Goal: Task Accomplishment & Management: Use online tool/utility

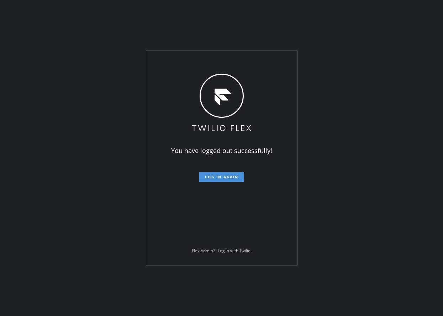
click at [225, 179] on button "Log in again" at bounding box center [221, 177] width 45 height 10
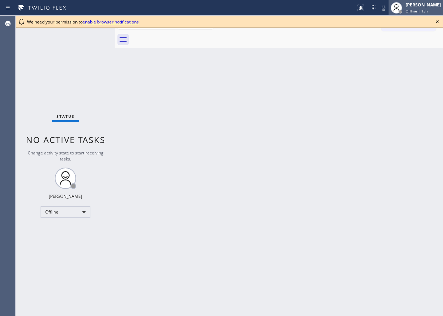
click at [422, 11] on span "Offline | 15h" at bounding box center [417, 11] width 22 height 5
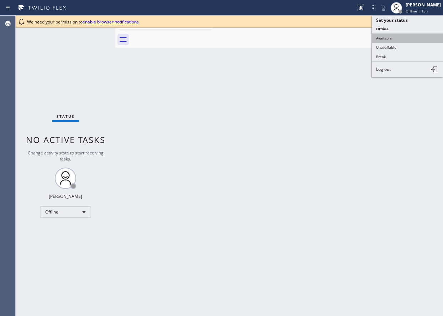
click at [411, 41] on button "Available" at bounding box center [407, 37] width 71 height 9
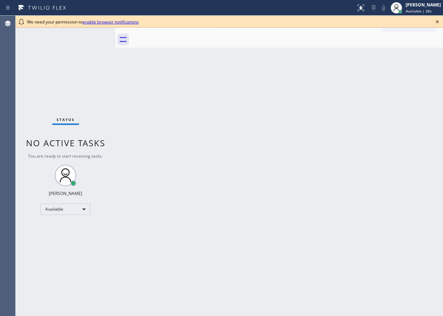
click at [437, 21] on icon at bounding box center [437, 21] width 9 height 9
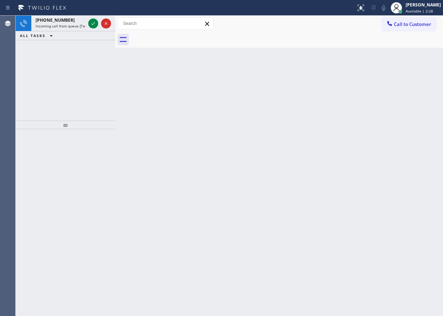
click at [407, 179] on div "Back to Dashboard Change Sender ID Customers Technicians Select a contact Outbo…" at bounding box center [279, 166] width 328 height 300
click at [94, 22] on icon at bounding box center [93, 23] width 9 height 9
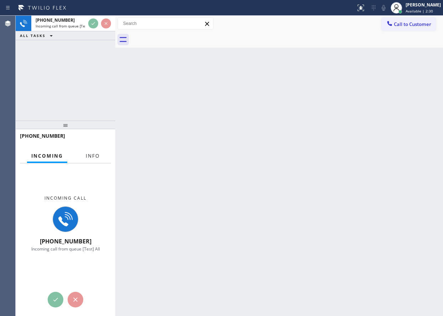
click at [91, 155] on span "Info" at bounding box center [93, 156] width 14 height 6
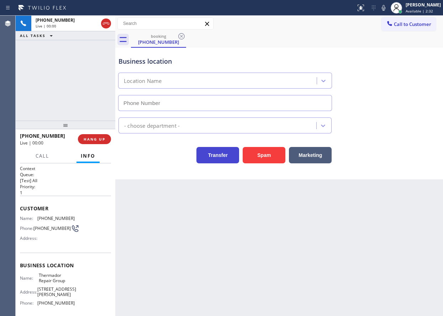
type input "[PHONE_NUMBER]"
click at [54, 275] on span "Thermador Repair Group" at bounding box center [57, 278] width 36 height 11
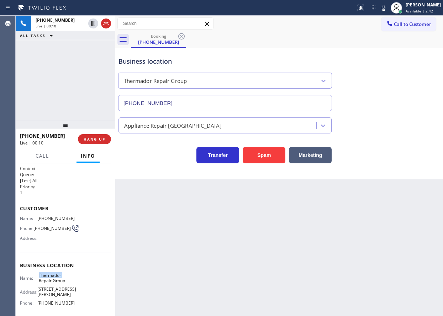
click at [54, 275] on span "Thermador Repair Group" at bounding box center [57, 278] width 36 height 11
copy span "Thermador Repair Group"
click at [237, 102] on input "[PHONE_NUMBER]" at bounding box center [225, 103] width 214 height 16
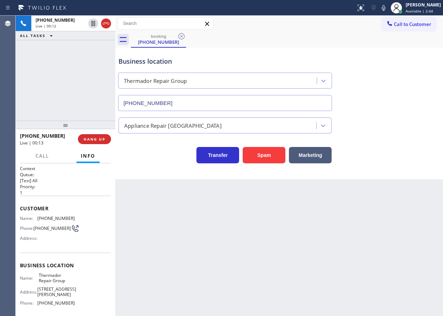
click at [237, 102] on input "[PHONE_NUMBER]" at bounding box center [225, 103] width 214 height 16
click at [58, 217] on span "[PHONE_NUMBER]" at bounding box center [55, 218] width 37 height 5
copy span "[PHONE_NUMBER]"
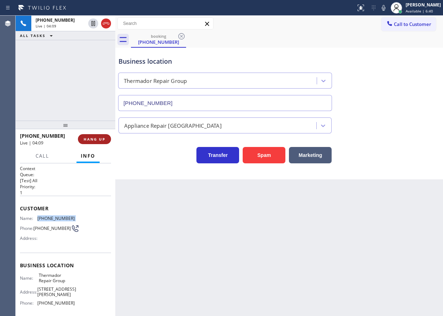
click at [100, 141] on span "HANG UP" at bounding box center [95, 139] width 22 height 5
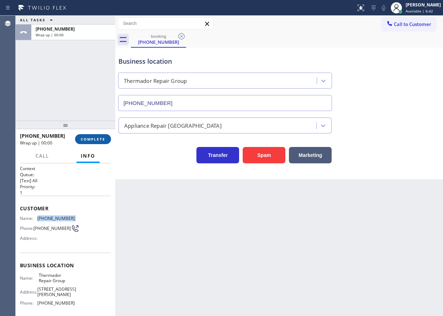
click at [100, 141] on span "COMPLETE" at bounding box center [93, 139] width 25 height 5
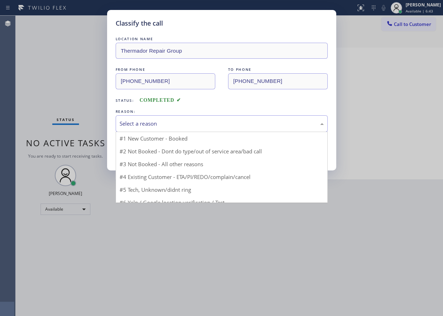
click at [156, 126] on div "Select a reason" at bounding box center [222, 124] width 204 height 8
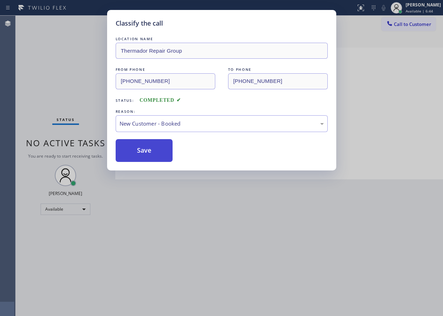
click at [148, 151] on button "Save" at bounding box center [144, 150] width 57 height 23
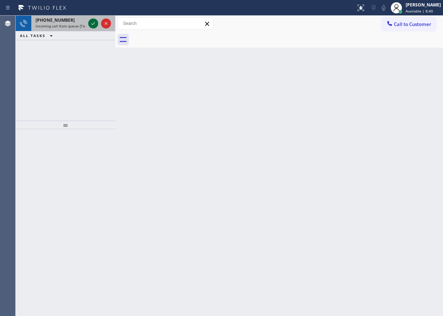
click at [94, 23] on icon at bounding box center [93, 23] width 9 height 9
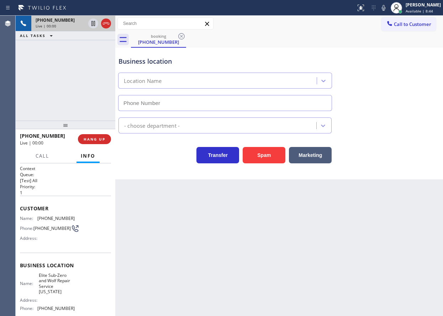
type input "[PHONE_NUMBER]"
click at [58, 284] on span "Elite Sub-Zero and Wolf Repair Service [US_STATE]" at bounding box center [57, 284] width 36 height 22
copy span "Elite Sub-Zero and Wolf Repair Service [US_STATE]"
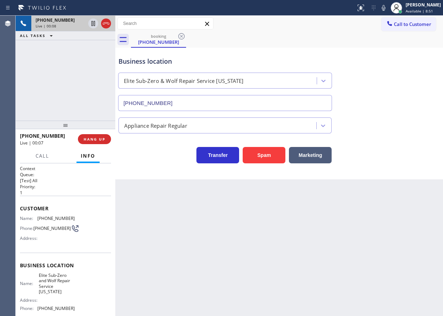
click at [199, 101] on input "[PHONE_NUMBER]" at bounding box center [225, 103] width 214 height 16
click at [48, 217] on span "[PHONE_NUMBER]" at bounding box center [55, 218] width 37 height 5
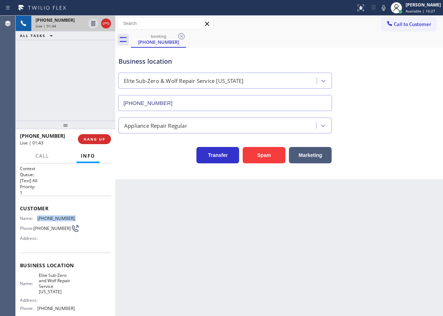
click at [48, 217] on span "[PHONE_NUMBER]" at bounding box center [55, 218] width 37 height 5
copy span "[PHONE_NUMBER]"
click at [53, 221] on span "[PHONE_NUMBER]" at bounding box center [55, 218] width 37 height 5
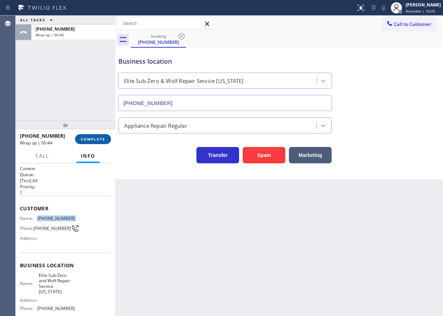
click at [100, 140] on span "COMPLETE" at bounding box center [93, 139] width 25 height 5
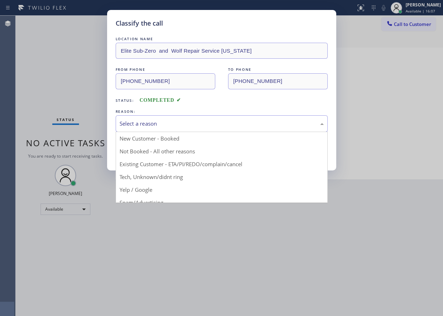
click at [172, 120] on div "Select a reason" at bounding box center [222, 124] width 204 height 8
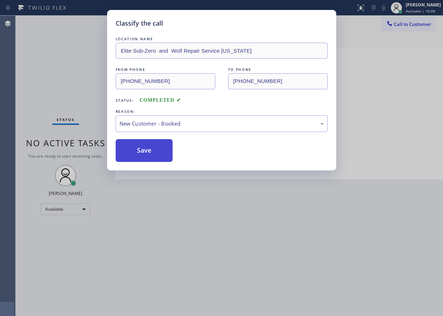
click at [156, 148] on button "Save" at bounding box center [144, 150] width 57 height 23
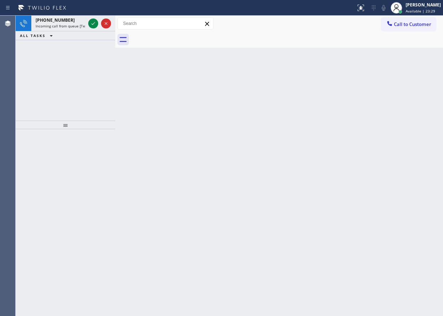
drag, startPoint x: 391, startPoint y: 121, endPoint x: 352, endPoint y: 115, distance: 39.3
click at [391, 121] on div "Back to Dashboard Change Sender ID Customers Technicians Select a contact Outbo…" at bounding box center [279, 166] width 328 height 300
click at [91, 24] on icon at bounding box center [93, 23] width 9 height 9
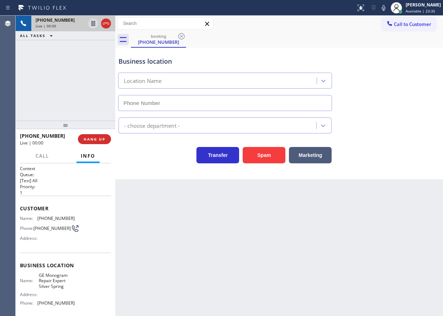
type input "[PHONE_NUMBER]"
click at [49, 283] on span "GE Monogram Repair Expert Silver Spring" at bounding box center [57, 281] width 36 height 16
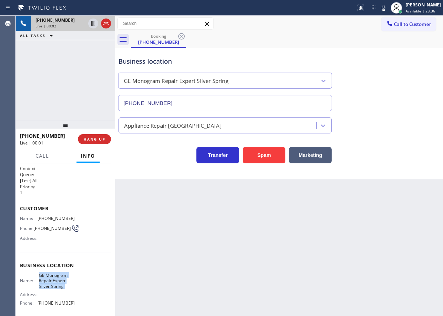
click at [49, 283] on span "GE Monogram Repair Expert Silver Spring" at bounding box center [57, 281] width 36 height 16
copy span "GE Monogram Repair Expert Silver Spring"
click at [210, 106] on input "[PHONE_NUMBER]" at bounding box center [225, 103] width 214 height 16
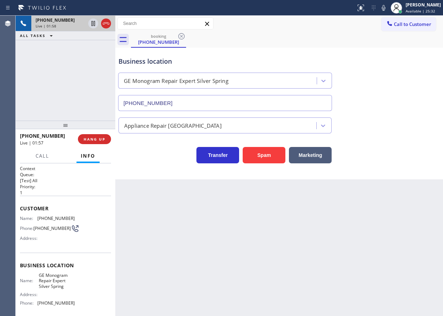
click at [49, 219] on span "[PHONE_NUMBER]" at bounding box center [55, 218] width 37 height 5
copy span "[PHONE_NUMBER]"
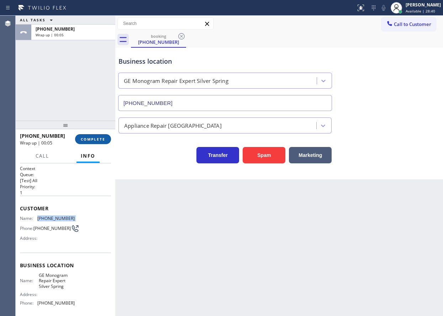
click at [98, 139] on span "COMPLETE" at bounding box center [93, 139] width 25 height 5
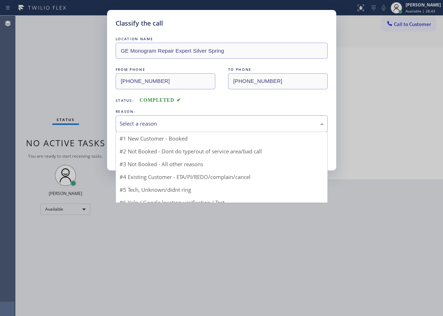
click at [191, 124] on div "Select a reason" at bounding box center [222, 124] width 204 height 8
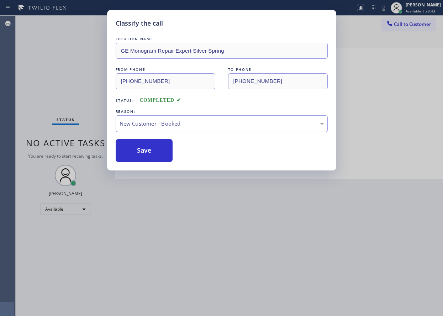
click at [142, 148] on button "Save" at bounding box center [144, 150] width 57 height 23
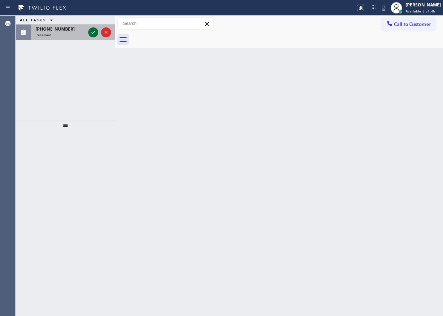
click at [90, 34] on icon at bounding box center [93, 32] width 9 height 9
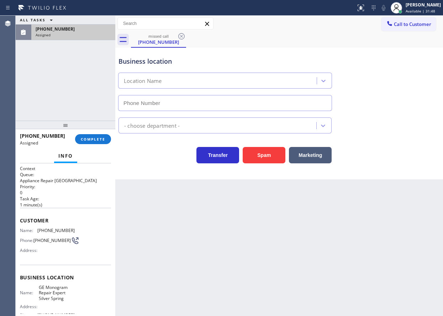
type input "[PHONE_NUMBER]"
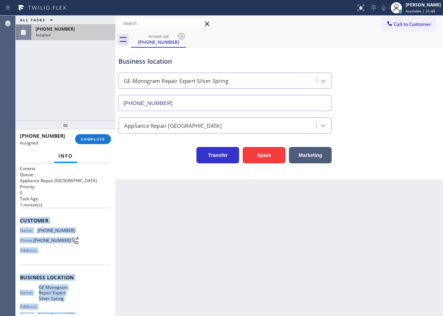
scroll to position [72, 0]
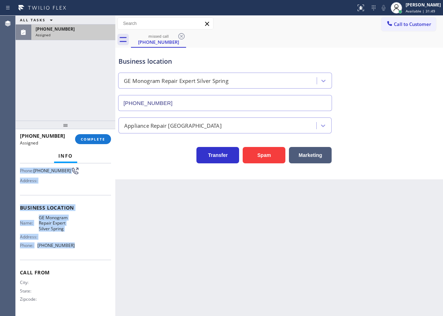
drag, startPoint x: 20, startPoint y: 217, endPoint x: 83, endPoint y: 248, distance: 69.9
click at [83, 248] on div "Context Queue: Appliance Repair High End Priority: 0 Task Age: [DEMOGRAPHIC_DAT…" at bounding box center [65, 205] width 91 height 218
copy div "Customer Name: [PHONE_NUMBER] Phone: [PHONE_NUMBER] Address: Business location …"
click at [94, 141] on span "COMPLETE" at bounding box center [93, 139] width 25 height 5
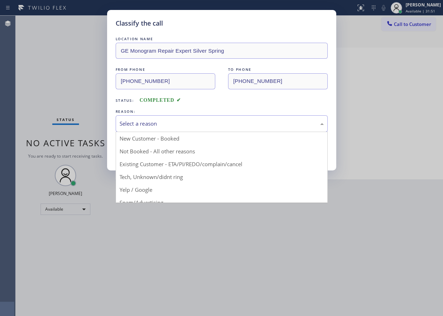
click at [193, 127] on div "Select a reason" at bounding box center [222, 124] width 204 height 8
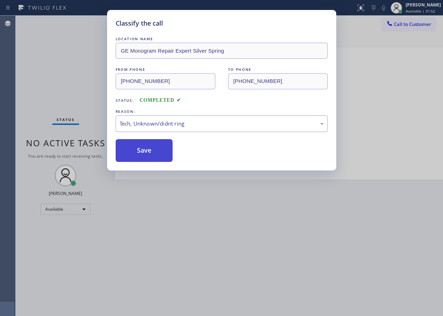
click at [151, 154] on button "Save" at bounding box center [144, 150] width 57 height 23
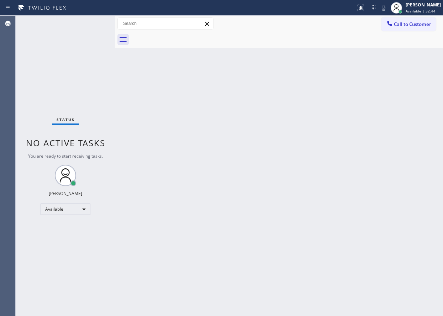
click at [425, 197] on div "Back to Dashboard Change Sender ID Customers Technicians Select a contact Outbo…" at bounding box center [279, 166] width 328 height 300
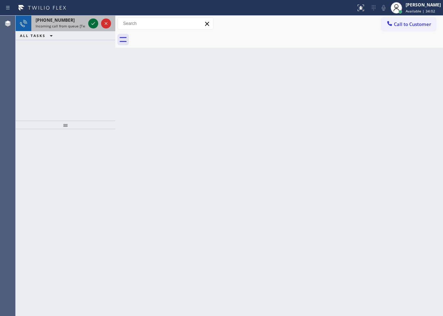
click at [91, 23] on icon at bounding box center [93, 23] width 9 height 9
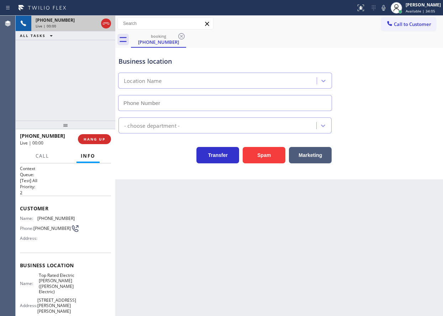
type input "[PHONE_NUMBER]"
click at [99, 140] on span "HANG UP" at bounding box center [95, 139] width 22 height 5
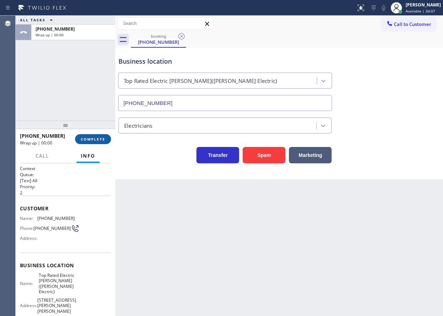
click at [99, 140] on span "COMPLETE" at bounding box center [93, 139] width 25 height 5
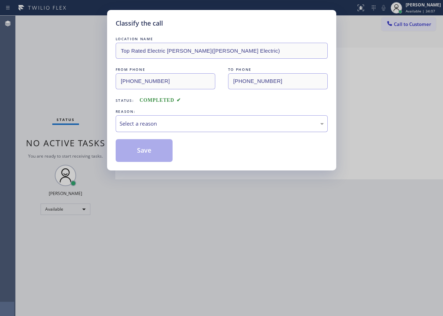
click at [190, 127] on div "Select a reason" at bounding box center [222, 124] width 204 height 8
click at [152, 148] on button "Save" at bounding box center [144, 150] width 57 height 23
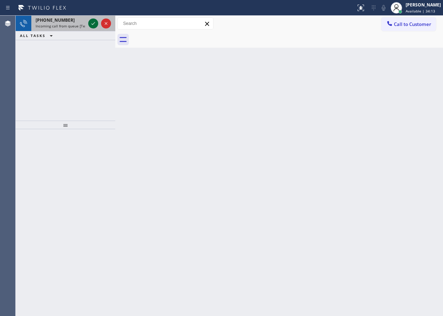
click at [93, 25] on icon at bounding box center [93, 23] width 9 height 9
click at [93, 21] on icon at bounding box center [93, 23] width 9 height 9
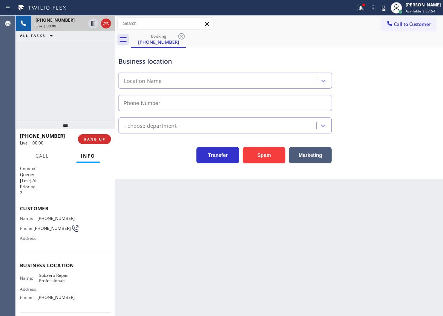
type input "[PHONE_NUMBER]"
click at [59, 284] on span "Subzero Repair Professionals" at bounding box center [57, 278] width 36 height 11
copy span "Subzero Repair Professionals"
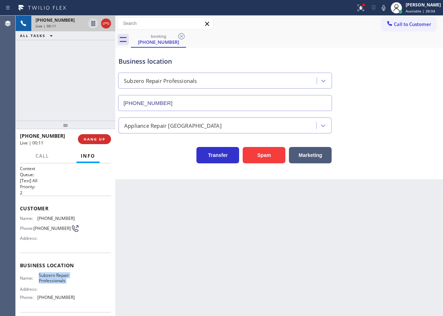
click at [213, 105] on input "[PHONE_NUMBER]" at bounding box center [225, 103] width 214 height 16
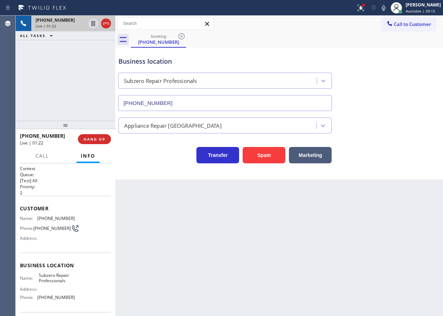
click at [56, 216] on span "[PHONE_NUMBER]" at bounding box center [55, 218] width 37 height 5
copy span "[PHONE_NUMBER]"
click at [388, 6] on icon at bounding box center [383, 8] width 9 height 9
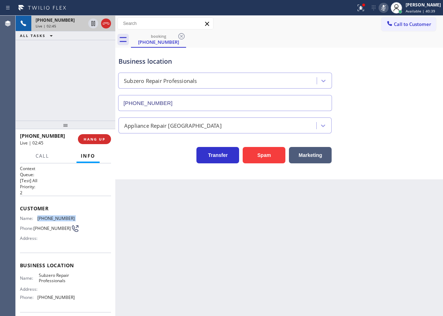
click at [386, 7] on rect at bounding box center [383, 7] width 5 height 5
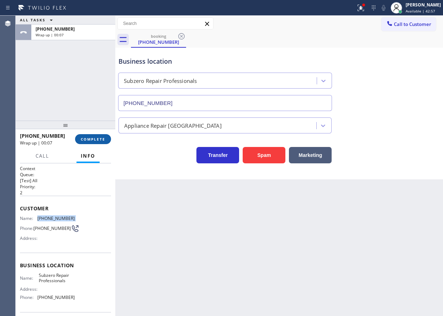
click at [83, 138] on span "COMPLETE" at bounding box center [93, 139] width 25 height 5
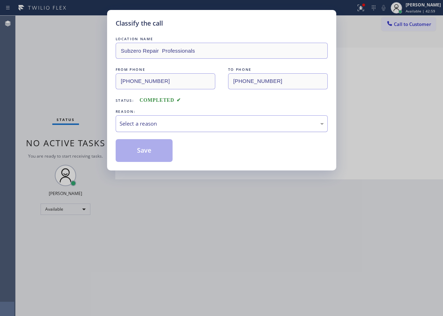
click at [157, 120] on div "Select a reason" at bounding box center [222, 124] width 204 height 8
click at [138, 151] on button "Save" at bounding box center [144, 150] width 57 height 23
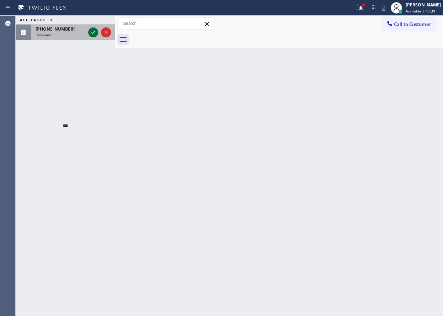
click at [96, 32] on icon at bounding box center [93, 32] width 9 height 9
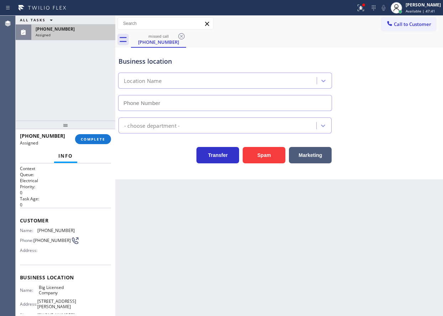
type input "[PHONE_NUMBER]"
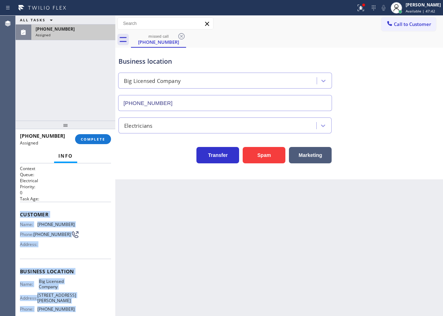
scroll to position [66, 0]
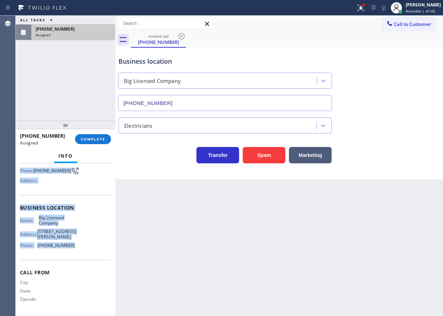
drag, startPoint x: 20, startPoint y: 213, endPoint x: 90, endPoint y: 255, distance: 81.9
click at [90, 255] on div "Context Queue: Electrical Priority: 0 Task Age: Customer Name: [PHONE_NUMBER] P…" at bounding box center [65, 208] width 91 height 212
copy div "Customer Name: [PHONE_NUMBER] Phone: [PHONE_NUMBER] Address: Business location …"
click at [108, 137] on button "COMPLETE" at bounding box center [93, 139] width 36 height 10
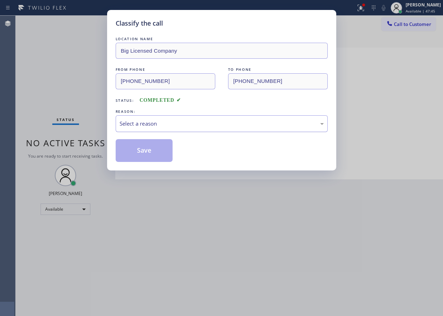
click at [201, 126] on div "Select a reason" at bounding box center [222, 124] width 204 height 8
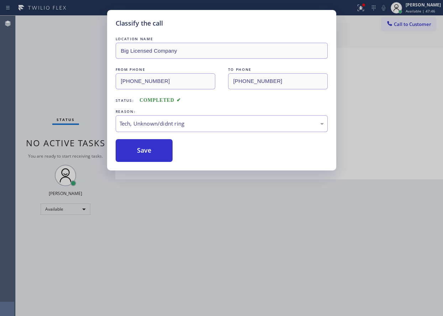
click at [145, 158] on button "Save" at bounding box center [144, 150] width 57 height 23
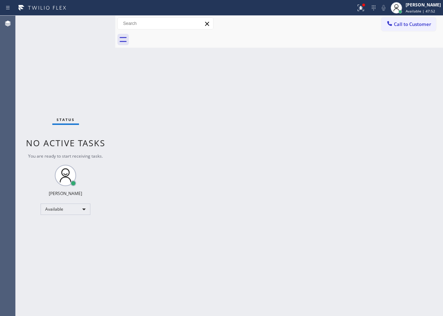
click at [398, 127] on div "Back to Dashboard Change Sender ID Customers Technicians Select a contact Outbo…" at bounding box center [279, 166] width 328 height 300
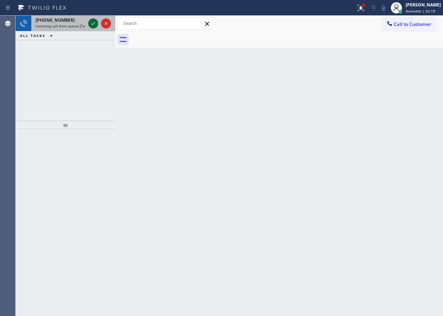
click at [90, 25] on icon at bounding box center [93, 23] width 9 height 9
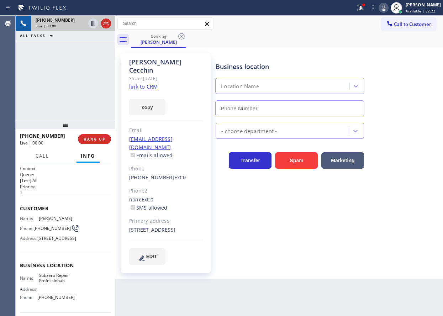
type input "[PHONE_NUMBER]"
click at [148, 83] on link "link to CRM" at bounding box center [143, 86] width 29 height 7
click at [63, 284] on span "Subzero Repair Professionals" at bounding box center [57, 278] width 36 height 11
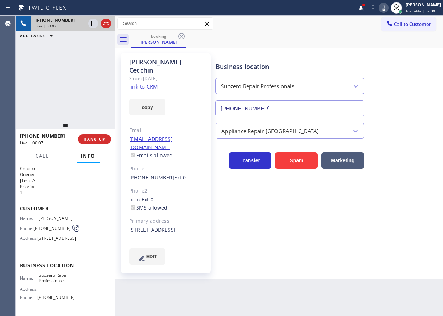
click at [271, 102] on input "[PHONE_NUMBER]" at bounding box center [289, 108] width 149 height 16
click at [388, 5] on icon at bounding box center [383, 8] width 9 height 9
click at [385, 8] on icon at bounding box center [384, 8] width 4 height 6
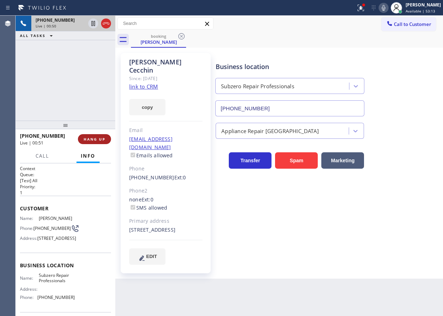
click at [97, 138] on span "HANG UP" at bounding box center [95, 139] width 22 height 5
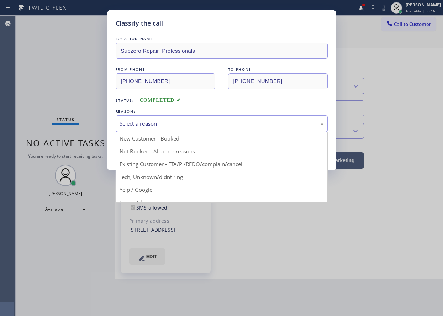
click at [196, 125] on div "Select a reason" at bounding box center [222, 124] width 204 height 8
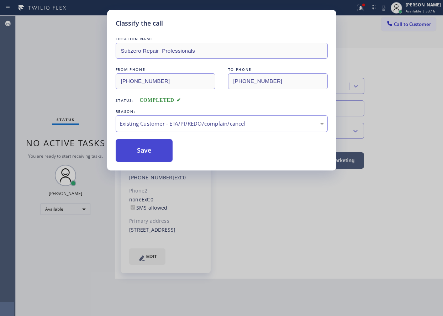
click at [157, 153] on button "Save" at bounding box center [144, 150] width 57 height 23
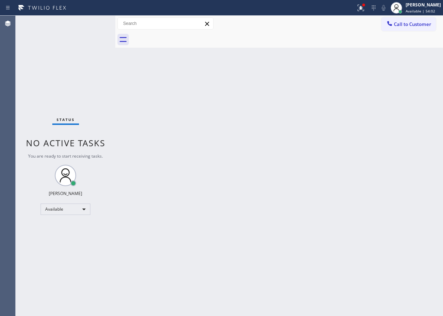
drag, startPoint x: 396, startPoint y: 95, endPoint x: 256, endPoint y: 4, distance: 166.8
click at [396, 95] on div "Back to Dashboard Change Sender ID Customers Technicians Select a contact Outbo…" at bounding box center [279, 166] width 328 height 300
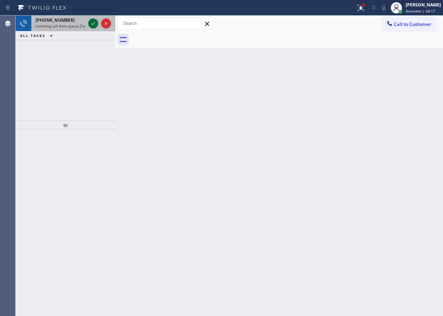
click at [94, 21] on icon at bounding box center [93, 23] width 9 height 9
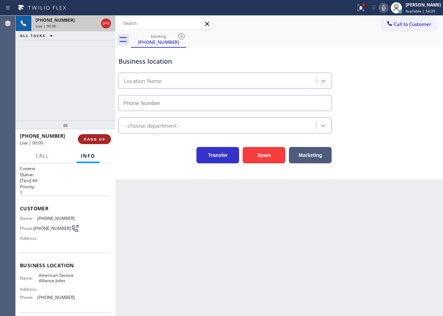
type input "[PHONE_NUMBER]"
click at [99, 142] on span "HANG UP" at bounding box center [95, 139] width 22 height 5
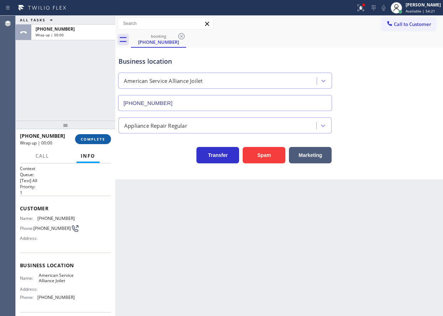
click at [99, 142] on span "COMPLETE" at bounding box center [93, 139] width 25 height 5
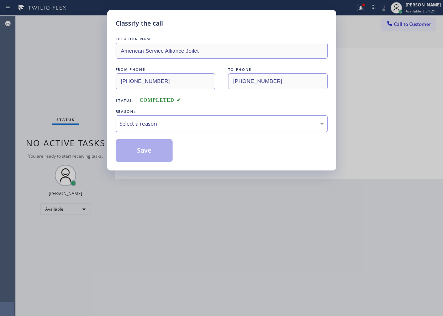
click at [176, 120] on div "Select a reason" at bounding box center [222, 124] width 204 height 8
click at [142, 154] on button "Save" at bounding box center [144, 150] width 57 height 23
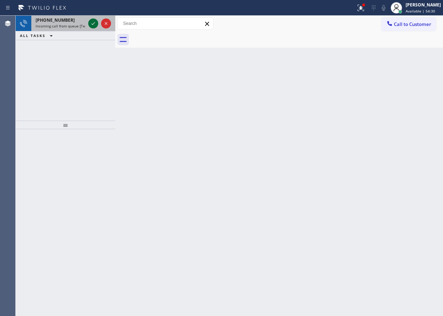
click at [93, 21] on icon at bounding box center [93, 23] width 9 height 9
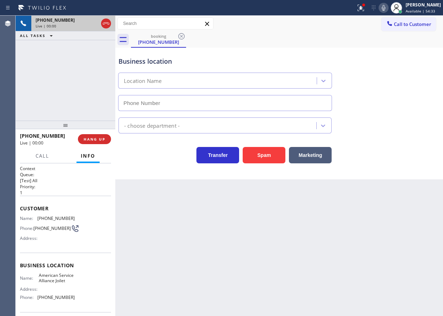
type input "[PHONE_NUMBER]"
click at [109, 140] on button "HANG UP" at bounding box center [94, 139] width 33 height 10
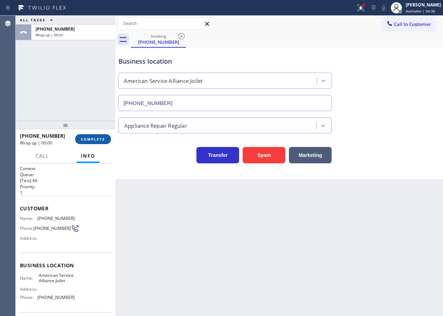
click at [95, 141] on span "COMPLETE" at bounding box center [93, 139] width 25 height 5
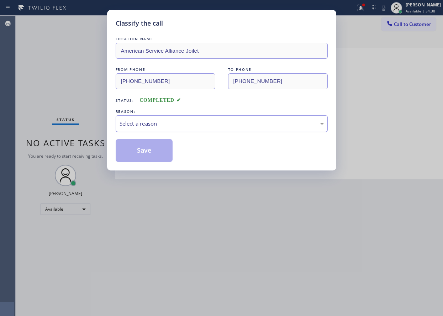
click at [156, 122] on div "Select a reason" at bounding box center [222, 124] width 204 height 8
click at [143, 155] on button "Save" at bounding box center [144, 150] width 57 height 23
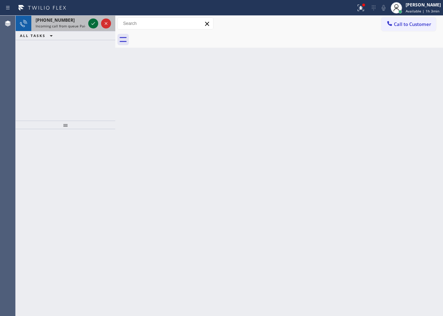
click at [92, 25] on icon at bounding box center [93, 23] width 4 height 3
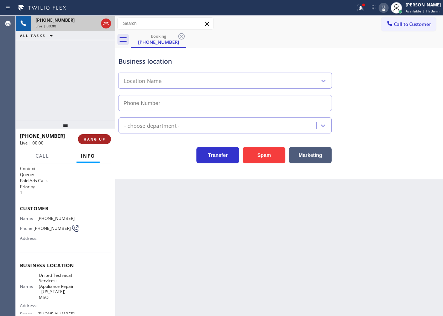
type input "[PHONE_NUMBER]"
click at [92, 139] on span "HANG UP" at bounding box center [95, 139] width 22 height 5
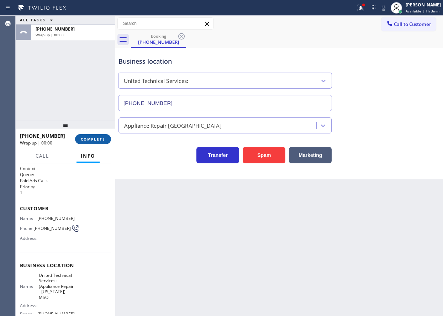
click at [92, 139] on span "COMPLETE" at bounding box center [93, 139] width 25 height 5
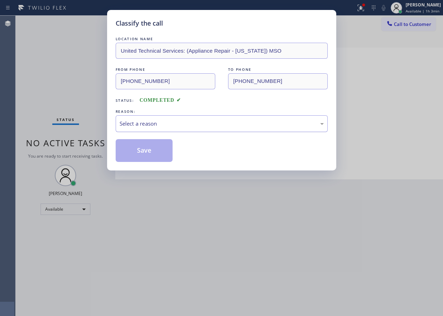
click at [169, 126] on div "Select a reason" at bounding box center [222, 124] width 204 height 8
click at [162, 152] on button "Save" at bounding box center [144, 150] width 57 height 23
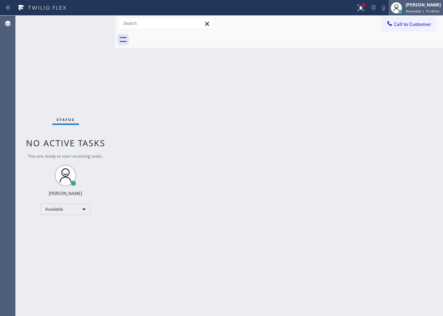
click at [425, 14] on div "[PERSON_NAME] Available | 1h 4min" at bounding box center [423, 7] width 39 height 12
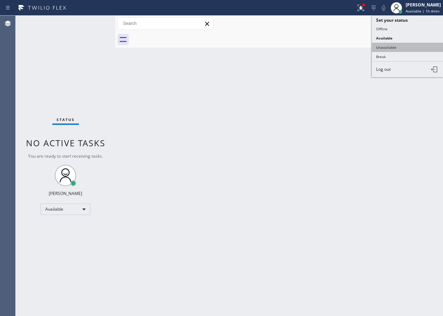
click at [395, 48] on button "Unavailable" at bounding box center [407, 47] width 71 height 9
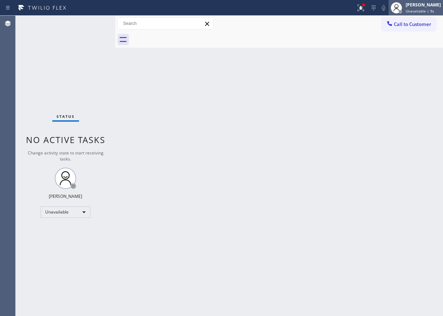
click at [416, 13] on span "Unavailable | 9s" at bounding box center [420, 11] width 28 height 5
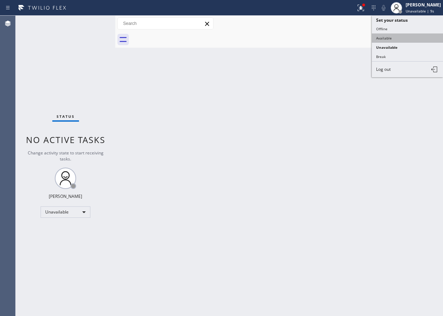
click at [394, 40] on button "Available" at bounding box center [407, 37] width 71 height 9
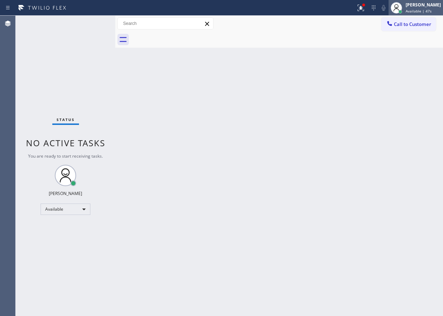
click at [419, 5] on div "[PERSON_NAME]" at bounding box center [423, 5] width 35 height 6
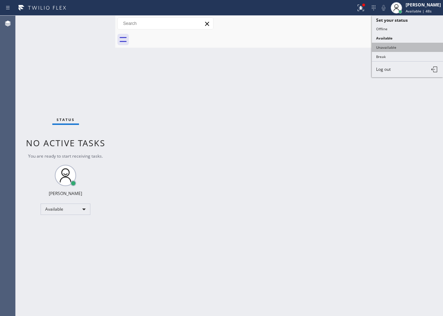
click at [403, 51] on button "Unavailable" at bounding box center [407, 47] width 71 height 9
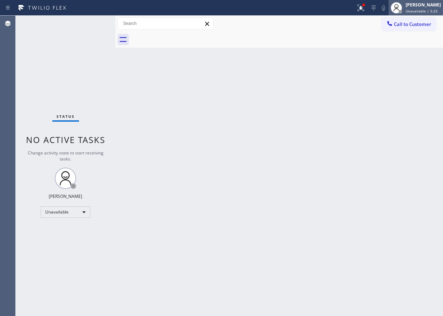
click at [431, 6] on div "[PERSON_NAME]" at bounding box center [423, 5] width 35 height 6
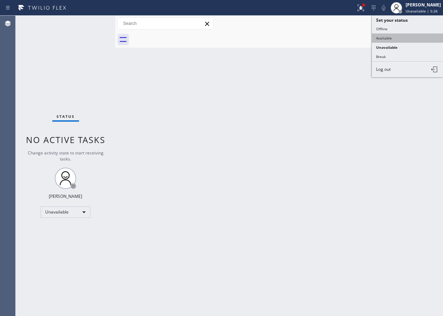
click at [409, 39] on button "Available" at bounding box center [407, 37] width 71 height 9
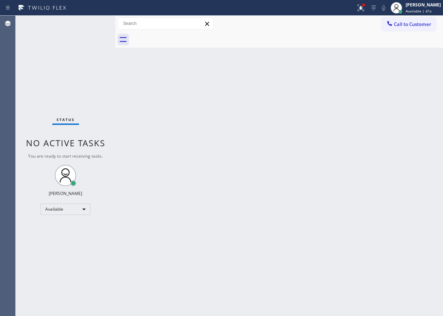
click at [374, 90] on div "Back to Dashboard Change Sender ID Customers Technicians Select a contact Outbo…" at bounding box center [279, 166] width 328 height 300
click at [369, 9] on div at bounding box center [361, 8] width 16 height 9
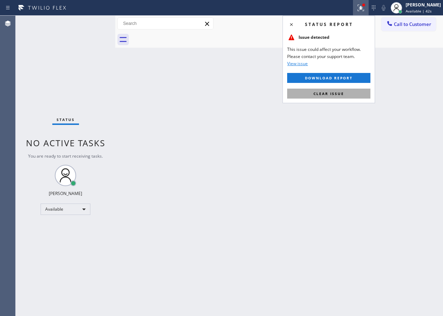
click at [333, 91] on span "Clear issue" at bounding box center [329, 93] width 31 height 5
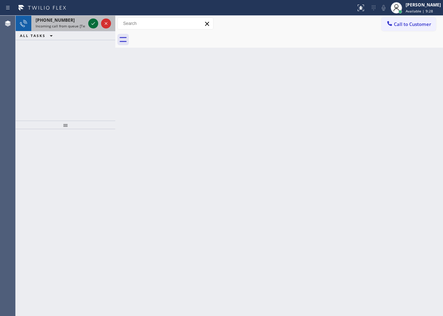
click at [93, 27] on icon at bounding box center [93, 23] width 9 height 9
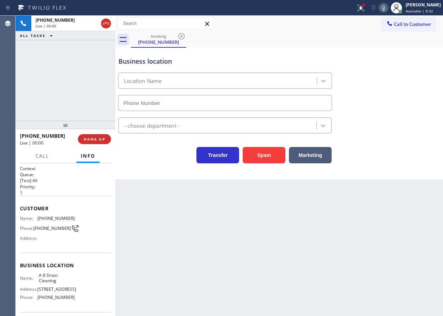
type input "[PHONE_NUMBER]"
click at [274, 154] on button "Spam" at bounding box center [264, 155] width 43 height 16
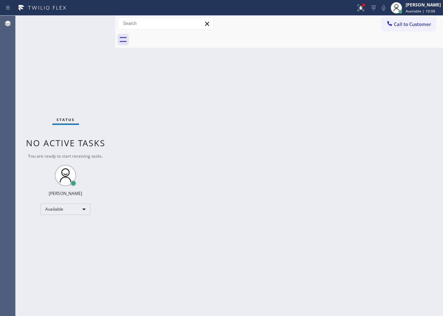
click at [88, 22] on div "Status No active tasks You are ready to start receiving tasks. [PERSON_NAME] Av…" at bounding box center [66, 166] width 100 height 300
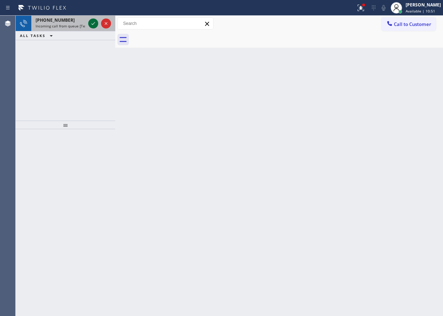
click at [90, 23] on icon at bounding box center [93, 23] width 9 height 9
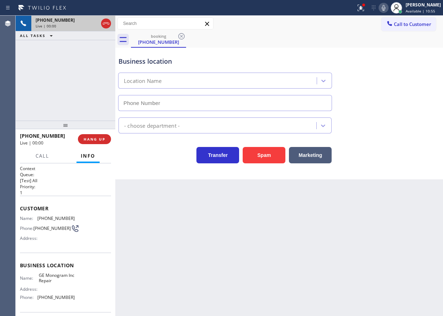
type input "[PHONE_NUMBER]"
click at [46, 279] on span "GE Monogram Inc Repair" at bounding box center [57, 278] width 36 height 11
click at [215, 107] on input "[PHONE_NUMBER]" at bounding box center [225, 103] width 214 height 16
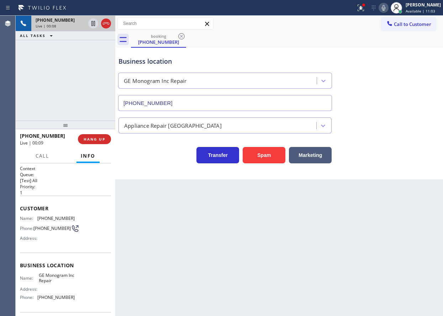
click at [215, 107] on input "[PHONE_NUMBER]" at bounding box center [225, 103] width 214 height 16
click at [373, 148] on div "Transfer Spam Marketing" at bounding box center [279, 152] width 324 height 23
click at [63, 216] on span "[PHONE_NUMBER]" at bounding box center [55, 218] width 37 height 5
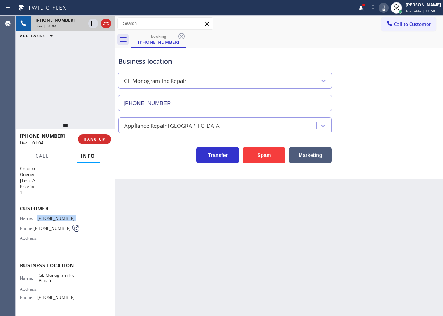
click at [63, 216] on span "[PHONE_NUMBER]" at bounding box center [55, 218] width 37 height 5
click at [41, 263] on div "Business location Name: GE Monogram Inc Repair Address: Phone: [PHONE_NUMBER]" at bounding box center [65, 282] width 91 height 59
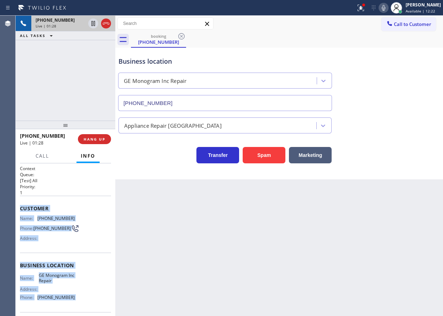
scroll to position [54, 0]
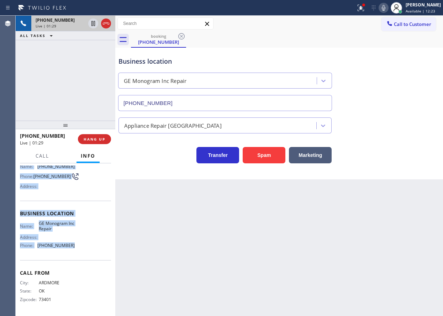
drag, startPoint x: 19, startPoint y: 206, endPoint x: 78, endPoint y: 245, distance: 70.7
click at [78, 245] on div "Context Queue: [Test] All Priority: 1 Customer Name: [PHONE_NUMBER] Phone: [PHO…" at bounding box center [66, 239] width 100 height 153
click at [388, 9] on icon at bounding box center [383, 8] width 9 height 9
click at [38, 156] on span "Call" at bounding box center [43, 156] width 14 height 6
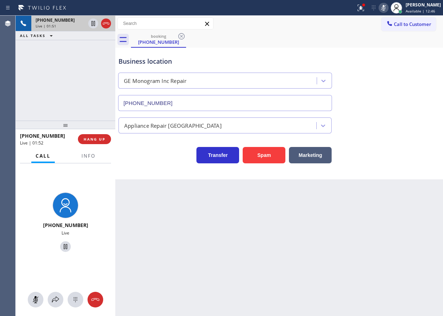
click at [388, 8] on icon at bounding box center [383, 8] width 9 height 9
click at [92, 159] on span "Info" at bounding box center [89, 156] width 14 height 6
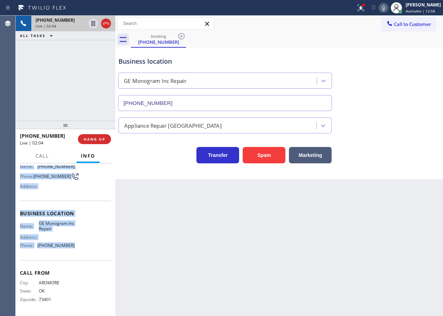
drag, startPoint x: 396, startPoint y: 92, endPoint x: 394, endPoint y: 86, distance: 5.7
click at [397, 92] on div "Business location GE Monogram Inc Repair [PHONE_NUMBER]" at bounding box center [279, 79] width 324 height 64
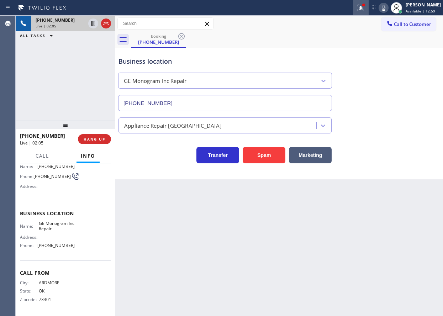
click at [363, 9] on icon at bounding box center [361, 8] width 9 height 9
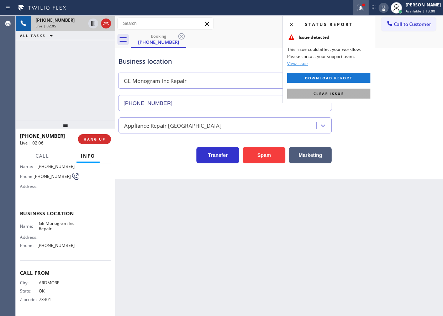
click at [356, 95] on button "Clear issue" at bounding box center [328, 94] width 83 height 10
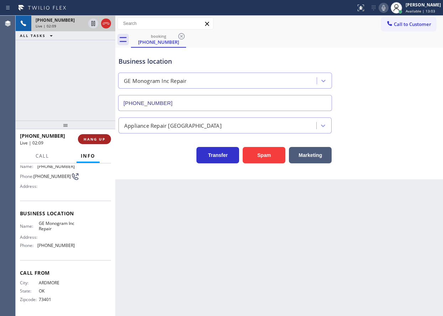
click at [96, 140] on span "HANG UP" at bounding box center [95, 139] width 22 height 5
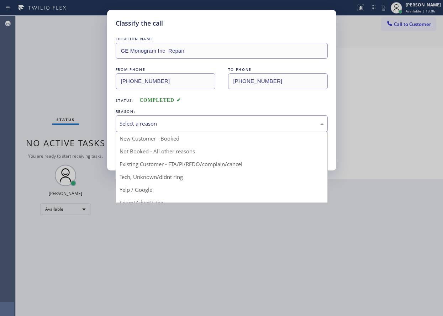
click at [179, 127] on div "Select a reason" at bounding box center [222, 124] width 204 height 8
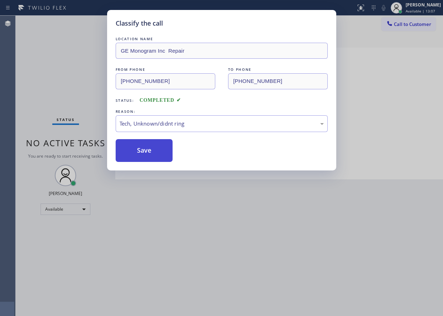
click at [147, 157] on button "Save" at bounding box center [144, 150] width 57 height 23
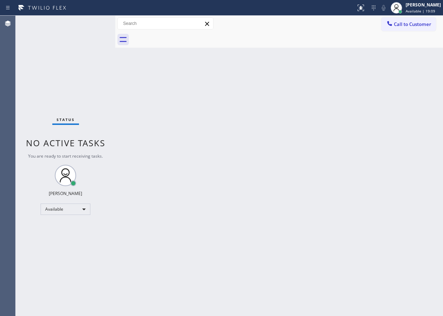
click at [402, 117] on div "Back to Dashboard Change Sender ID Customers Technicians Select a contact Outbo…" at bounding box center [279, 166] width 328 height 300
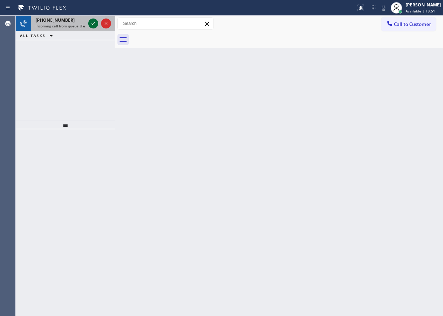
click at [96, 24] on icon at bounding box center [93, 23] width 9 height 9
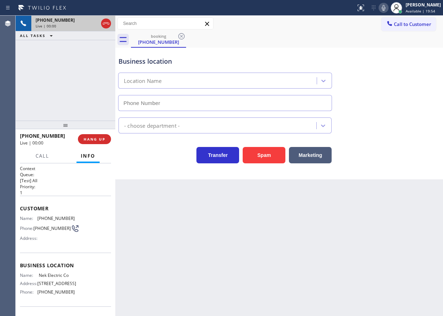
type input "[PHONE_NUMBER]"
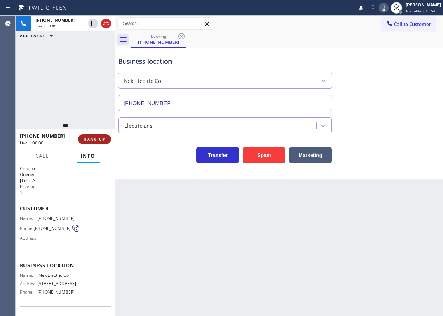
click at [104, 141] on span "HANG UP" at bounding box center [95, 139] width 22 height 5
click at [104, 141] on span "COMPLETE" at bounding box center [93, 139] width 25 height 5
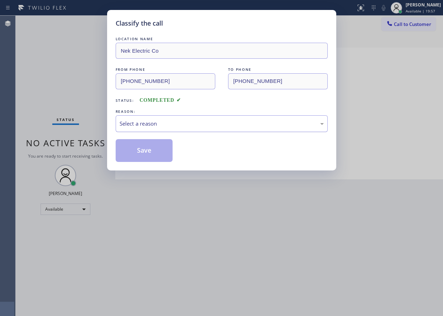
click at [192, 127] on div "Select a reason" at bounding box center [222, 124] width 204 height 8
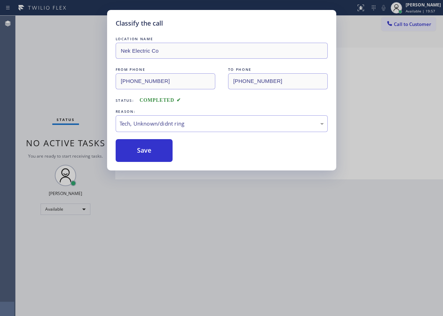
drag, startPoint x: 191, startPoint y: 175, endPoint x: 158, endPoint y: 168, distance: 33.7
click at [147, 155] on button "Save" at bounding box center [144, 150] width 57 height 23
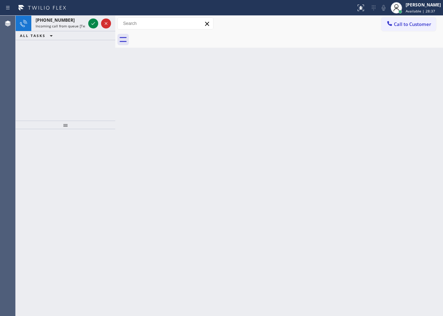
click at [401, 143] on div "Back to Dashboard Change Sender ID Customers Technicians Select a contact Outbo…" at bounding box center [279, 166] width 328 height 300
click at [93, 24] on icon at bounding box center [93, 23] width 4 height 3
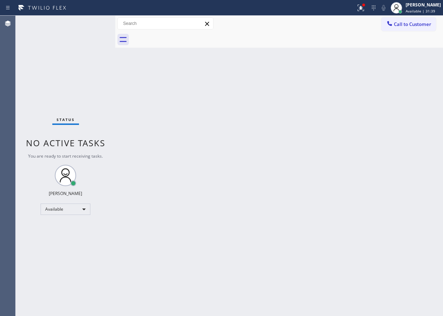
click at [94, 23] on div "Status No active tasks You are ready to start receiving tasks. [PERSON_NAME] Av…" at bounding box center [66, 166] width 100 height 300
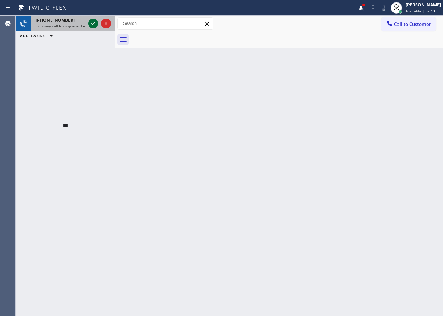
click at [89, 24] on icon at bounding box center [93, 23] width 9 height 9
drag, startPoint x: 95, startPoint y: 23, endPoint x: 99, endPoint y: 35, distance: 11.6
click at [99, 32] on div "[PHONE_NUMBER] Incoming call from queue [Test] All ALL TASKS ALL TASKS ACTIVE T…" at bounding box center [66, 28] width 100 height 25
click at [99, 35] on div "ALL TASKS ALL TASKS ACTIVE TASKS TASKS IN WRAP UP" at bounding box center [66, 35] width 100 height 9
click at [94, 24] on icon at bounding box center [93, 23] width 4 height 3
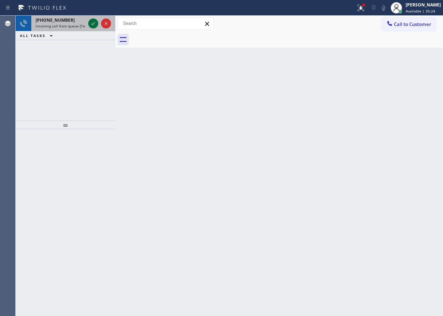
click at [94, 24] on icon at bounding box center [93, 23] width 4 height 3
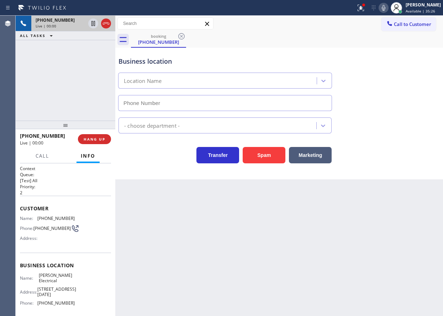
type input "[PHONE_NUMBER]"
click at [257, 151] on button "Spam" at bounding box center [264, 155] width 43 height 16
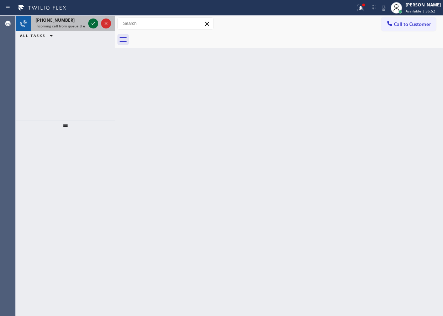
click at [96, 23] on icon at bounding box center [93, 23] width 9 height 9
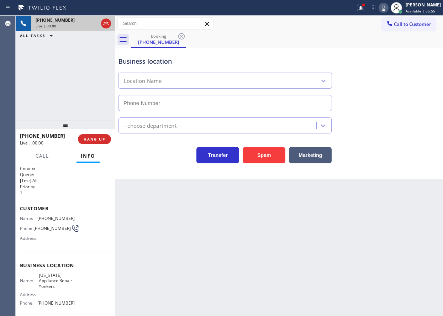
type input "[PHONE_NUMBER]"
click at [57, 276] on span "[US_STATE] Appliance Repair Yonkers" at bounding box center [57, 281] width 36 height 16
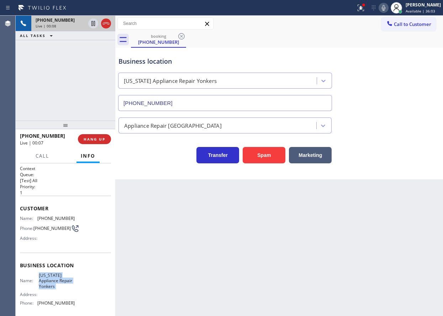
click at [57, 276] on span "[US_STATE] Appliance Repair Yonkers" at bounding box center [57, 281] width 36 height 16
click at [221, 104] on input "[PHONE_NUMBER]" at bounding box center [225, 103] width 214 height 16
click at [38, 221] on span "[PHONE_NUMBER]" at bounding box center [55, 218] width 37 height 5
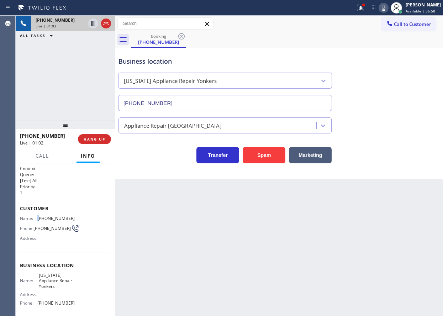
click at [38, 221] on span "[PHONE_NUMBER]" at bounding box center [55, 218] width 37 height 5
click at [100, 137] on span "HANG UP" at bounding box center [95, 139] width 22 height 5
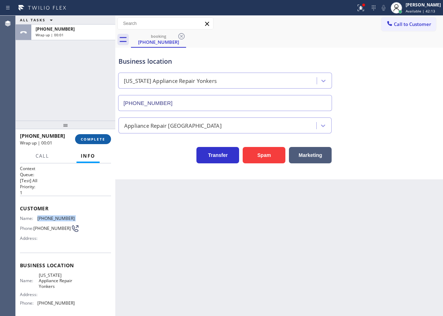
click at [100, 138] on span "COMPLETE" at bounding box center [93, 139] width 25 height 5
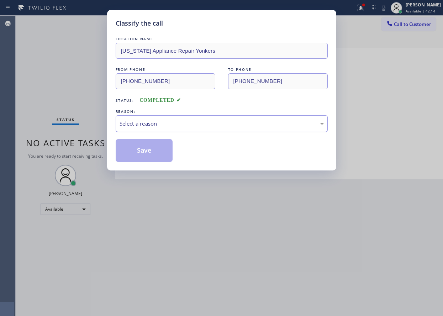
click at [202, 126] on div "Select a reason" at bounding box center [222, 124] width 204 height 8
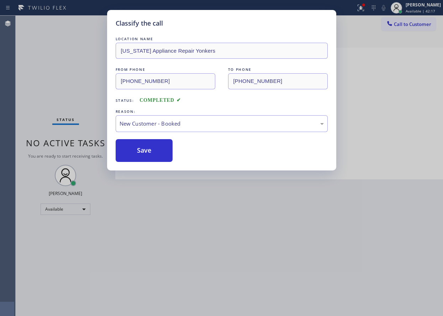
click at [146, 148] on button "Save" at bounding box center [144, 150] width 57 height 23
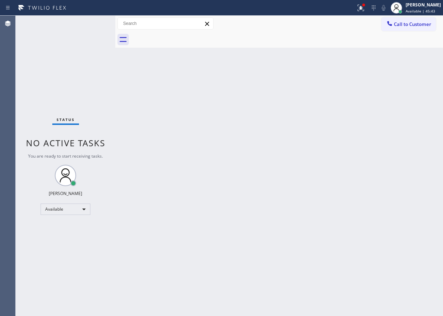
click at [398, 113] on div "Back to Dashboard Change Sender ID Customers Technicians Select a contact Outbo…" at bounding box center [279, 166] width 328 height 300
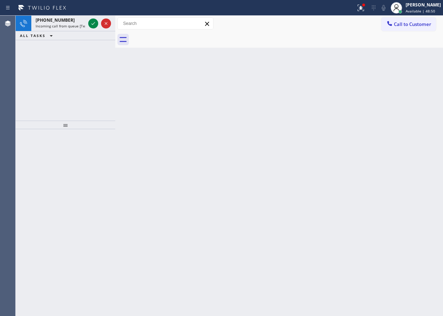
drag, startPoint x: 406, startPoint y: 121, endPoint x: 243, endPoint y: 97, distance: 164.8
click at [406, 121] on div "Back to Dashboard Change Sender ID Customers Technicians Select a contact Outbo…" at bounding box center [279, 166] width 328 height 300
click at [91, 21] on icon at bounding box center [93, 23] width 9 height 9
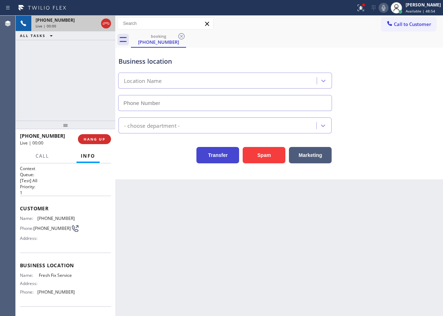
type input "[PHONE_NUMBER]"
click at [255, 153] on button "Spam" at bounding box center [264, 155] width 43 height 16
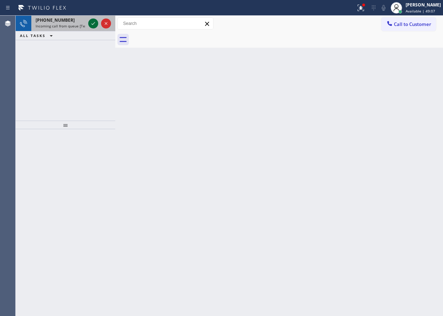
click at [94, 21] on icon at bounding box center [93, 23] width 9 height 9
drag, startPoint x: 394, startPoint y: 88, endPoint x: 248, endPoint y: 61, distance: 148.4
click at [394, 88] on div "Back to Dashboard Change Sender ID Customers Technicians Select a contact Outbo…" at bounding box center [279, 166] width 328 height 300
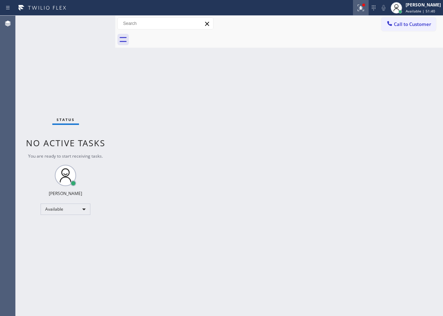
click at [365, 8] on icon at bounding box center [361, 8] width 9 height 9
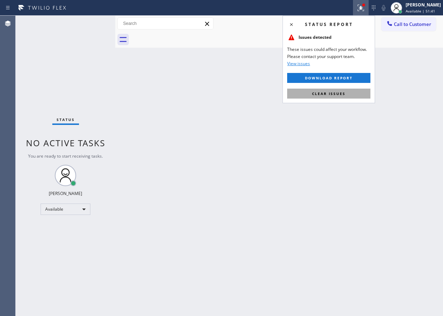
click at [356, 94] on button "Clear issues" at bounding box center [328, 94] width 83 height 10
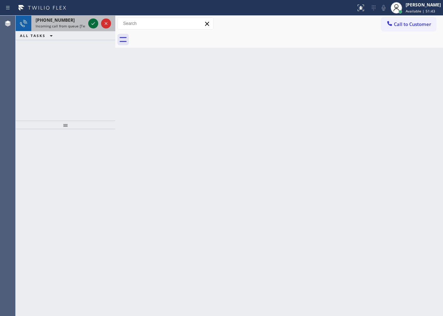
click at [90, 25] on icon at bounding box center [93, 23] width 9 height 9
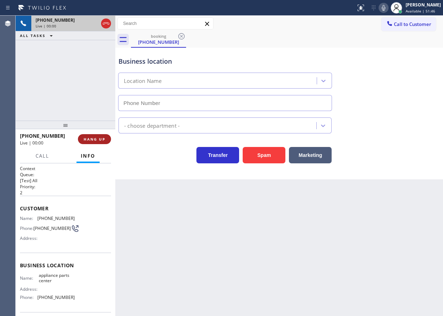
click at [98, 138] on span "HANG UP" at bounding box center [95, 139] width 22 height 5
type input "[PHONE_NUMBER]"
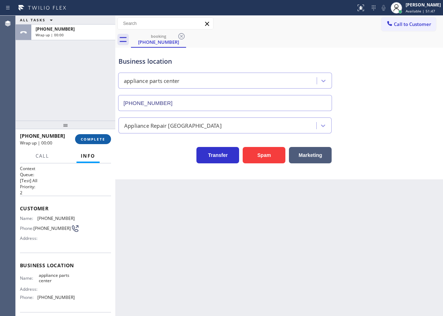
click at [98, 138] on span "COMPLETE" at bounding box center [93, 139] width 25 height 5
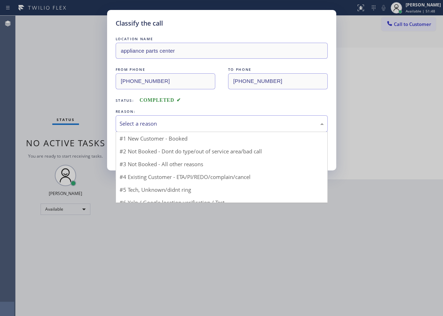
click at [189, 124] on div "Select a reason" at bounding box center [222, 124] width 204 height 8
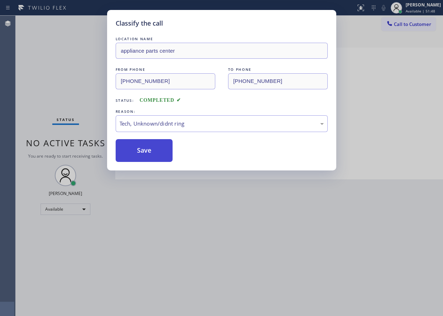
click at [147, 153] on button "Save" at bounding box center [144, 150] width 57 height 23
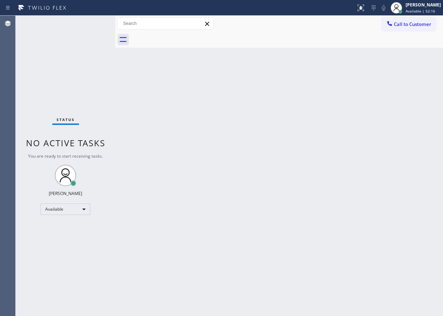
click at [390, 127] on div "Back to Dashboard Change Sender ID Customers Technicians Select a contact Outbo…" at bounding box center [279, 166] width 328 height 300
click at [358, 118] on div "Back to Dashboard Change Sender ID Customers Technicians Select a contact Outbo…" at bounding box center [279, 166] width 328 height 300
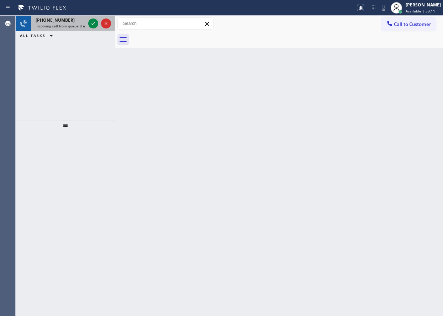
click at [89, 28] on div at bounding box center [100, 24] width 26 height 16
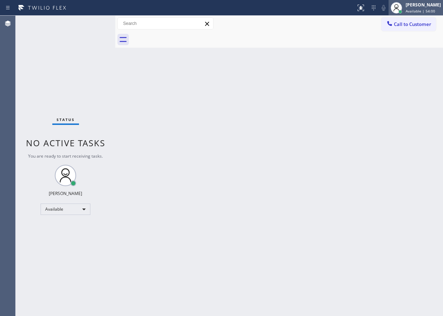
click at [431, 5] on div "[PERSON_NAME]" at bounding box center [423, 5] width 35 height 6
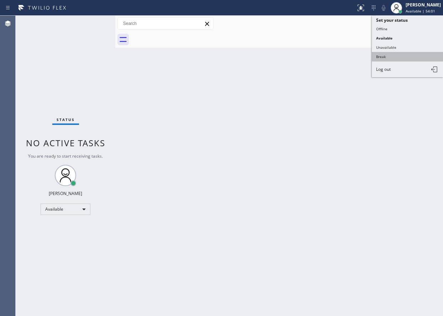
click at [411, 58] on button "Break" at bounding box center [407, 56] width 71 height 9
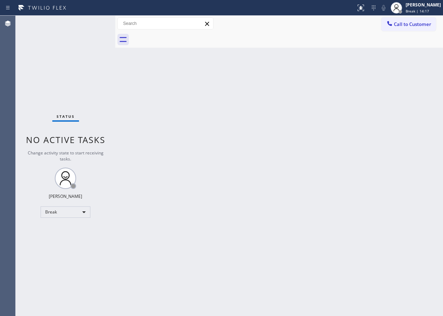
drag, startPoint x: 425, startPoint y: 12, endPoint x: 415, endPoint y: 33, distance: 23.1
click at [425, 12] on span "Break | 14:17" at bounding box center [417, 11] width 23 height 5
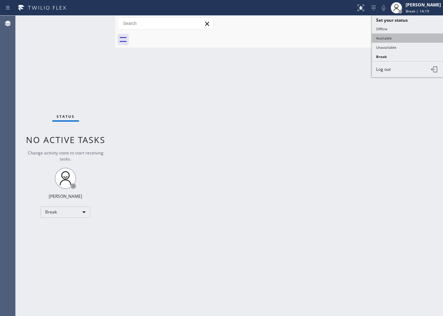
click at [389, 38] on button "Available" at bounding box center [407, 37] width 71 height 9
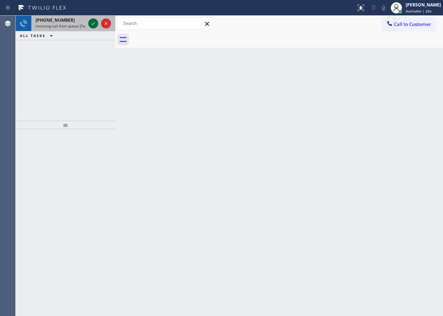
click at [92, 23] on icon at bounding box center [93, 23] width 9 height 9
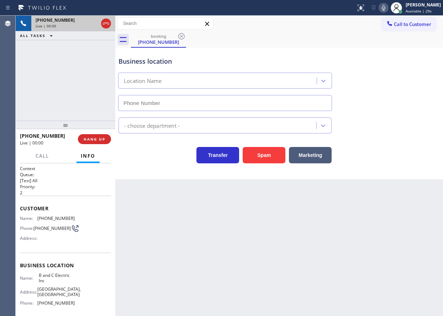
type input "[PHONE_NUMBER]"
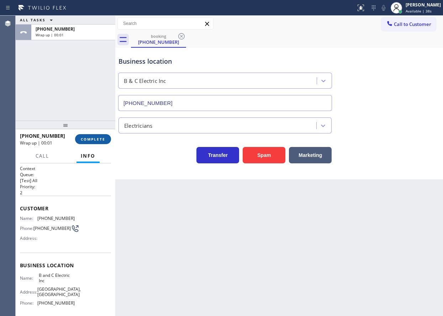
click at [100, 138] on span "COMPLETE" at bounding box center [93, 139] width 25 height 5
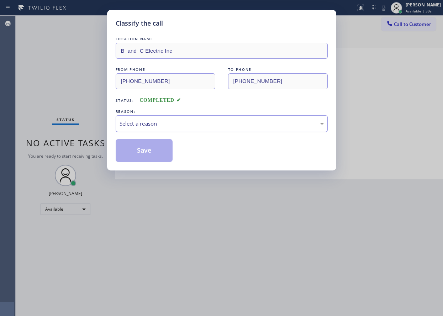
click at [185, 129] on div "Select a reason" at bounding box center [222, 123] width 212 height 17
click at [147, 151] on button "Save" at bounding box center [144, 150] width 57 height 23
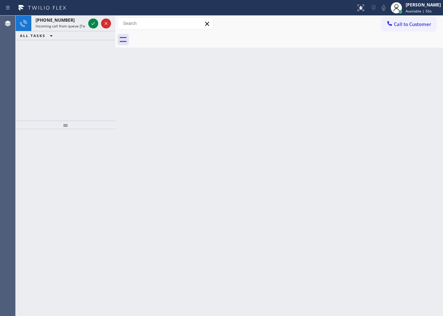
click at [394, 79] on div "Back to Dashboard Change Sender ID Customers Technicians Select a contact Outbo…" at bounding box center [279, 166] width 328 height 300
click at [92, 26] on icon at bounding box center [93, 23] width 9 height 9
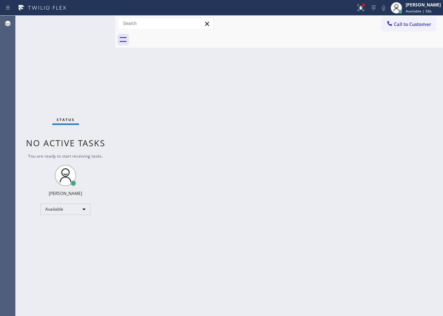
click at [235, 191] on div "Back to Dashboard Change Sender ID Customers Technicians Select a contact Outbo…" at bounding box center [279, 166] width 328 height 300
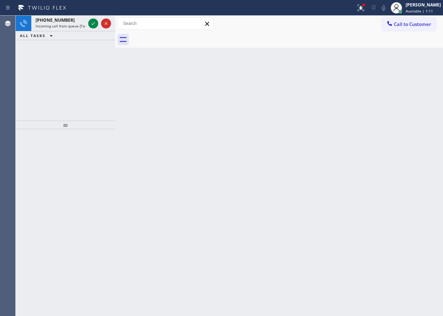
click at [393, 84] on div "Back to Dashboard Change Sender ID Customers Technicians Select a contact Outbo…" at bounding box center [279, 166] width 328 height 300
click at [93, 25] on icon at bounding box center [93, 23] width 9 height 9
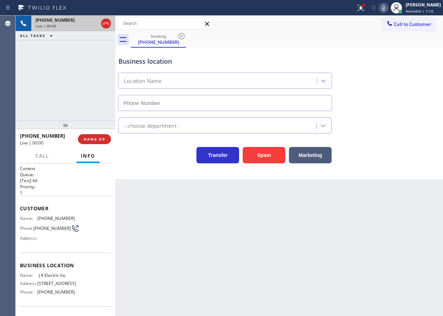
type input "[PHONE_NUMBER]"
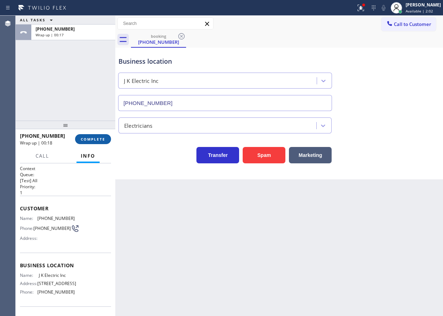
click at [94, 138] on span "COMPLETE" at bounding box center [93, 139] width 25 height 5
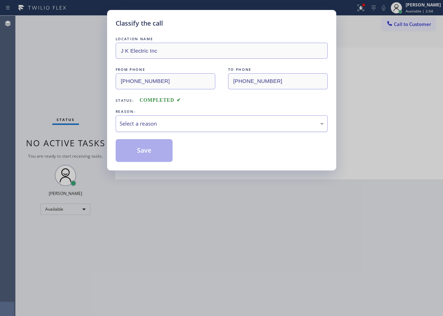
click at [170, 125] on div "Select a reason" at bounding box center [222, 124] width 204 height 8
click at [136, 144] on button "Save" at bounding box center [144, 150] width 57 height 23
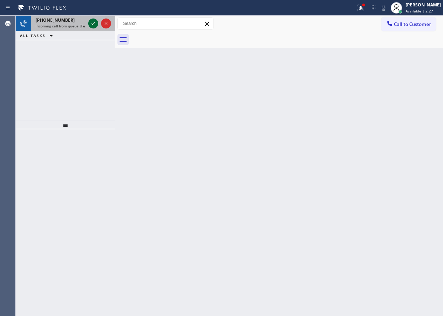
click at [90, 20] on icon at bounding box center [93, 23] width 9 height 9
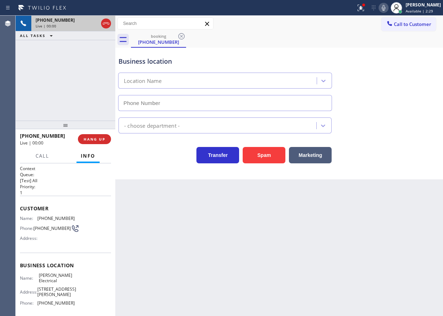
type input "[PHONE_NUMBER]"
click at [269, 152] on button "Spam" at bounding box center [264, 155] width 43 height 16
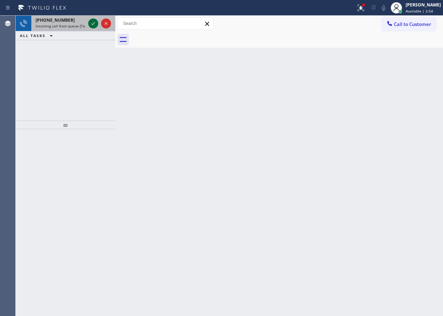
click at [94, 24] on icon at bounding box center [93, 23] width 9 height 9
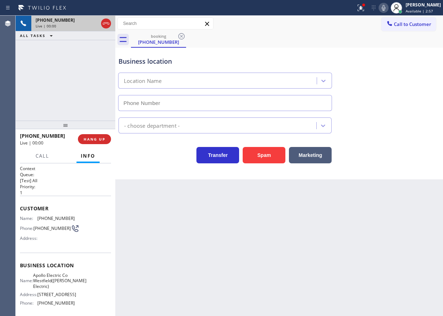
type input "[PHONE_NUMBER]"
click at [274, 152] on button "Spam" at bounding box center [264, 155] width 43 height 16
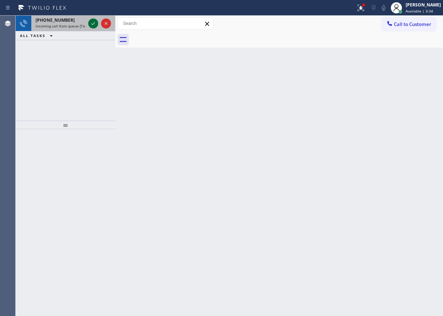
click at [93, 26] on icon at bounding box center [93, 23] width 9 height 9
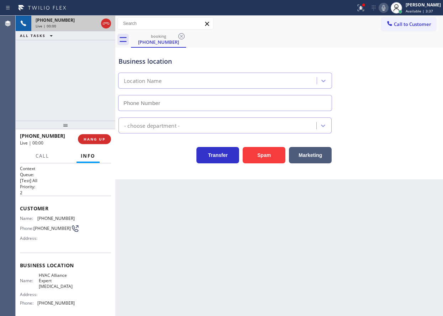
type input "[PHONE_NUMBER]"
click at [264, 147] on button "Spam" at bounding box center [264, 155] width 43 height 16
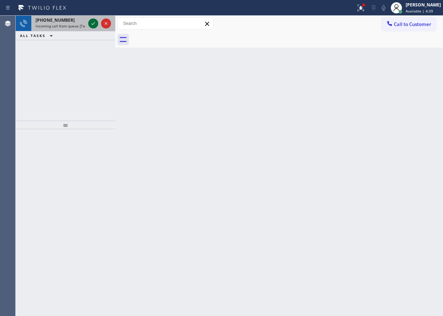
click at [93, 21] on icon at bounding box center [93, 23] width 9 height 9
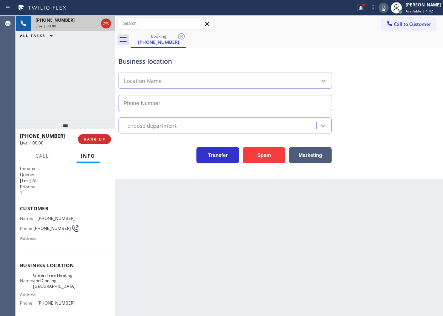
type input "[PHONE_NUMBER]"
click at [270, 160] on button "Spam" at bounding box center [264, 155] width 43 height 16
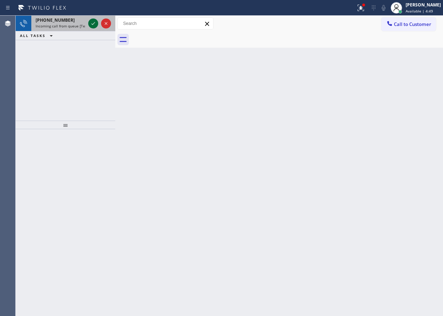
click at [92, 21] on icon at bounding box center [93, 23] width 9 height 9
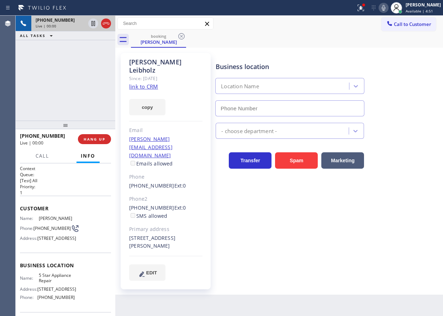
type input "[PHONE_NUMBER]"
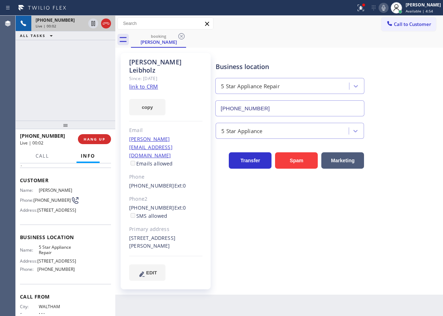
scroll to position [65, 0]
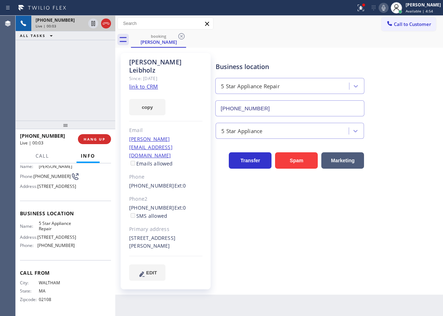
click at [47, 231] on span "5 Star Appliance Repair" at bounding box center [57, 226] width 36 height 11
click at [281, 112] on input "[PHONE_NUMBER]" at bounding box center [289, 108] width 149 height 16
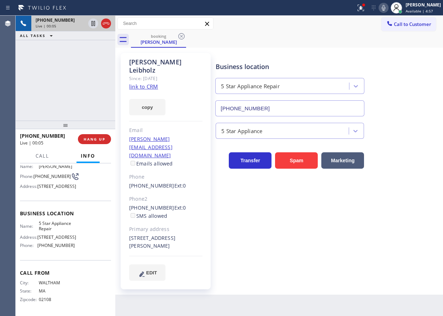
click at [281, 112] on input "[PHONE_NUMBER]" at bounding box center [289, 108] width 149 height 16
click at [150, 83] on link "link to CRM" at bounding box center [143, 86] width 29 height 7
click at [90, 23] on icon at bounding box center [93, 23] width 9 height 9
click at [388, 10] on icon at bounding box center [383, 8] width 9 height 9
click at [364, 10] on icon at bounding box center [361, 8] width 6 height 6
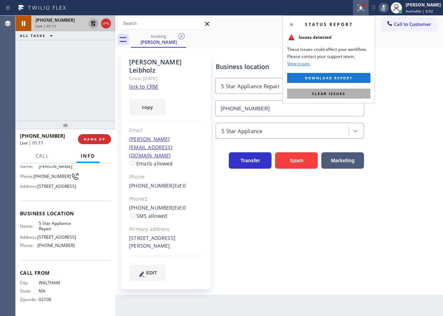
click at [349, 89] on button "Clear issues" at bounding box center [328, 94] width 83 height 10
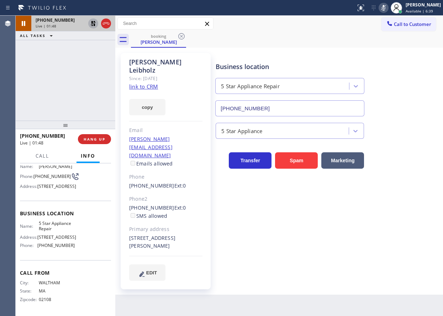
click at [90, 26] on icon at bounding box center [93, 23] width 9 height 9
click at [388, 10] on icon at bounding box center [383, 8] width 9 height 9
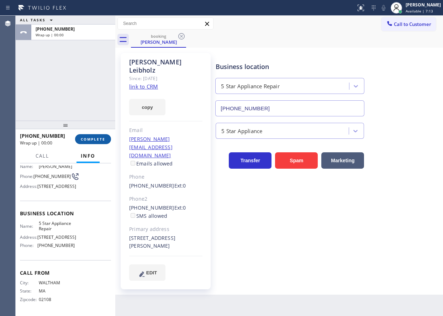
click at [97, 141] on span "COMPLETE" at bounding box center [93, 139] width 25 height 5
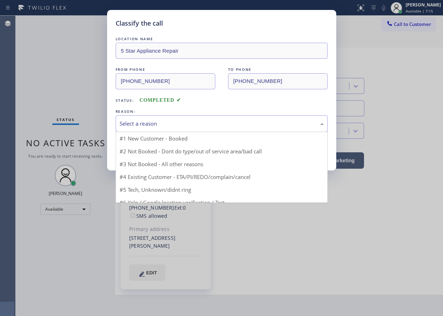
click at [165, 120] on div "Select a reason" at bounding box center [222, 124] width 204 height 8
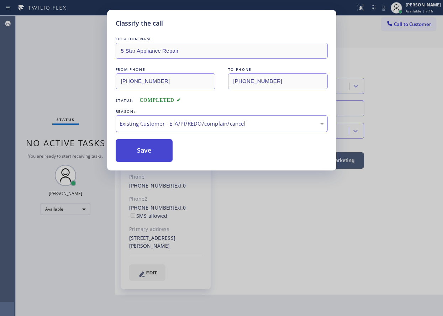
click at [156, 151] on button "Save" at bounding box center [144, 150] width 57 height 23
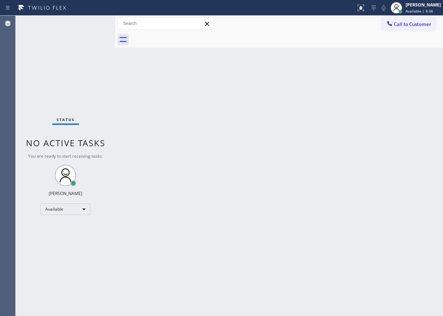
drag, startPoint x: 384, startPoint y: 68, endPoint x: 357, endPoint y: 9, distance: 64.8
click at [384, 68] on div "Back to Dashboard Change Sender ID Customers Technicians Select a contact Outbo…" at bounding box center [279, 166] width 328 height 300
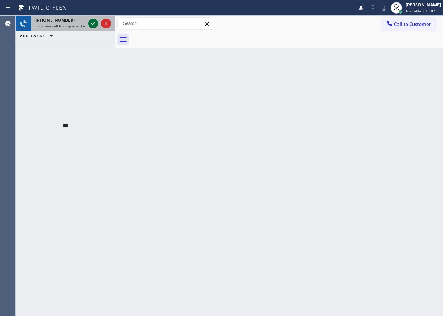
click at [91, 25] on icon at bounding box center [93, 23] width 9 height 9
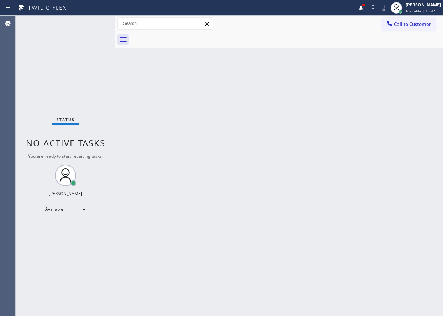
click at [406, 207] on div "Back to Dashboard Change Sender ID Customers Technicians Select a contact Outbo…" at bounding box center [279, 166] width 328 height 300
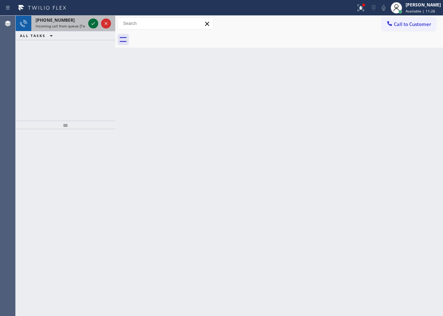
click at [93, 24] on icon at bounding box center [93, 23] width 9 height 9
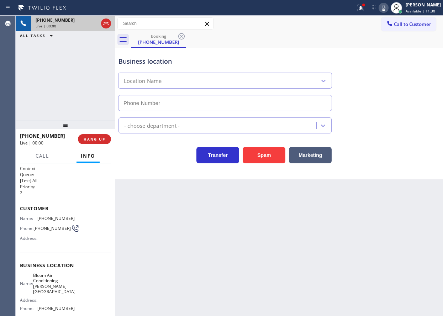
type input "[PHONE_NUMBER]"
click at [263, 154] on button "Spam" at bounding box center [264, 155] width 43 height 16
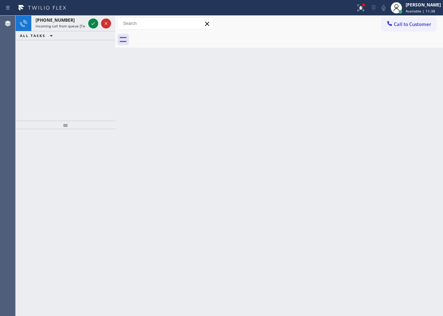
drag, startPoint x: 382, startPoint y: 85, endPoint x: 90, endPoint y: 42, distance: 294.2
click at [382, 85] on div "Back to Dashboard Change Sender ID Customers Technicians Select a contact Outbo…" at bounding box center [279, 166] width 328 height 300
click at [93, 25] on icon at bounding box center [93, 23] width 9 height 9
click at [94, 21] on icon at bounding box center [93, 23] width 9 height 9
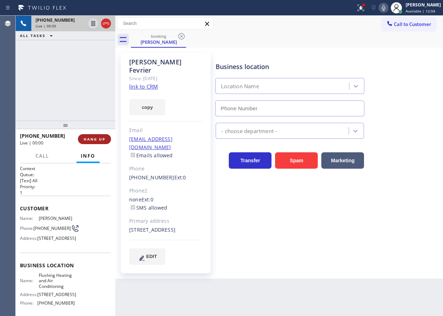
click at [95, 141] on span "HANG UP" at bounding box center [95, 139] width 22 height 5
type input "[PHONE_NUMBER]"
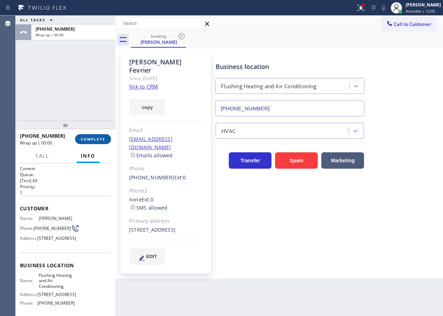
click at [95, 141] on span "COMPLETE" at bounding box center [93, 139] width 25 height 5
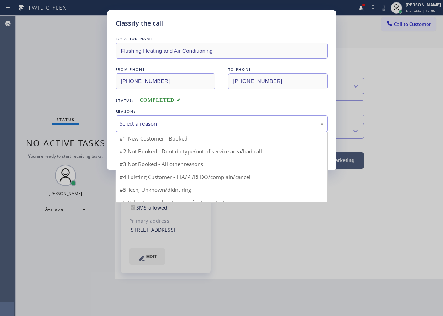
drag, startPoint x: 187, startPoint y: 119, endPoint x: 163, endPoint y: 176, distance: 62.4
click at [187, 119] on div "Select a reason" at bounding box center [222, 123] width 212 height 17
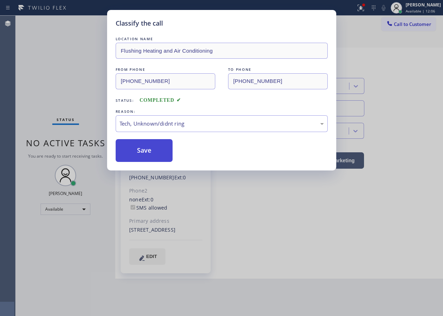
click at [162, 152] on button "Save" at bounding box center [144, 150] width 57 height 23
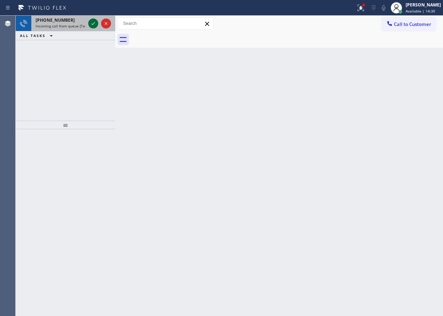
click at [90, 24] on icon at bounding box center [93, 23] width 9 height 9
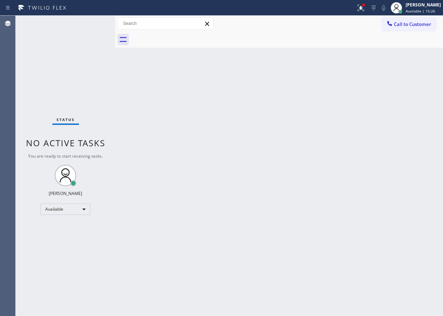
drag, startPoint x: 427, startPoint y: 104, endPoint x: 238, endPoint y: 15, distance: 208.6
click at [425, 103] on div "Back to Dashboard Change Sender ID Customers Technicians Select a contact Outbo…" at bounding box center [279, 166] width 328 height 300
click at [364, 9] on icon at bounding box center [361, 8] width 9 height 9
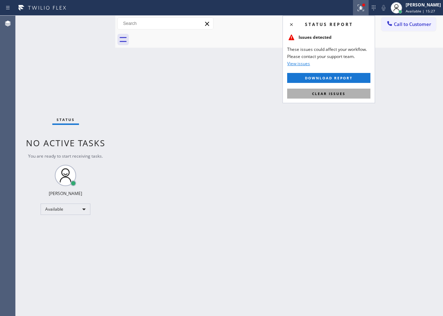
click at [352, 91] on button "Clear issues" at bounding box center [328, 94] width 83 height 10
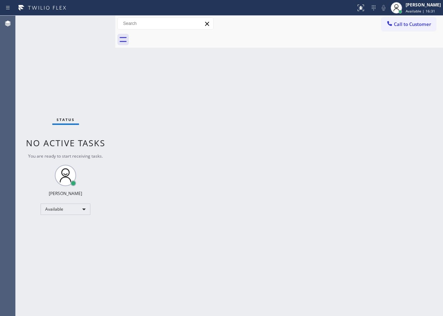
click at [189, 200] on div "Back to Dashboard Change Sender ID Customers Technicians Select a contact Outbo…" at bounding box center [279, 166] width 328 height 300
click at [377, 85] on div "Back to Dashboard Change Sender ID Customers Technicians Select a contact Outbo…" at bounding box center [279, 166] width 328 height 300
click at [398, 72] on div "Back to Dashboard Change Sender ID Customers Technicians Select a contact Outbo…" at bounding box center [279, 166] width 328 height 300
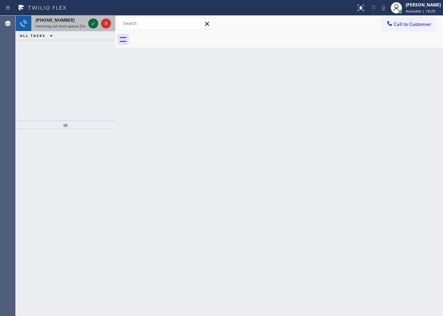
click at [95, 20] on icon at bounding box center [93, 23] width 9 height 9
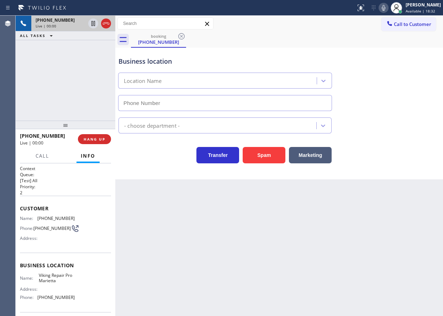
type input "[PHONE_NUMBER]"
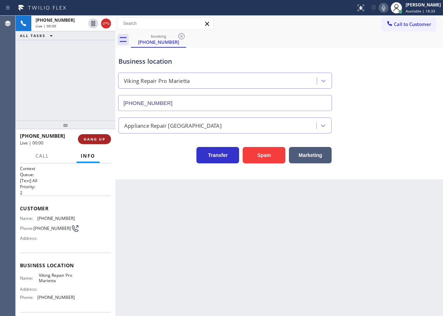
click at [105, 140] on span "HANG UP" at bounding box center [95, 139] width 22 height 5
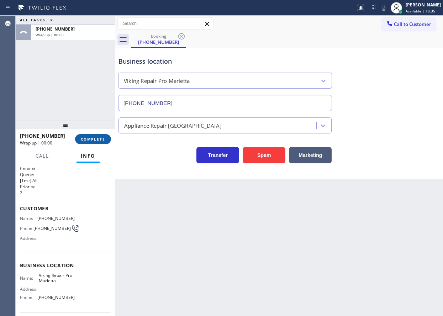
click at [105, 140] on span "COMPLETE" at bounding box center [93, 139] width 25 height 5
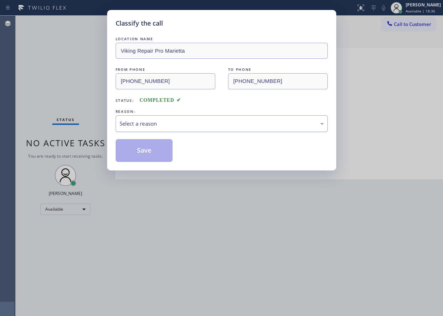
click at [185, 123] on div "Select a reason" at bounding box center [222, 124] width 204 height 8
click at [155, 153] on button "Save" at bounding box center [144, 150] width 57 height 23
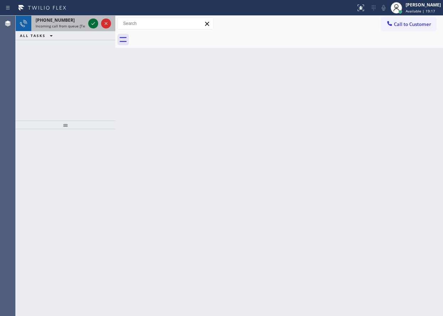
click at [88, 25] on div at bounding box center [93, 23] width 10 height 9
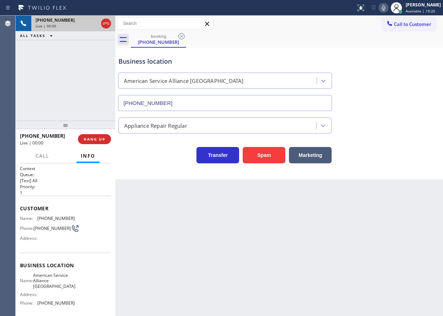
type input "[PHONE_NUMBER]"
click at [64, 288] on span "American Service Alliance [GEOGRAPHIC_DATA]" at bounding box center [54, 281] width 42 height 16
click at [176, 101] on input "[PHONE_NUMBER]" at bounding box center [225, 103] width 214 height 16
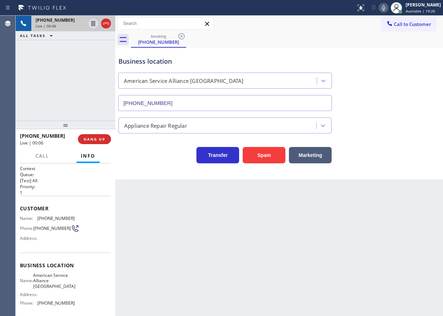
click at [176, 101] on input "[PHONE_NUMBER]" at bounding box center [225, 103] width 214 height 16
click at [276, 155] on button "Spam" at bounding box center [264, 155] width 43 height 16
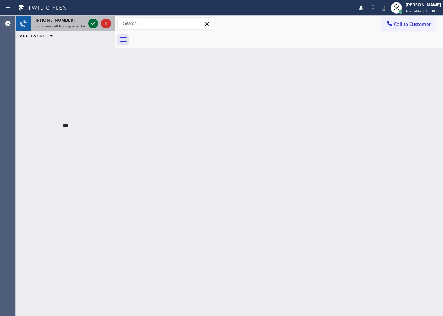
click at [91, 20] on icon at bounding box center [93, 23] width 9 height 9
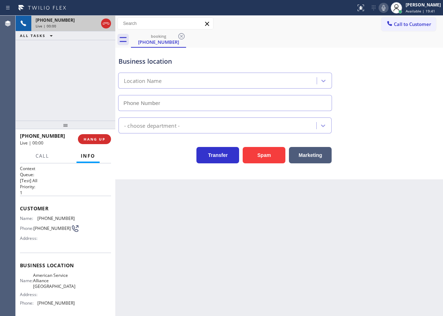
type input "[PHONE_NUMBER]"
click at [50, 285] on span "American Service Alliance [GEOGRAPHIC_DATA]" at bounding box center [54, 281] width 42 height 16
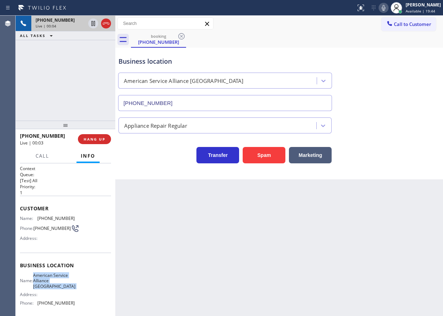
click at [50, 285] on span "American Service Alliance [GEOGRAPHIC_DATA]" at bounding box center [54, 281] width 42 height 16
click at [173, 102] on input "[PHONE_NUMBER]" at bounding box center [225, 103] width 214 height 16
click at [109, 138] on button "HANG UP" at bounding box center [94, 139] width 33 height 10
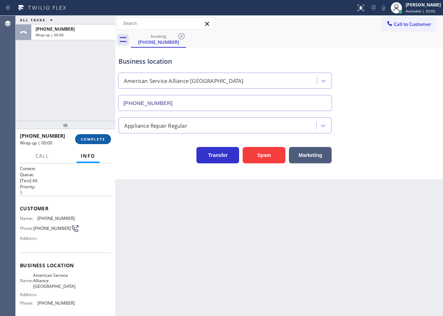
click at [109, 138] on button "COMPLETE" at bounding box center [93, 139] width 36 height 10
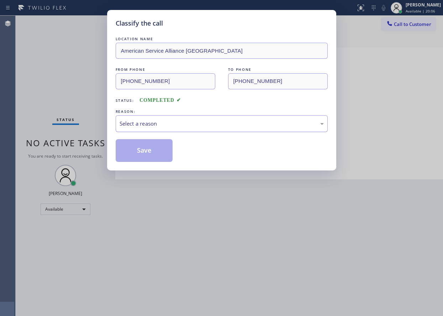
click at [165, 125] on div "Select a reason" at bounding box center [222, 124] width 204 height 8
click at [152, 155] on button "Save" at bounding box center [144, 150] width 57 height 23
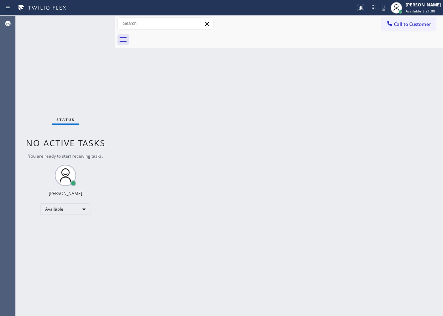
click at [381, 146] on div "Back to Dashboard Change Sender ID Customers Technicians Select a contact Outbo…" at bounding box center [279, 166] width 328 height 300
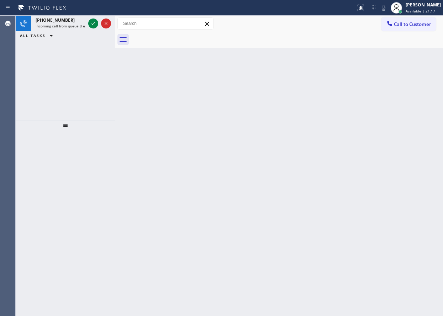
click at [408, 106] on div "Back to Dashboard Change Sender ID Customers Technicians Select a contact Outbo…" at bounding box center [279, 166] width 328 height 300
click at [95, 21] on icon at bounding box center [93, 23] width 9 height 9
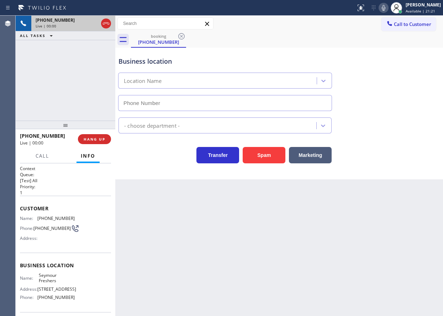
type input "[PHONE_NUMBER]"
click at [104, 140] on span "HANG UP" at bounding box center [95, 139] width 22 height 5
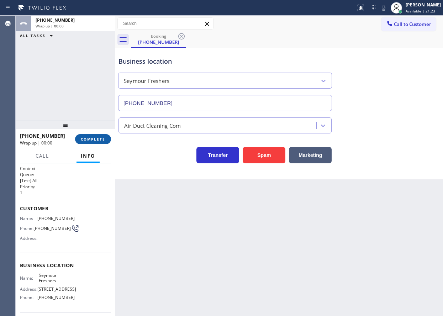
click at [104, 140] on span "COMPLETE" at bounding box center [93, 139] width 25 height 5
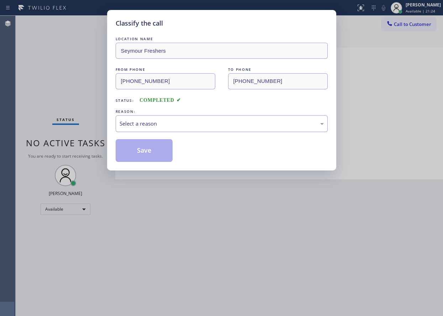
click at [172, 120] on div "Select a reason" at bounding box center [222, 124] width 204 height 8
click at [142, 158] on button "Save" at bounding box center [144, 150] width 57 height 23
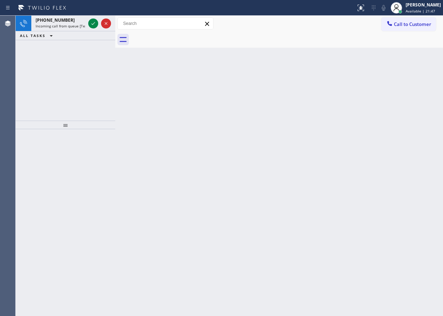
click at [415, 142] on div "Back to Dashboard Change Sender ID Customers Technicians Select a contact Outbo…" at bounding box center [279, 166] width 328 height 300
click at [91, 22] on icon at bounding box center [93, 23] width 9 height 9
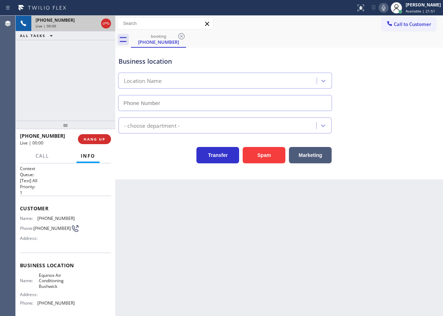
type input "[PHONE_NUMBER]"
click at [265, 156] on button "Spam" at bounding box center [264, 155] width 43 height 16
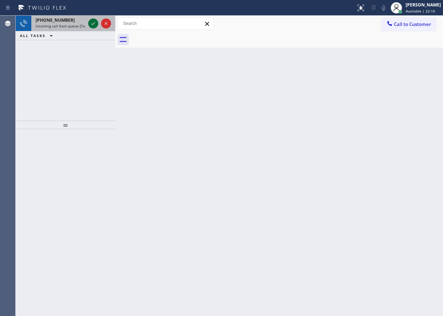
click at [93, 23] on icon at bounding box center [93, 23] width 9 height 9
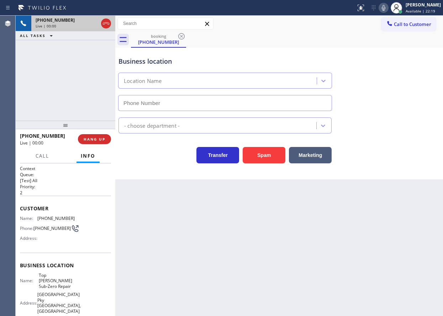
type input "[PHONE_NUMBER]"
click at [77, 287] on div "Name: Top [PERSON_NAME] Sub-Zero Repair Address: [STREET_ADDRESS] Phone: [PHONE…" at bounding box center [65, 299] width 91 height 53
click at [62, 283] on span "Top [PERSON_NAME] Sub-Zero Repair" at bounding box center [57, 281] width 36 height 16
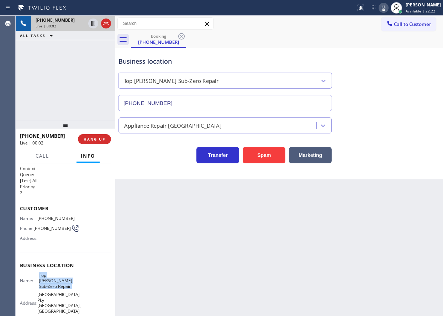
click at [62, 283] on span "Top [PERSON_NAME] Sub-Zero Repair" at bounding box center [57, 281] width 36 height 16
click at [188, 97] on input "[PHONE_NUMBER]" at bounding box center [225, 103] width 214 height 16
click at [47, 216] on span "[PHONE_NUMBER]" at bounding box center [55, 218] width 37 height 5
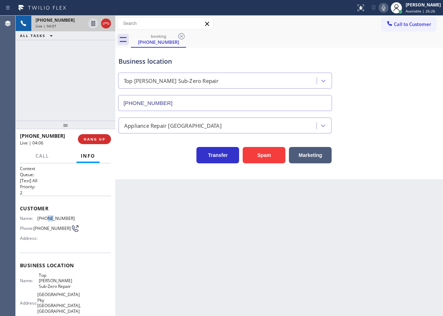
click at [47, 216] on span "[PHONE_NUMBER]" at bounding box center [55, 218] width 37 height 5
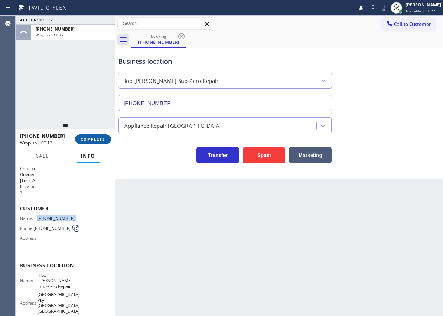
click at [102, 141] on span "COMPLETE" at bounding box center [93, 139] width 25 height 5
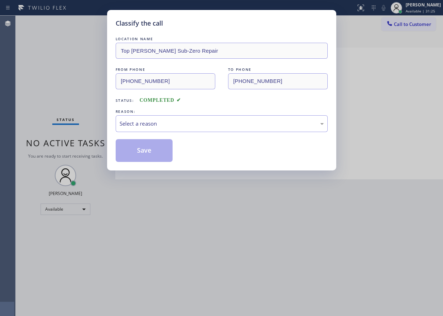
click at [136, 114] on div "REASON:" at bounding box center [222, 111] width 212 height 7
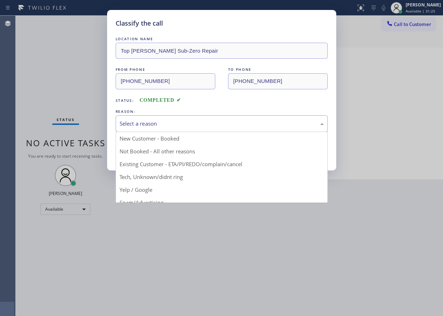
click at [140, 121] on div "Select a reason" at bounding box center [222, 124] width 204 height 8
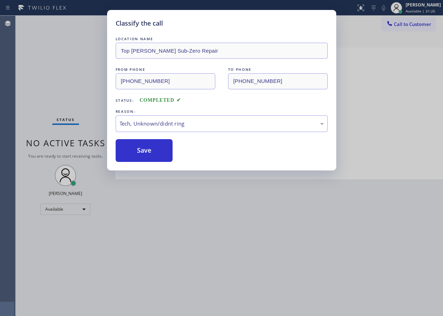
drag, startPoint x: 138, startPoint y: 152, endPoint x: 328, endPoint y: 2, distance: 241.7
click at [138, 152] on button "Save" at bounding box center [144, 150] width 57 height 23
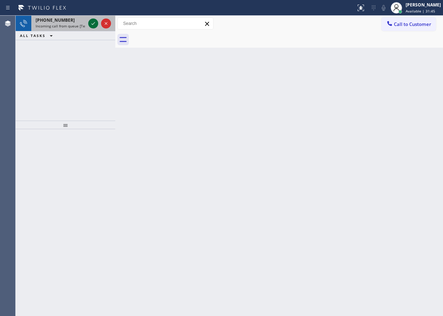
click at [92, 27] on icon at bounding box center [93, 23] width 9 height 9
click at [93, 23] on icon at bounding box center [93, 23] width 9 height 9
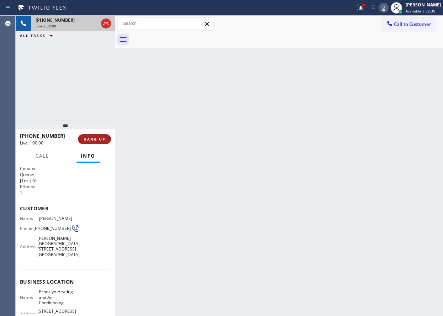
click at [98, 139] on span "HANG UP" at bounding box center [95, 139] width 22 height 5
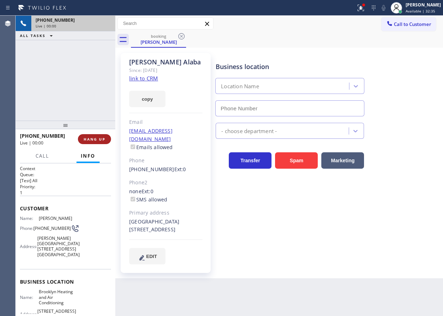
type input "[PHONE_NUMBER]"
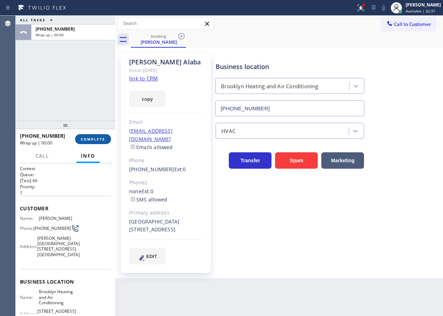
click at [98, 139] on span "COMPLETE" at bounding box center [93, 139] width 25 height 5
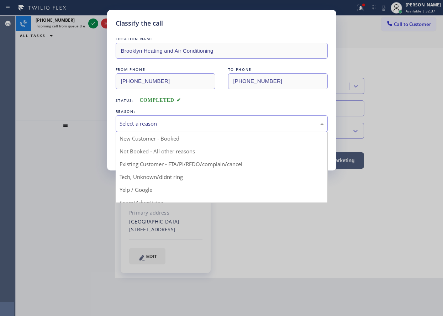
drag, startPoint x: 227, startPoint y: 123, endPoint x: 225, endPoint y: 127, distance: 4.9
click at [227, 125] on div "Select a reason" at bounding box center [222, 124] width 204 height 8
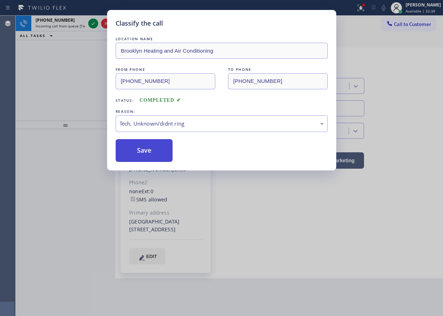
click at [138, 142] on button "Save" at bounding box center [144, 150] width 57 height 23
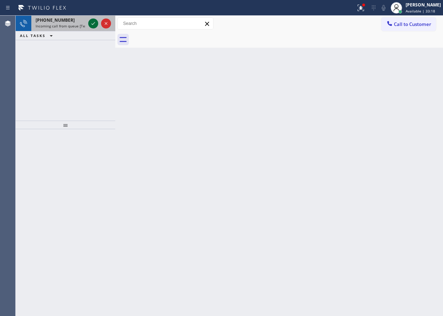
click at [90, 23] on icon at bounding box center [93, 23] width 9 height 9
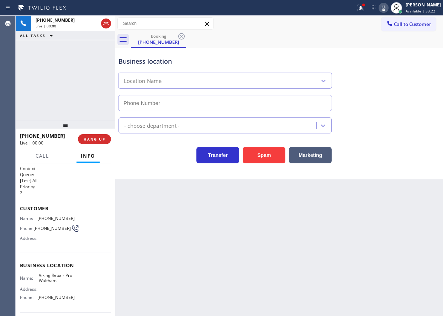
type input "[PHONE_NUMBER]"
click at [275, 155] on button "Spam" at bounding box center [264, 155] width 43 height 16
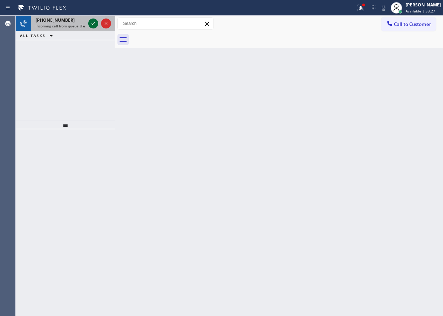
click at [94, 25] on icon at bounding box center [93, 23] width 9 height 9
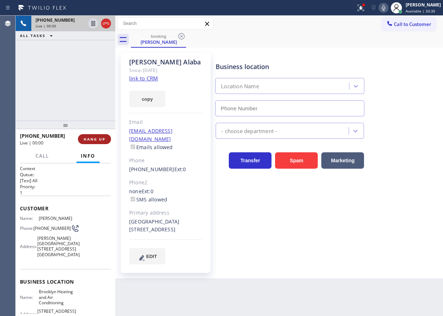
click at [95, 137] on span "HANG UP" at bounding box center [95, 139] width 22 height 5
type input "[PHONE_NUMBER]"
click at [95, 137] on span "HANG UP" at bounding box center [95, 139] width 22 height 5
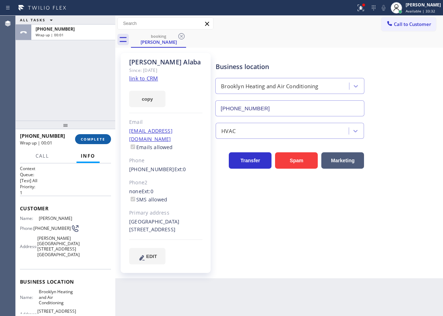
click at [99, 142] on button "COMPLETE" at bounding box center [93, 139] width 36 height 10
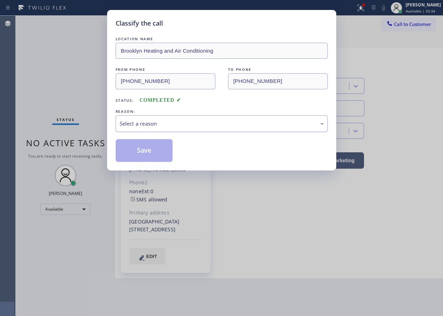
click at [178, 127] on div "Select a reason" at bounding box center [222, 124] width 204 height 8
click at [138, 151] on button "Save" at bounding box center [144, 150] width 57 height 23
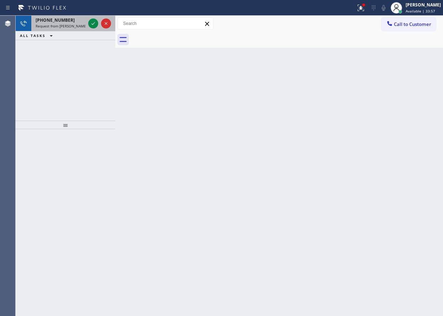
click at [51, 23] on div "[PHONE_NUMBER] Request from [PERSON_NAME] (direct)" at bounding box center [59, 24] width 56 height 16
drag, startPoint x: 410, startPoint y: 107, endPoint x: 186, endPoint y: 17, distance: 241.8
click at [410, 106] on div "Back to Dashboard Change Sender ID Customers Technicians Select a contact Outbo…" at bounding box center [279, 166] width 328 height 300
click at [89, 23] on icon at bounding box center [93, 23] width 9 height 9
click at [92, 23] on icon at bounding box center [93, 23] width 9 height 9
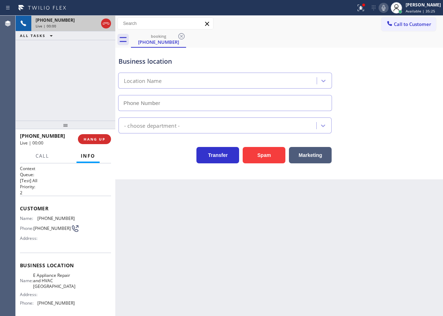
type input "[PHONE_NUMBER]"
click at [63, 289] on span "E Appliance Repair and HVAC [GEOGRAPHIC_DATA]" at bounding box center [54, 281] width 42 height 16
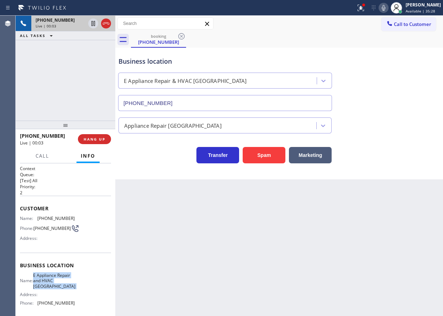
click at [63, 289] on span "E Appliance Repair and HVAC [GEOGRAPHIC_DATA]" at bounding box center [54, 281] width 42 height 16
click at [215, 102] on input "[PHONE_NUMBER]" at bounding box center [225, 103] width 214 height 16
click at [107, 142] on button "HANG UP" at bounding box center [94, 139] width 33 height 10
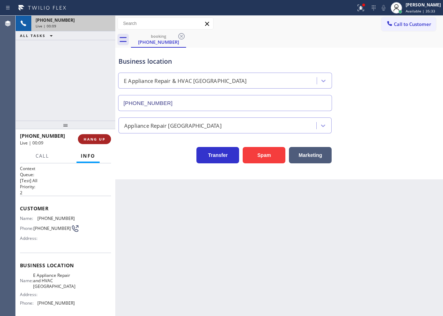
click at [107, 140] on button "HANG UP" at bounding box center [94, 139] width 33 height 10
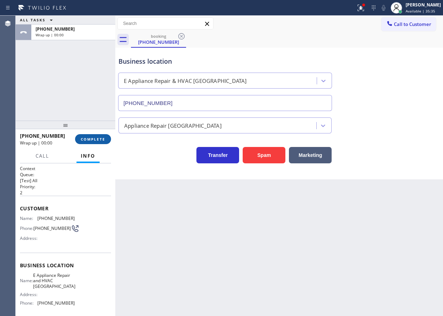
click at [110, 139] on button "COMPLETE" at bounding box center [93, 139] width 36 height 10
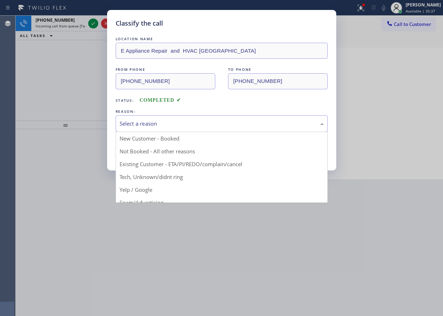
click at [154, 127] on div "Select a reason" at bounding box center [222, 124] width 204 height 8
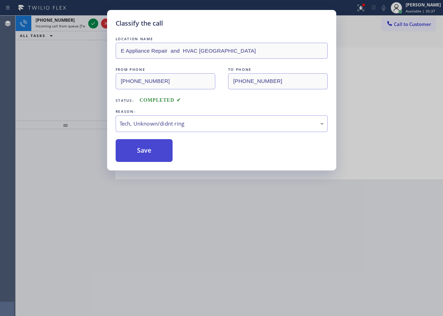
click at [152, 151] on button "Save" at bounding box center [144, 150] width 57 height 23
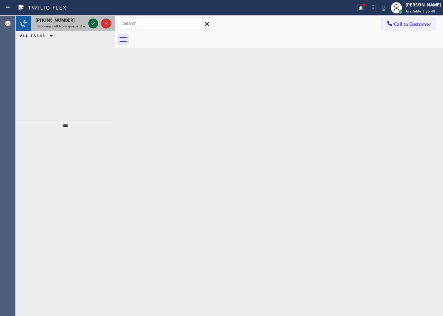
click at [91, 22] on icon at bounding box center [93, 23] width 9 height 9
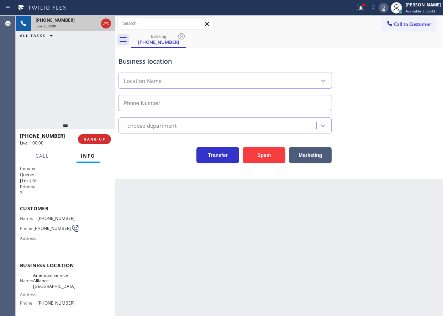
type input "[PHONE_NUMBER]"
click at [255, 161] on button "Spam" at bounding box center [264, 155] width 43 height 16
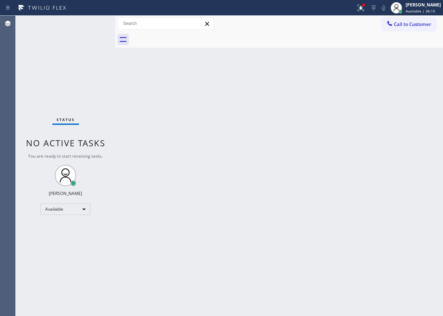
click at [386, 194] on div "Back to Dashboard Change Sender ID Customers Technicians Select a contact Outbo…" at bounding box center [279, 166] width 328 height 300
click at [91, 23] on div "Status No active tasks You are ready to start receiving tasks. [PERSON_NAME] Av…" at bounding box center [66, 166] width 100 height 300
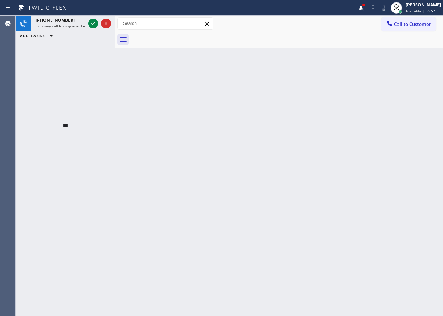
drag, startPoint x: 402, startPoint y: 176, endPoint x: 189, endPoint y: 129, distance: 218.4
click at [398, 176] on div "Back to Dashboard Change Sender ID Customers Technicians Select a contact Outbo…" at bounding box center [279, 166] width 328 height 300
click at [90, 20] on icon at bounding box center [93, 23] width 9 height 9
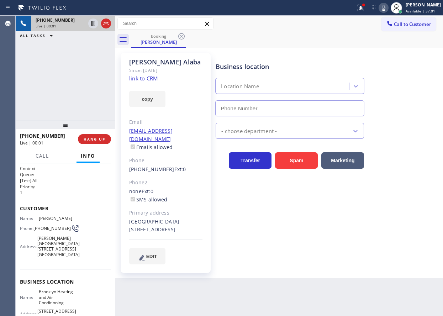
type input "[PHONE_NUMBER]"
click at [153, 79] on link "link to CRM" at bounding box center [143, 78] width 29 height 7
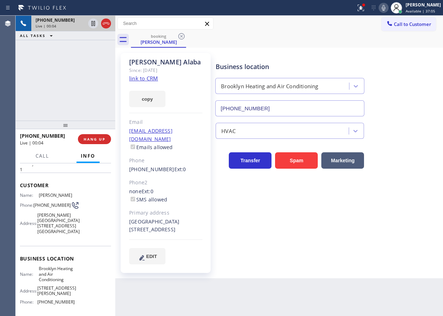
scroll to position [36, 0]
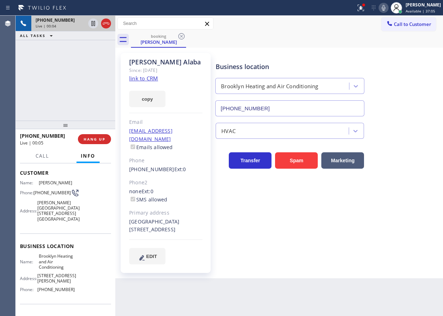
click at [47, 260] on span "Brooklyn Heating and Air Conditioning" at bounding box center [57, 261] width 36 height 16
click at [272, 106] on input "[PHONE_NUMBER]" at bounding box center [289, 108] width 149 height 16
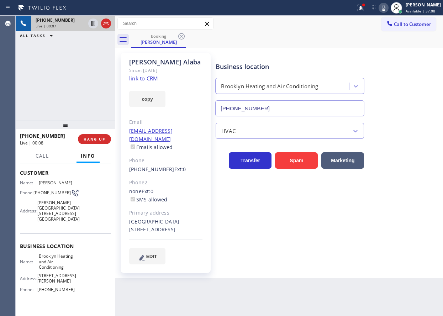
click at [272, 106] on input "[PHONE_NUMBER]" at bounding box center [289, 108] width 149 height 16
click at [40, 154] on span "Call" at bounding box center [43, 156] width 14 height 6
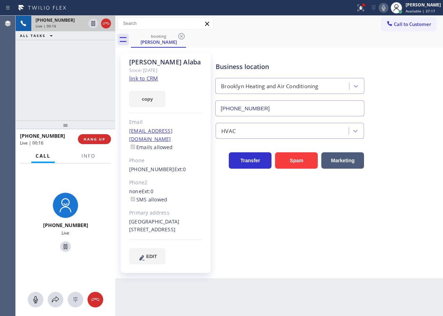
click at [388, 8] on icon at bounding box center [383, 8] width 9 height 9
click at [385, 7] on icon at bounding box center [384, 8] width 4 height 6
click at [89, 156] on span "Info" at bounding box center [89, 156] width 14 height 6
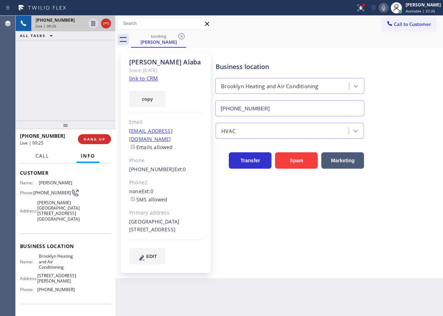
click at [49, 157] on button "Call" at bounding box center [42, 156] width 22 height 14
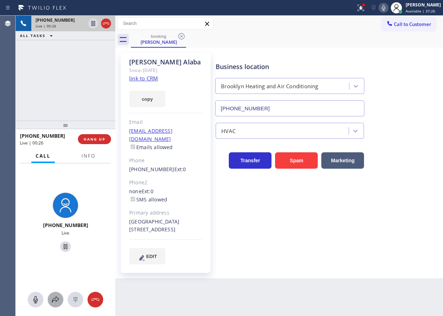
click at [54, 305] on button at bounding box center [56, 300] width 16 height 16
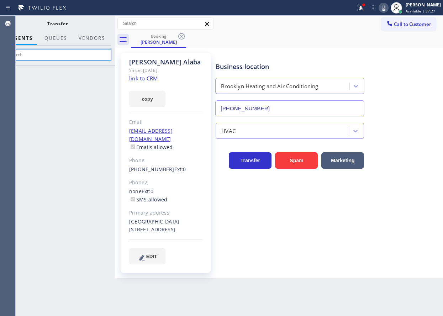
click at [61, 57] on input "text" at bounding box center [57, 54] width 107 height 11
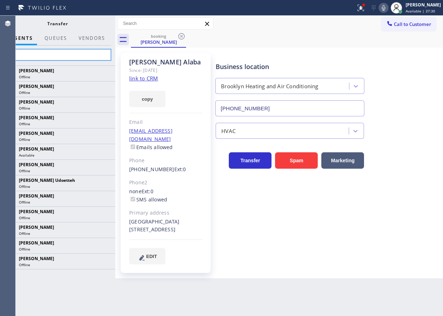
type input "n"
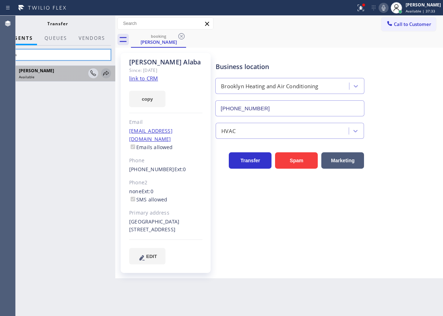
type input "niza"
click at [106, 72] on icon at bounding box center [106, 73] width 6 height 5
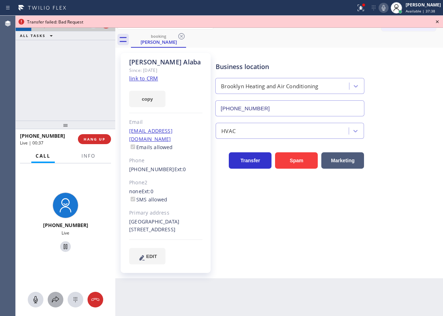
click at [56, 299] on icon at bounding box center [55, 299] width 9 height 9
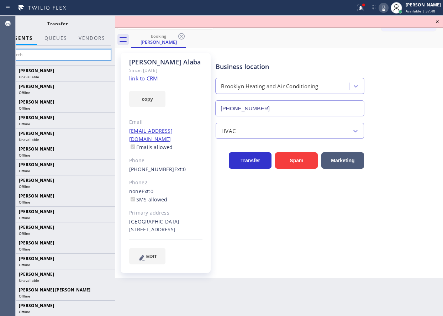
click at [72, 52] on input "text" at bounding box center [57, 54] width 107 height 11
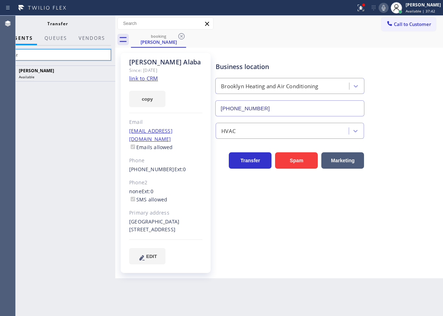
type input "jeniz"
click at [385, 10] on icon at bounding box center [384, 8] width 4 height 6
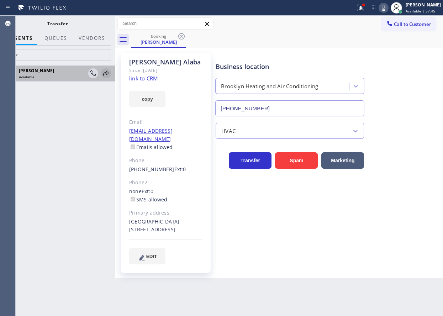
click at [106, 74] on icon at bounding box center [106, 73] width 9 height 9
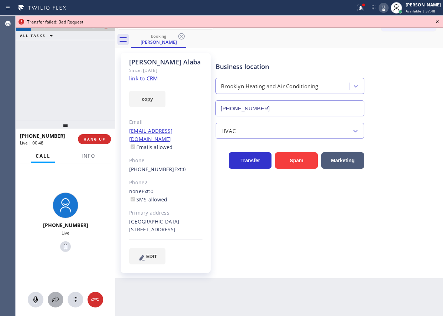
click at [56, 296] on icon at bounding box center [55, 299] width 9 height 9
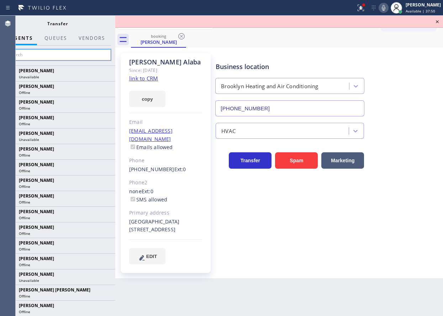
click at [50, 52] on input "text" at bounding box center [57, 54] width 107 height 11
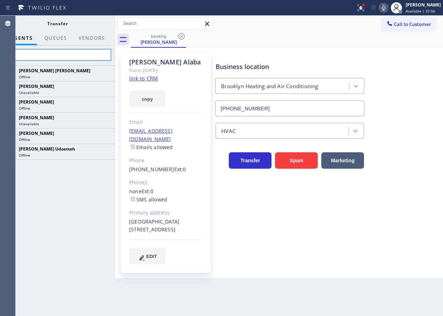
click at [77, 56] on input "jen" at bounding box center [57, 54] width 107 height 11
type input "j"
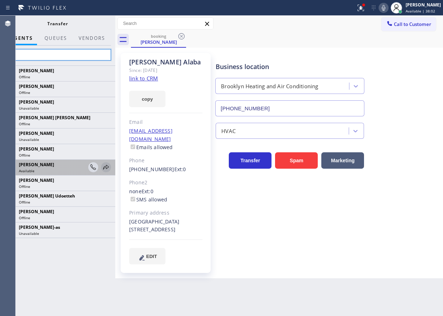
type input "je"
click at [108, 165] on icon at bounding box center [106, 167] width 9 height 9
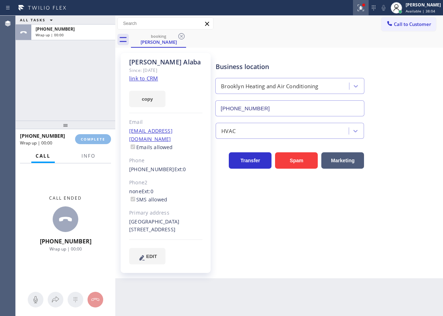
click at [362, 8] on icon at bounding box center [360, 7] width 4 height 5
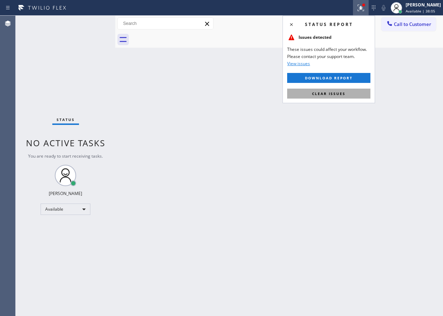
click at [342, 97] on button "Clear issues" at bounding box center [328, 94] width 83 height 10
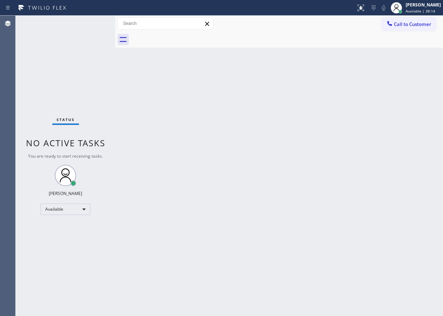
click at [414, 190] on div "Back to Dashboard Change Sender ID Customers Technicians Select a contact Outbo…" at bounding box center [279, 166] width 328 height 300
click at [381, 240] on div "Back to Dashboard Change Sender ID Customers Technicians Select a contact Outbo…" at bounding box center [279, 166] width 328 height 300
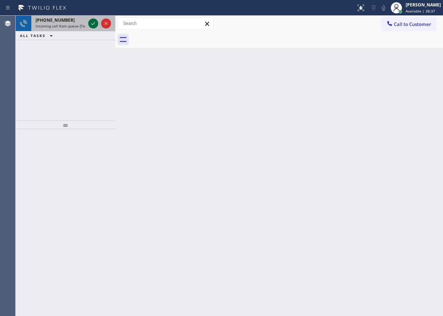
click at [95, 24] on icon at bounding box center [93, 23] width 9 height 9
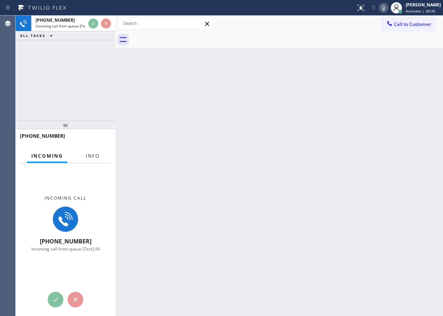
click at [98, 161] on button "Info" at bounding box center [93, 156] width 22 height 14
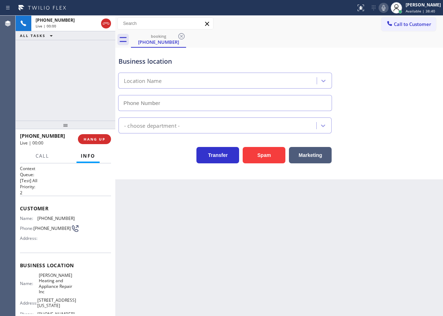
type input "[PHONE_NUMBER]"
click at [104, 135] on button "HANG UP" at bounding box center [94, 139] width 33 height 10
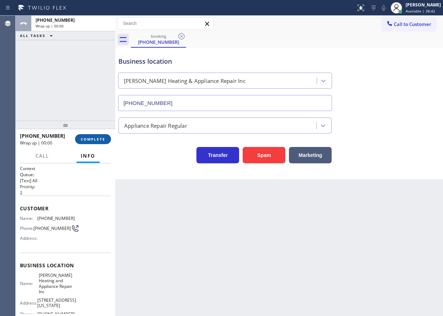
click at [104, 136] on button "COMPLETE" at bounding box center [93, 139] width 36 height 10
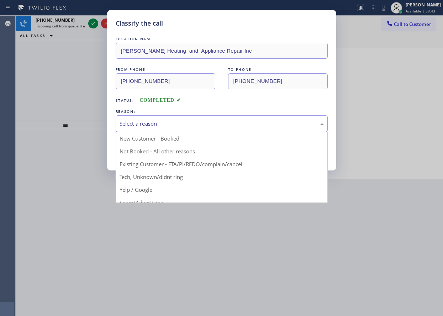
click at [172, 122] on div "Select a reason" at bounding box center [222, 124] width 204 height 8
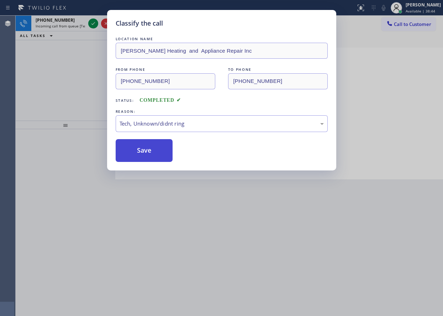
click at [146, 161] on button "Save" at bounding box center [144, 150] width 57 height 23
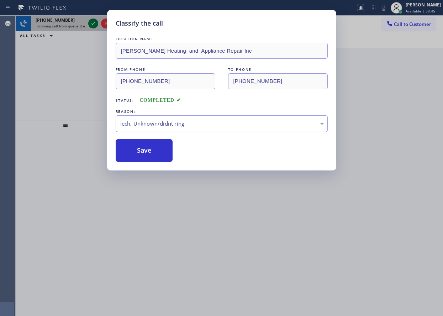
click at [93, 22] on icon at bounding box center [93, 23] width 9 height 9
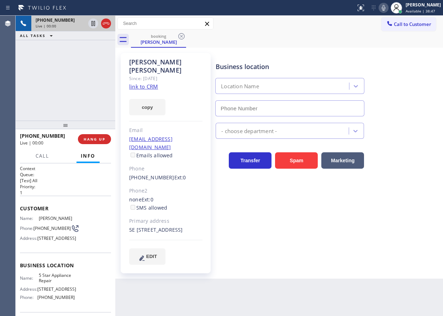
type input "[PHONE_NUMBER]"
click at [58, 284] on span "5 Star Appliance Repair" at bounding box center [57, 278] width 36 height 11
click at [278, 107] on input "[PHONE_NUMBER]" at bounding box center [289, 108] width 149 height 16
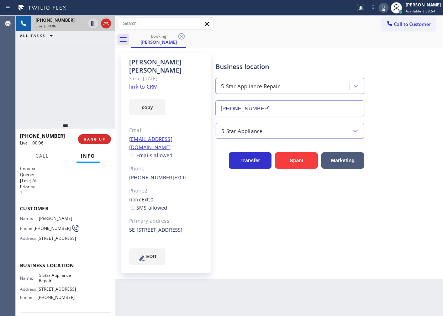
click at [278, 107] on input "[PHONE_NUMBER]" at bounding box center [289, 108] width 149 height 16
click at [153, 83] on link "link to CRM" at bounding box center [143, 86] width 29 height 7
click at [385, 8] on icon at bounding box center [384, 8] width 4 height 6
click at [93, 20] on icon at bounding box center [93, 23] width 9 height 9
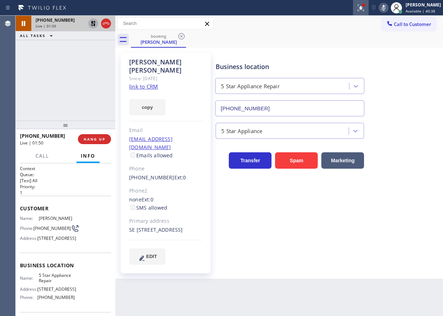
click at [365, 8] on icon at bounding box center [361, 8] width 9 height 9
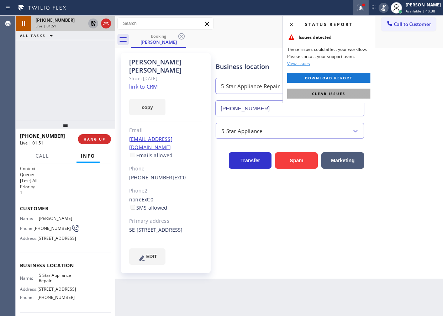
click at [359, 90] on button "Clear issues" at bounding box center [328, 94] width 83 height 10
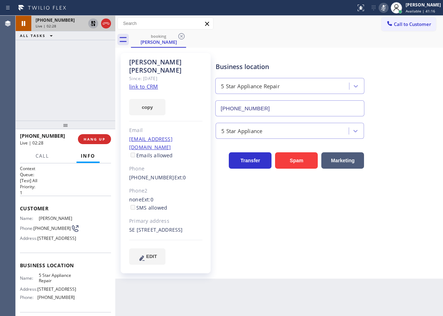
click at [403, 230] on div "Business location 5 Star Appliance Repair [PHONE_NUMBER] 5 Star Appliance Trans…" at bounding box center [327, 159] width 227 height 208
click at [388, 10] on icon at bounding box center [383, 8] width 9 height 9
click at [92, 21] on icon at bounding box center [93, 23] width 9 height 9
click at [429, 87] on div "Business location 5 Star Appliance Repair [PHONE_NUMBER]" at bounding box center [327, 84] width 227 height 64
click at [47, 231] on span "[PHONE_NUMBER]" at bounding box center [51, 228] width 37 height 5
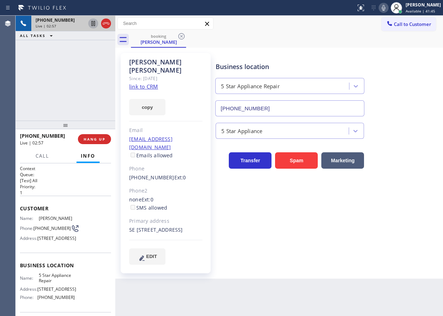
click at [47, 231] on span "[PHONE_NUMBER]" at bounding box center [51, 228] width 37 height 5
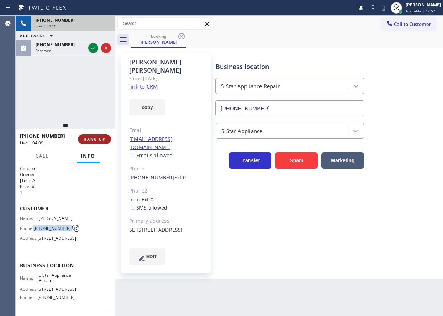
click at [97, 140] on span "HANG UP" at bounding box center [95, 139] width 22 height 5
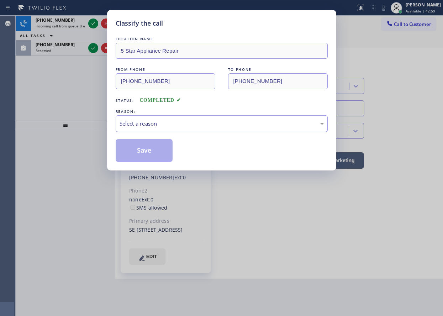
click at [156, 127] on div "Select a reason" at bounding box center [222, 124] width 204 height 8
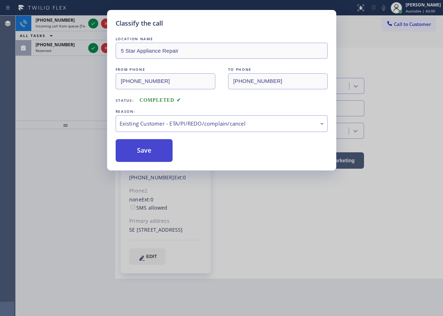
click at [144, 153] on button "Save" at bounding box center [144, 150] width 57 height 23
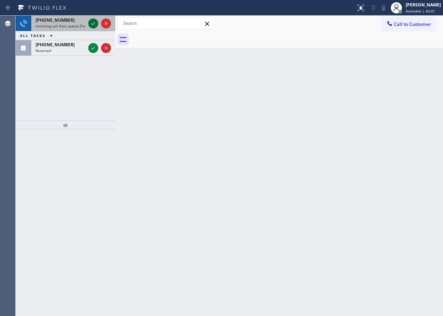
click at [93, 24] on icon at bounding box center [93, 23] width 9 height 9
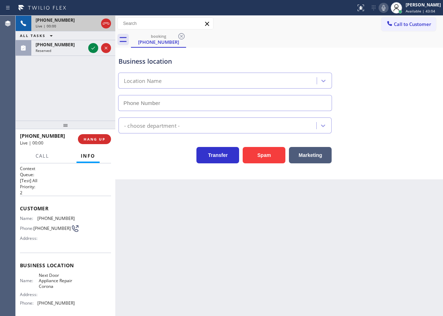
type input "[PHONE_NUMBER]"
click at [258, 154] on button "Spam" at bounding box center [264, 155] width 43 height 16
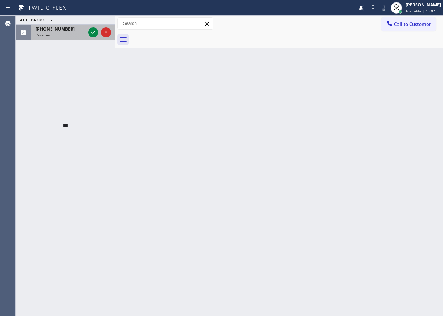
click at [95, 32] on icon at bounding box center [93, 32] width 9 height 9
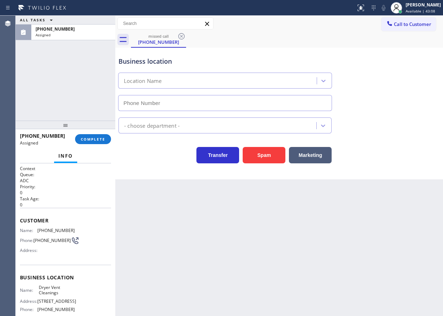
type input "[PHONE_NUMBER]"
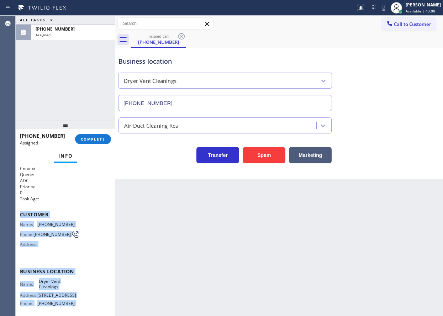
scroll to position [66, 0]
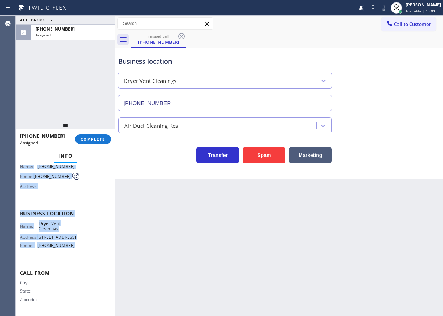
drag, startPoint x: 20, startPoint y: 214, endPoint x: 96, endPoint y: 253, distance: 86.1
click at [96, 253] on div "Context Queue: ADC Priority: 0 Task Age: Customer Name: [PHONE_NUMBER] Phone: […" at bounding box center [66, 239] width 100 height 153
click at [96, 138] on span "COMPLETE" at bounding box center [93, 139] width 25 height 5
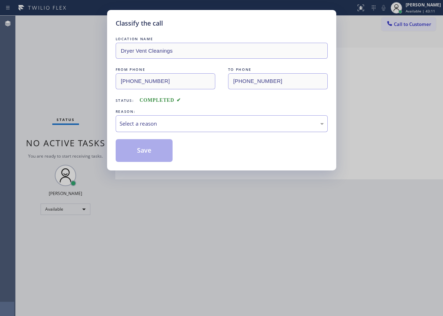
drag, startPoint x: 168, startPoint y: 122, endPoint x: 168, endPoint y: 127, distance: 4.6
click at [168, 124] on div "Select a reason" at bounding box center [222, 124] width 204 height 8
click at [147, 153] on button "Save" at bounding box center [144, 150] width 57 height 23
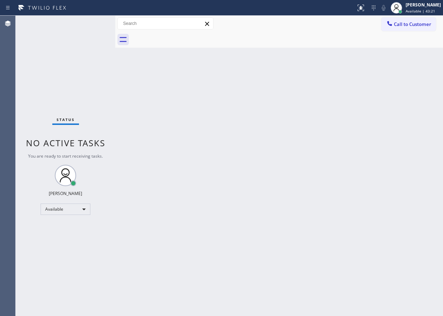
click at [398, 78] on div "Back to Dashboard Change Sender ID Customers Technicians Select a contact Outbo…" at bounding box center [279, 166] width 328 height 300
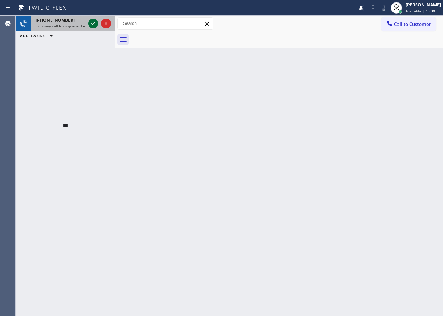
click at [94, 23] on icon at bounding box center [93, 23] width 4 height 3
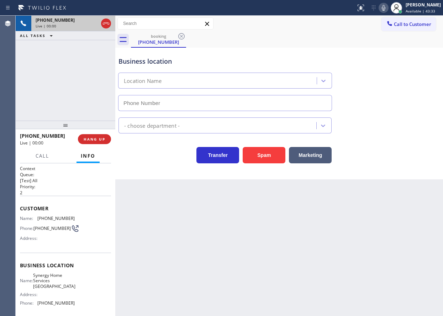
type input "[PHONE_NUMBER]"
click at [254, 154] on button "Spam" at bounding box center [264, 155] width 43 height 16
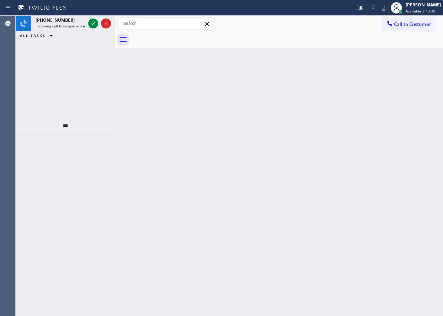
click at [352, 153] on div "Back to Dashboard Change Sender ID Customers Technicians Select a contact Outbo…" at bounding box center [279, 166] width 328 height 300
click at [90, 21] on icon at bounding box center [93, 23] width 9 height 9
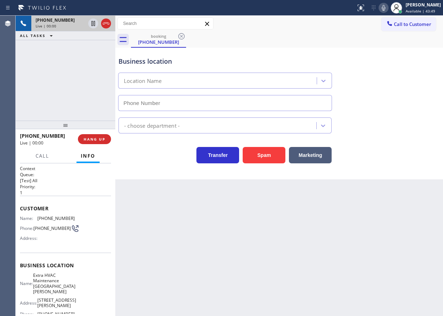
type input "[PHONE_NUMBER]"
click at [85, 137] on span "HANG UP" at bounding box center [95, 139] width 22 height 5
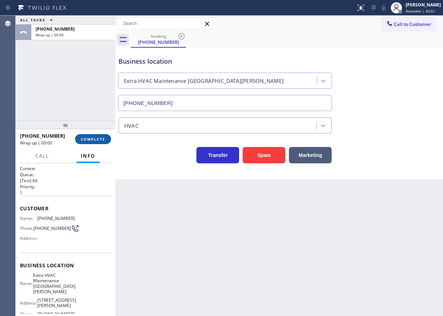
click at [85, 137] on span "COMPLETE" at bounding box center [93, 139] width 25 height 5
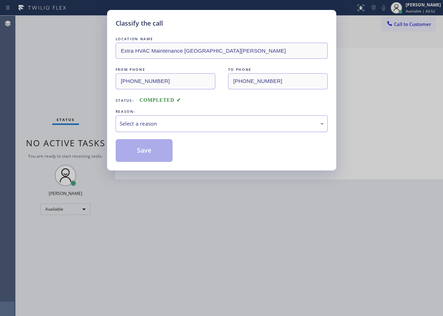
click at [158, 126] on div "Select a reason" at bounding box center [222, 124] width 204 height 8
click at [148, 148] on button "Save" at bounding box center [144, 150] width 57 height 23
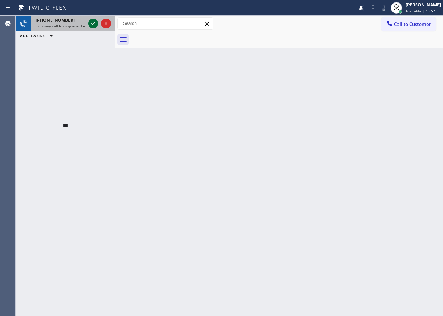
click at [93, 24] on icon at bounding box center [93, 23] width 4 height 3
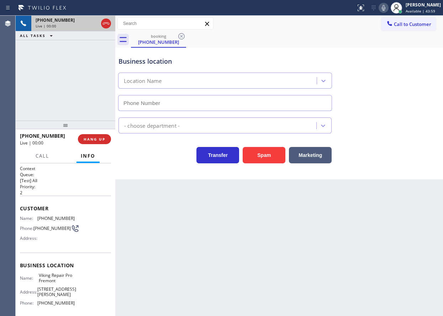
type input "[PHONE_NUMBER]"
click at [53, 278] on span "Viking Repair Pro Fremont" at bounding box center [57, 278] width 36 height 11
click at [270, 160] on button "Spam" at bounding box center [264, 155] width 43 height 16
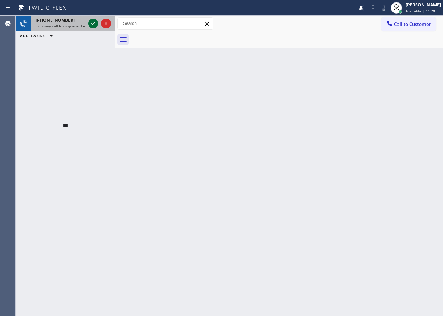
click at [93, 21] on icon at bounding box center [93, 23] width 9 height 9
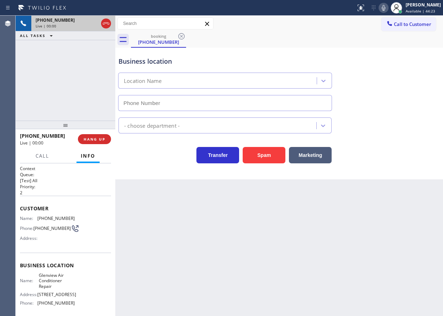
type input "[PHONE_NUMBER]"
click at [103, 141] on span "HANG UP" at bounding box center [95, 139] width 22 height 5
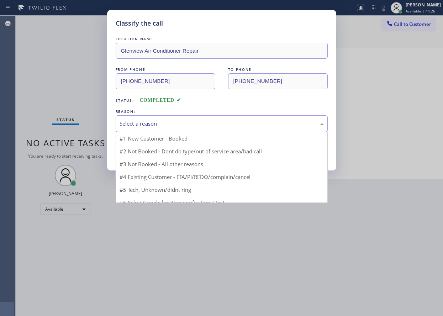
click at [162, 120] on div "Select a reason" at bounding box center [222, 124] width 204 height 8
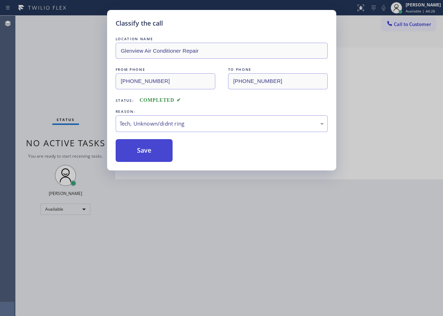
click at [157, 155] on button "Save" at bounding box center [144, 150] width 57 height 23
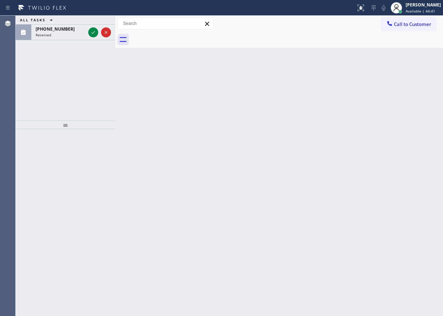
click at [382, 115] on div "Back to Dashboard Change Sender ID Customers Technicians Select a contact Outbo…" at bounding box center [279, 166] width 328 height 300
click at [91, 31] on icon at bounding box center [93, 32] width 9 height 9
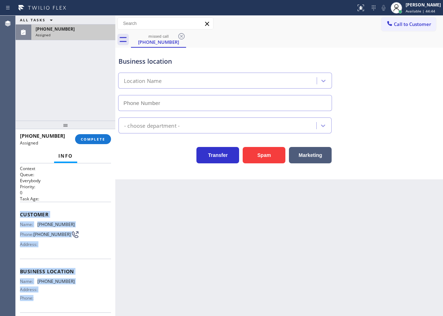
scroll to position [55, 0]
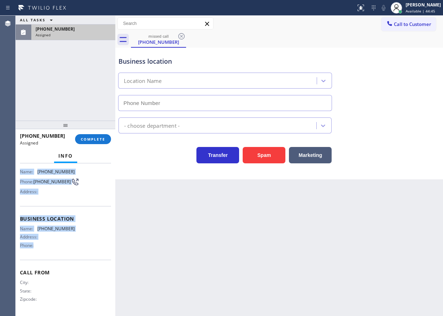
drag, startPoint x: 19, startPoint y: 211, endPoint x: 87, endPoint y: 259, distance: 83.6
click at [87, 259] on div "Context Queue: Everybody Priority: 0 Task Age: Customer Name: [PHONE_NUMBER] Ph…" at bounding box center [66, 239] width 100 height 153
click at [91, 138] on span "COMPLETE" at bounding box center [93, 139] width 25 height 5
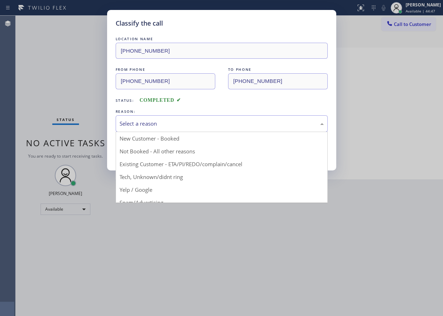
click at [159, 125] on div "Select a reason" at bounding box center [222, 124] width 204 height 8
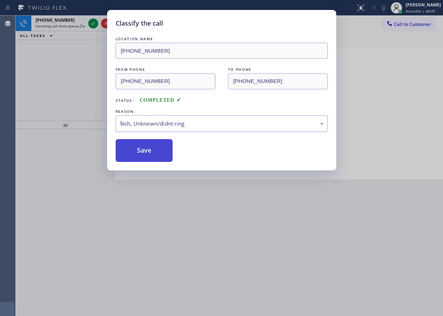
click at [153, 149] on button "Save" at bounding box center [144, 150] width 57 height 23
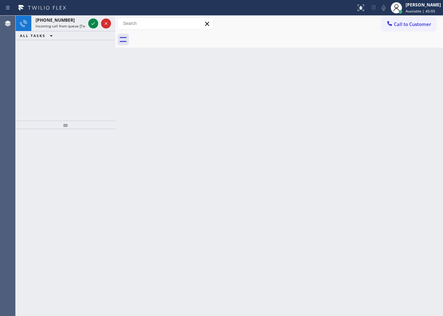
click at [400, 119] on div "Back to Dashboard Change Sender ID Customers Technicians Select a contact Outbo…" at bounding box center [279, 166] width 328 height 300
click at [93, 24] on icon at bounding box center [93, 23] width 4 height 3
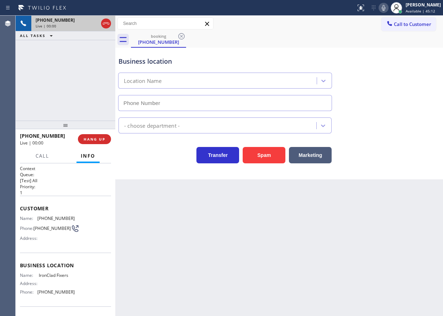
type input "[PHONE_NUMBER]"
click at [124, 145] on div "Transfer Spam Marketing" at bounding box center [225, 153] width 216 height 20
click at [85, 139] on span "HANG UP" at bounding box center [95, 139] width 22 height 5
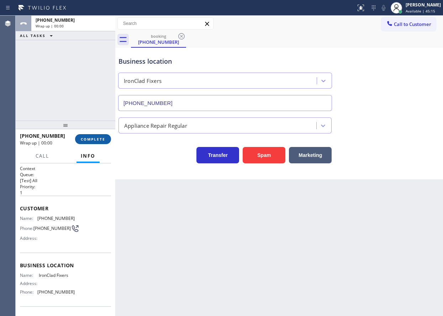
click at [98, 140] on span "COMPLETE" at bounding box center [93, 139] width 25 height 5
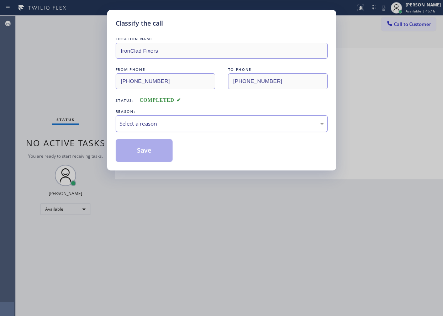
click at [243, 127] on div "Select a reason" at bounding box center [222, 124] width 204 height 8
click at [140, 157] on button "Save" at bounding box center [144, 150] width 57 height 23
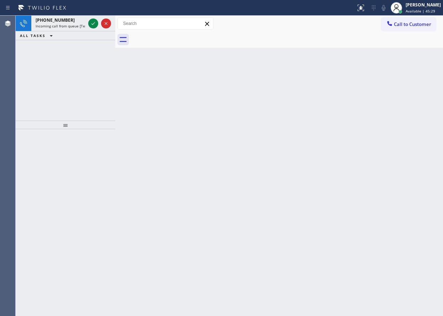
drag, startPoint x: 412, startPoint y: 97, endPoint x: 407, endPoint y: 98, distance: 4.6
click at [410, 98] on div "Back to Dashboard Change Sender ID Customers Technicians Select a contact Outbo…" at bounding box center [279, 166] width 328 height 300
click at [95, 25] on icon at bounding box center [93, 23] width 9 height 9
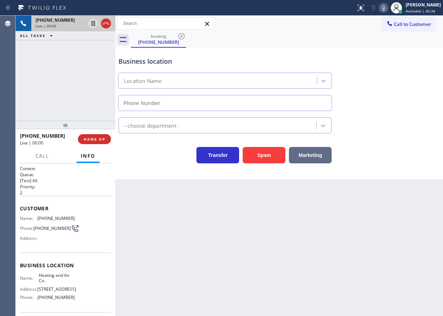
type input "[PHONE_NUMBER]"
click at [254, 150] on button "Spam" at bounding box center [264, 155] width 43 height 16
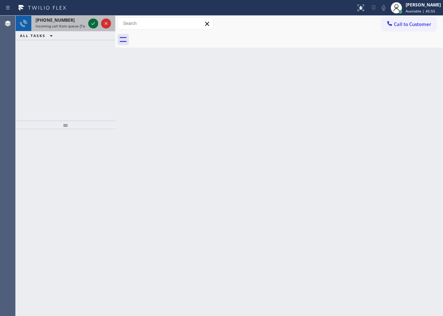
click at [93, 19] on icon at bounding box center [93, 23] width 9 height 9
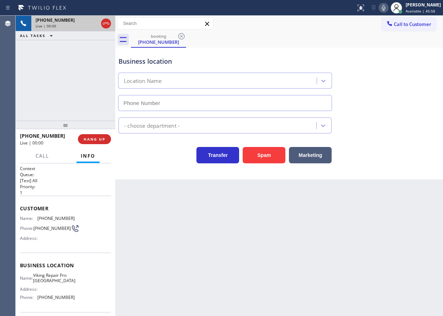
type input "[PHONE_NUMBER]"
click at [44, 284] on span "Viking Repair Pro [GEOGRAPHIC_DATA]" at bounding box center [54, 278] width 42 height 11
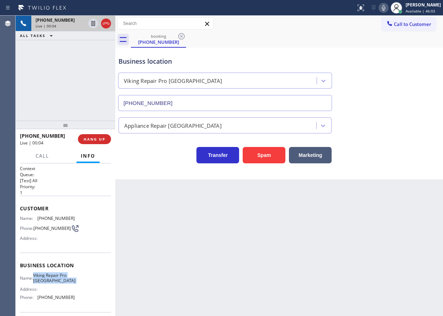
click at [44, 284] on span "Viking Repair Pro [GEOGRAPHIC_DATA]" at bounding box center [54, 278] width 42 height 11
click at [189, 100] on input "[PHONE_NUMBER]" at bounding box center [225, 103] width 214 height 16
click at [253, 160] on button "Spam" at bounding box center [264, 155] width 43 height 16
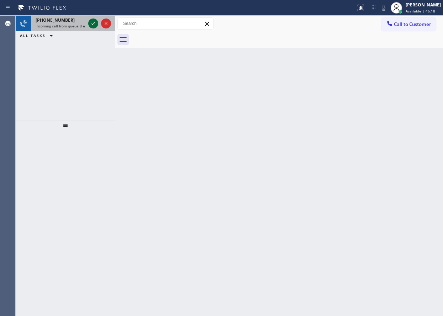
click at [91, 26] on icon at bounding box center [93, 23] width 9 height 9
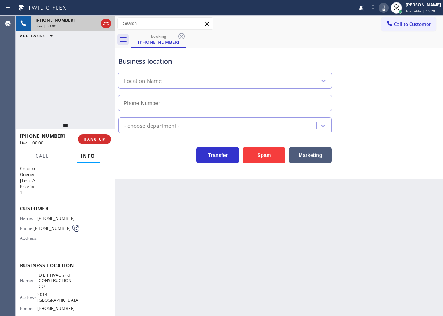
type input "[PHONE_NUMBER]"
click at [98, 146] on div "[PHONE_NUMBER] Live | 00:01 HANG UP" at bounding box center [65, 139] width 91 height 19
click at [98, 141] on span "HANG UP" at bounding box center [95, 139] width 22 height 5
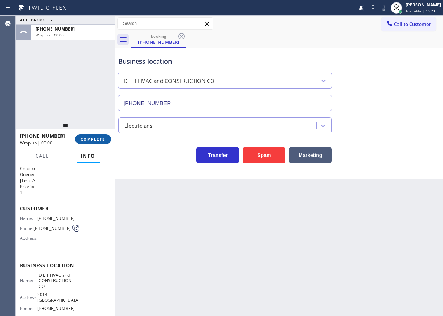
click at [98, 140] on span "COMPLETE" at bounding box center [93, 139] width 25 height 5
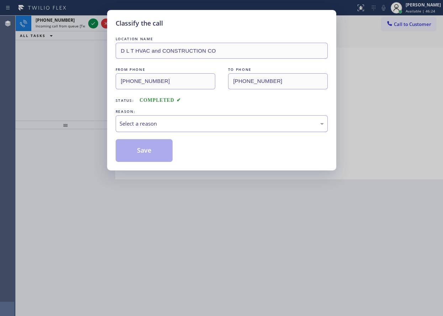
click at [163, 122] on div "Select a reason" at bounding box center [222, 124] width 204 height 8
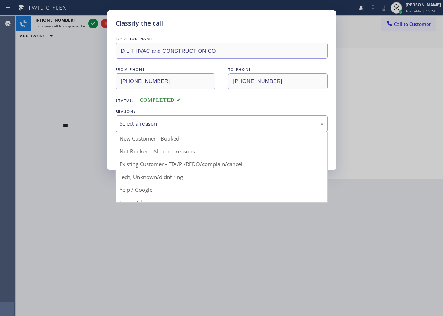
drag, startPoint x: 161, startPoint y: 176, endPoint x: 151, endPoint y: 151, distance: 26.4
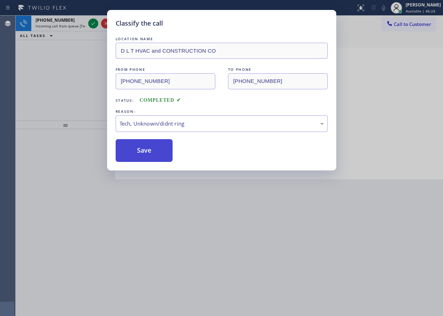
click at [150, 150] on button "Save" at bounding box center [144, 150] width 57 height 23
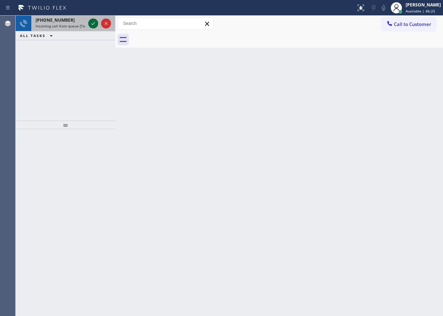
click at [93, 21] on icon at bounding box center [93, 23] width 9 height 9
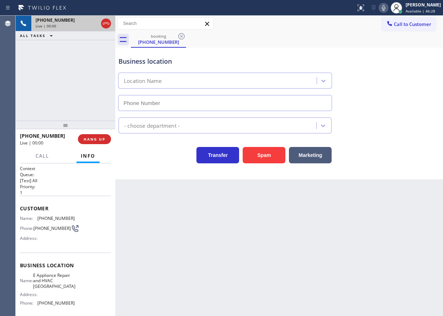
type input "[PHONE_NUMBER]"
click at [392, 149] on div "Transfer Spam Marketing" at bounding box center [279, 152] width 324 height 23
click at [62, 282] on span "E Appliance Repair and HVAC [GEOGRAPHIC_DATA]" at bounding box center [54, 281] width 42 height 16
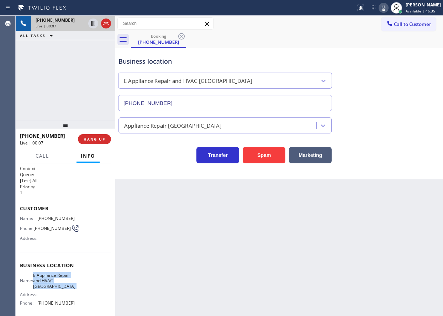
click at [62, 282] on span "E Appliance Repair and HVAC [GEOGRAPHIC_DATA]" at bounding box center [54, 281] width 42 height 16
click at [183, 102] on input "[PHONE_NUMBER]" at bounding box center [225, 103] width 214 height 16
click at [388, 10] on icon at bounding box center [383, 8] width 9 height 9
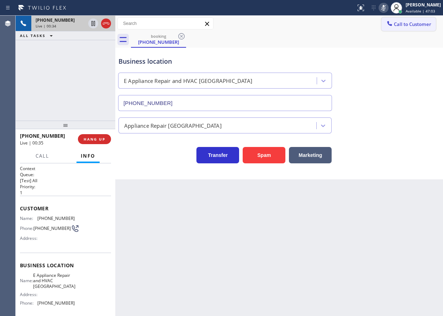
drag, startPoint x: 389, startPoint y: 10, endPoint x: 391, endPoint y: 18, distance: 8.0
click at [388, 10] on icon at bounding box center [383, 8] width 9 height 9
click at [44, 219] on span "[PHONE_NUMBER]" at bounding box center [55, 218] width 37 height 5
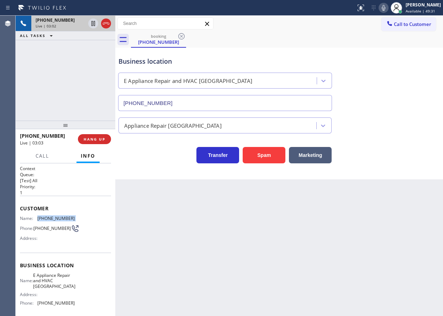
click at [402, 95] on div "Business location E Appliance Repair and HVAC [GEOGRAPHIC_DATA] [PHONE_NUMBER]" at bounding box center [279, 79] width 324 height 64
click at [403, 115] on div "Appliance Repair [GEOGRAPHIC_DATA]" at bounding box center [279, 124] width 324 height 19
click at [388, 5] on icon at bounding box center [383, 8] width 9 height 9
click at [91, 24] on icon at bounding box center [93, 23] width 9 height 9
click at [91, 26] on icon at bounding box center [93, 23] width 9 height 9
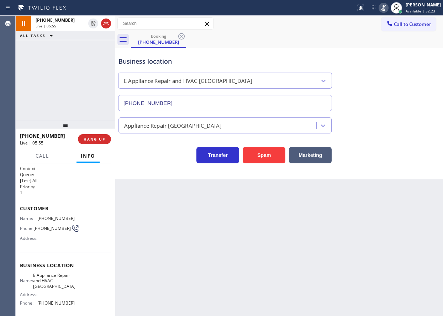
click at [388, 4] on icon at bounding box center [383, 8] width 9 height 9
drag, startPoint x: 44, startPoint y: 156, endPoint x: 49, endPoint y: 156, distance: 4.6
click at [44, 156] on span "Call" at bounding box center [43, 156] width 14 height 6
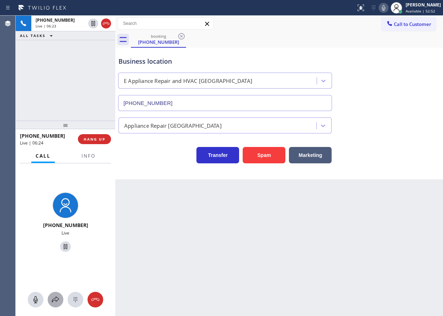
click at [53, 302] on icon at bounding box center [55, 299] width 9 height 9
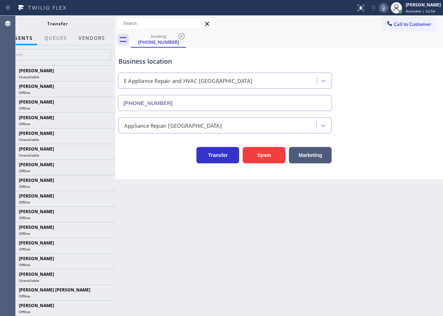
click at [87, 38] on button "Vendors" at bounding box center [91, 38] width 35 height 14
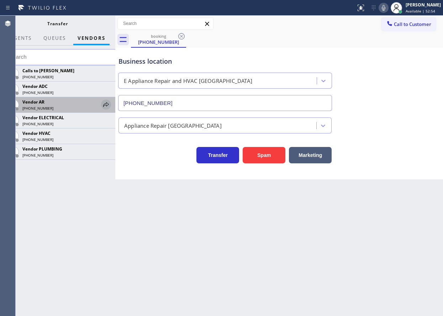
click at [107, 104] on icon at bounding box center [106, 104] width 9 height 9
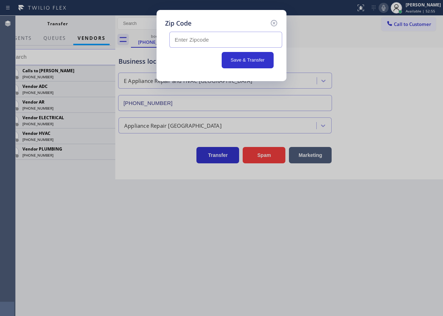
click at [195, 41] on input "text" at bounding box center [225, 40] width 113 height 16
paste input "33147"
type input "33147"
click at [241, 56] on button "Save & Transfer" at bounding box center [248, 60] width 52 height 16
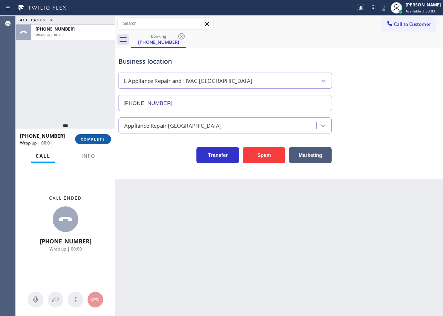
click at [93, 138] on span "COMPLETE" at bounding box center [93, 139] width 25 height 5
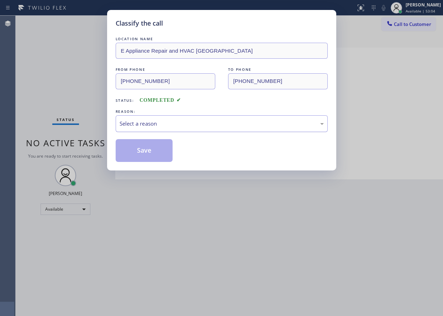
click at [154, 121] on div "Select a reason" at bounding box center [222, 124] width 204 height 8
click at [144, 155] on button "Save" at bounding box center [144, 150] width 57 height 23
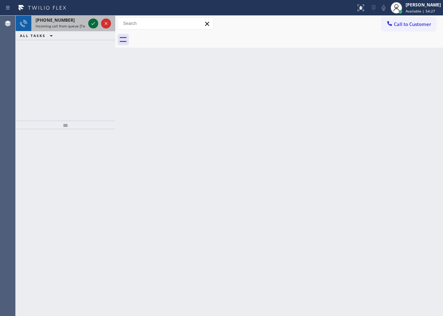
click at [93, 27] on icon at bounding box center [93, 23] width 9 height 9
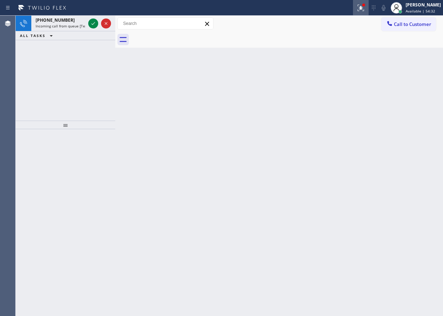
click at [369, 12] on button at bounding box center [361, 8] width 16 height 16
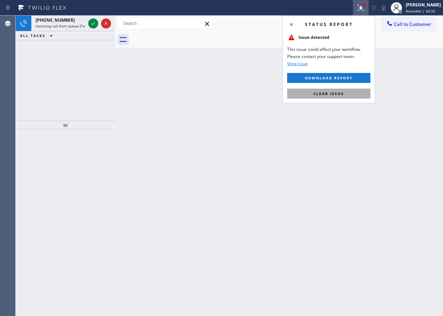
click at [336, 96] on span "Clear issue" at bounding box center [329, 93] width 31 height 5
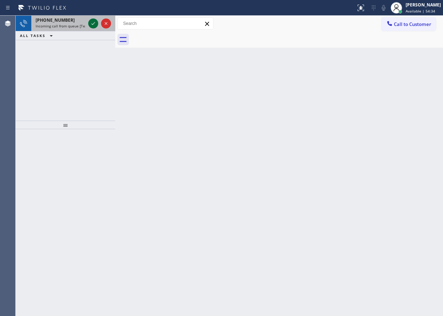
click at [94, 24] on icon at bounding box center [93, 23] width 9 height 9
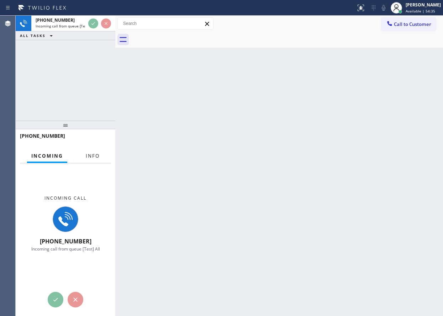
click at [97, 158] on span "Info" at bounding box center [93, 156] width 14 height 6
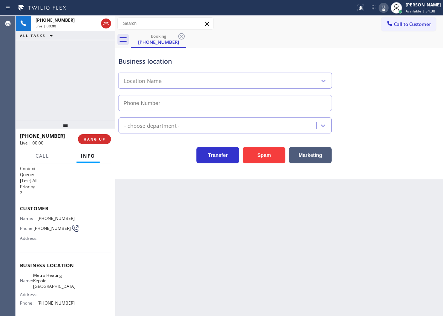
type input "[PHONE_NUMBER]"
click at [263, 154] on button "Spam" at bounding box center [264, 155] width 43 height 16
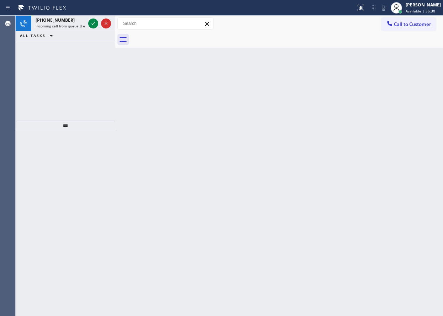
drag, startPoint x: 398, startPoint y: 151, endPoint x: 319, endPoint y: 127, distance: 82.0
click at [397, 151] on div "Back to Dashboard Change Sender ID Customers Technicians Select a contact Outbo…" at bounding box center [279, 166] width 328 height 300
click at [95, 24] on icon at bounding box center [93, 23] width 9 height 9
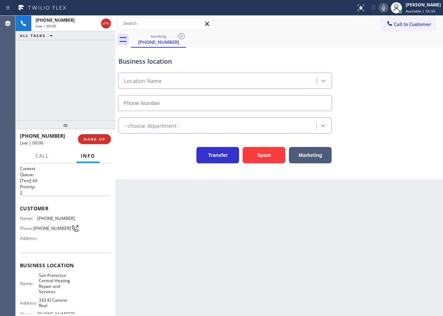
type input "[PHONE_NUMBER]"
drag, startPoint x: 116, startPoint y: 140, endPoint x: 104, endPoint y: 140, distance: 11.4
click at [115, 140] on div at bounding box center [115, 166] width 0 height 300
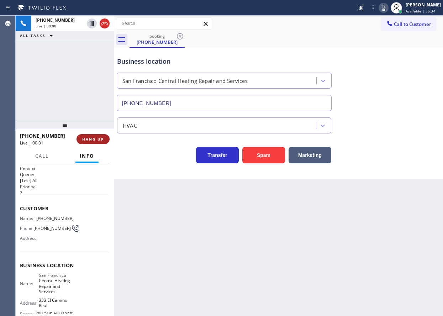
click at [104, 140] on button "HANG UP" at bounding box center [93, 139] width 33 height 10
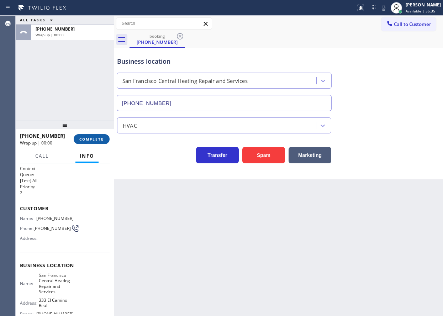
click at [104, 140] on button "COMPLETE" at bounding box center [92, 139] width 36 height 10
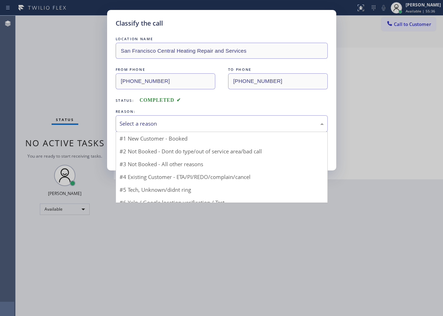
click at [166, 123] on div "Select a reason" at bounding box center [222, 124] width 204 height 8
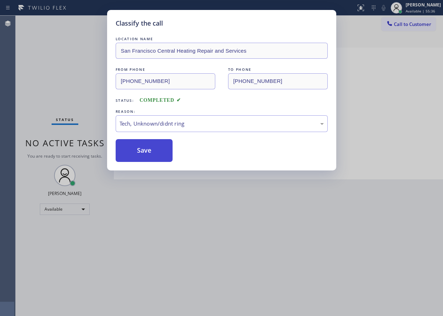
click at [160, 157] on button "Save" at bounding box center [144, 150] width 57 height 23
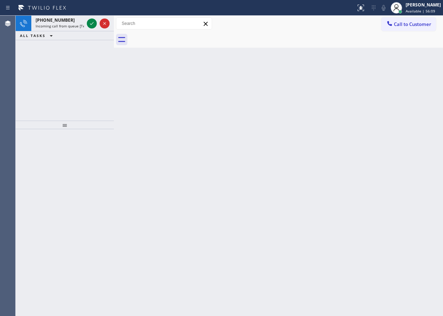
drag, startPoint x: 382, startPoint y: 113, endPoint x: 94, endPoint y: 37, distance: 297.8
click at [382, 113] on div "Back to Dashboard Change Sender ID Customers Technicians Select a contact Outbo…" at bounding box center [278, 166] width 329 height 300
click at [90, 23] on icon at bounding box center [92, 23] width 9 height 9
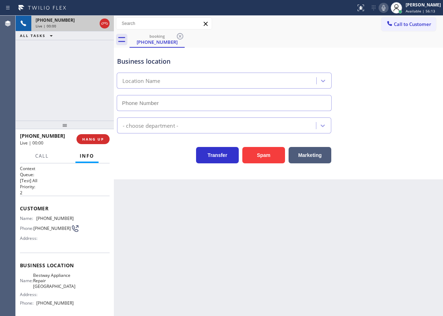
type input "[PHONE_NUMBER]"
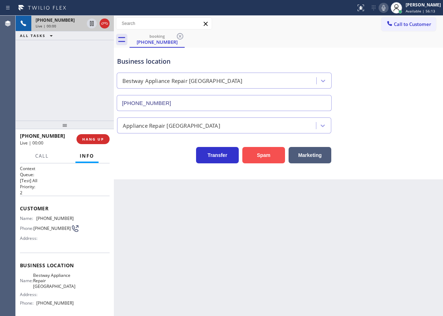
click at [270, 160] on button "Spam" at bounding box center [263, 155] width 43 height 16
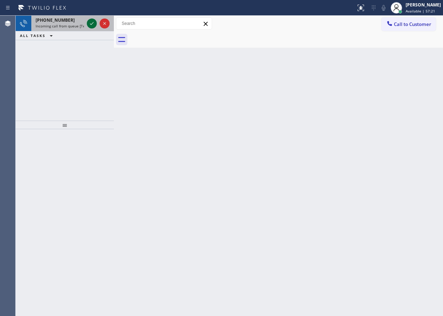
click at [91, 22] on icon at bounding box center [92, 23] width 9 height 9
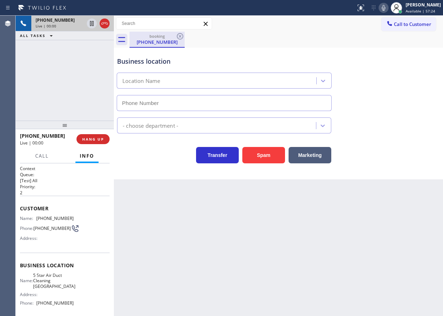
type input "[PHONE_NUMBER]"
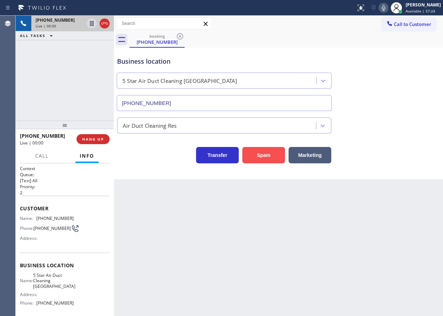
click at [276, 156] on button "Spam" at bounding box center [263, 155] width 43 height 16
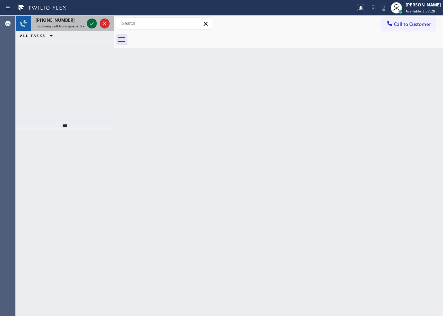
click at [89, 23] on icon at bounding box center [92, 23] width 9 height 9
click at [88, 23] on icon at bounding box center [92, 23] width 9 height 9
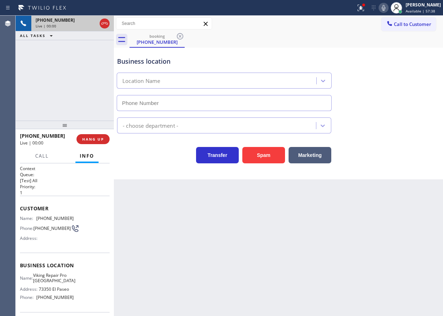
type input "[PHONE_NUMBER]"
click at [288, 160] on div "Marketing" at bounding box center [308, 153] width 46 height 20
click at [277, 148] on button "Spam" at bounding box center [263, 155] width 43 height 16
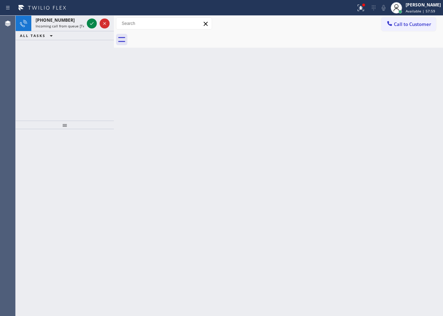
drag, startPoint x: 400, startPoint y: 94, endPoint x: 236, endPoint y: 56, distance: 169.2
click at [400, 94] on div "Back to Dashboard Change Sender ID Customers Technicians Select a contact Outbo…" at bounding box center [278, 166] width 329 height 300
click at [93, 23] on icon at bounding box center [92, 23] width 9 height 9
click at [94, 24] on icon at bounding box center [92, 23] width 9 height 9
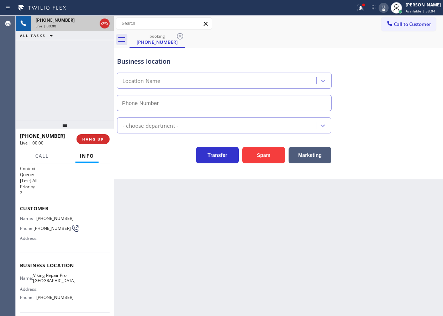
type input "[PHONE_NUMBER]"
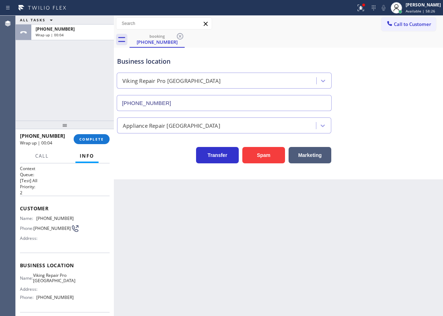
click at [99, 134] on div "[PHONE_NUMBER] Wrap up | 00:04 COMPLETE" at bounding box center [65, 139] width 90 height 19
click at [99, 135] on button "COMPLETE" at bounding box center [92, 139] width 36 height 10
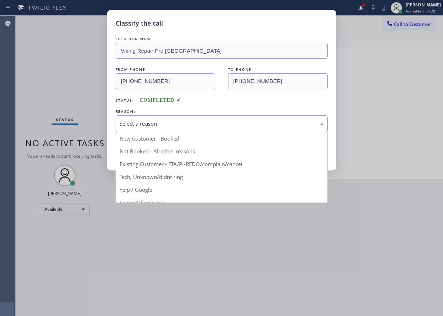
click at [200, 124] on div "Select a reason" at bounding box center [222, 124] width 204 height 8
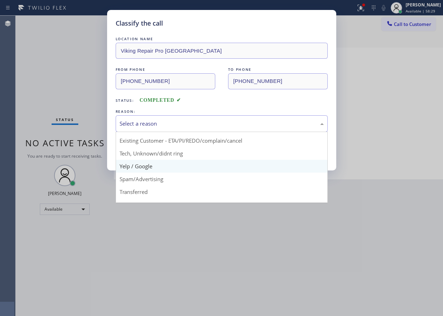
scroll to position [45, 0]
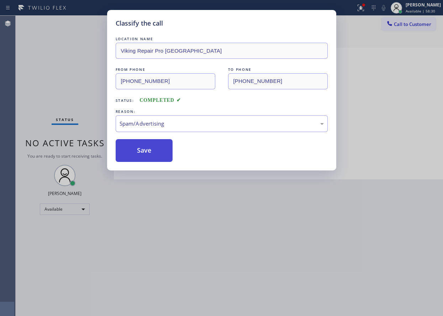
click at [149, 150] on button "Save" at bounding box center [144, 150] width 57 height 23
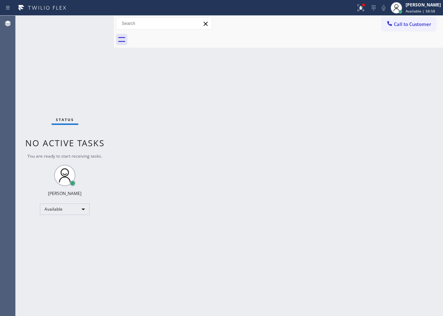
click at [90, 22] on div "Status No active tasks You are ready to start receiving tasks. [PERSON_NAME] Av…" at bounding box center [65, 166] width 98 height 300
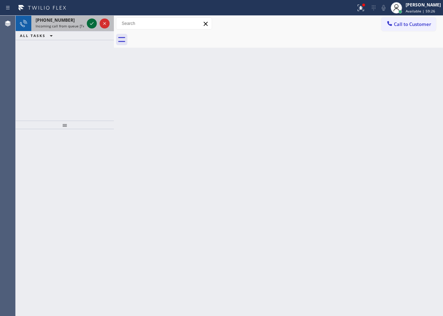
click at [93, 25] on icon at bounding box center [92, 23] width 9 height 9
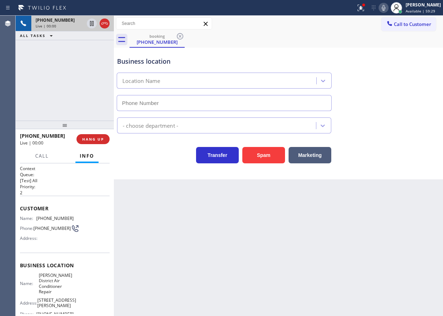
type input "[PHONE_NUMBER]"
click at [258, 151] on button "Spam" at bounding box center [263, 155] width 43 height 16
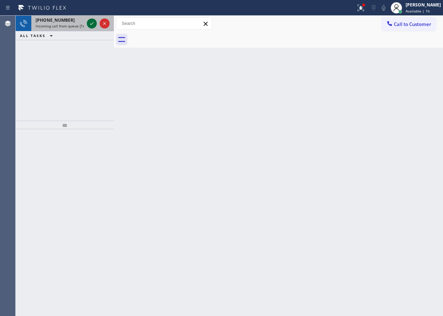
click at [91, 24] on icon at bounding box center [92, 23] width 4 height 3
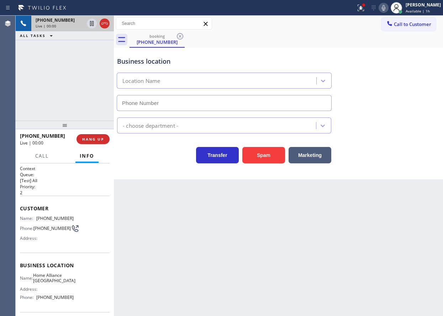
type input "[PHONE_NUMBER]"
click at [267, 156] on button "Spam" at bounding box center [263, 155] width 43 height 16
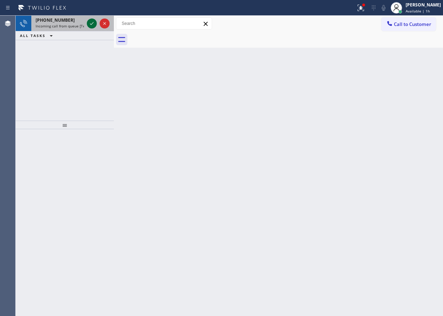
click at [91, 25] on icon at bounding box center [92, 23] width 9 height 9
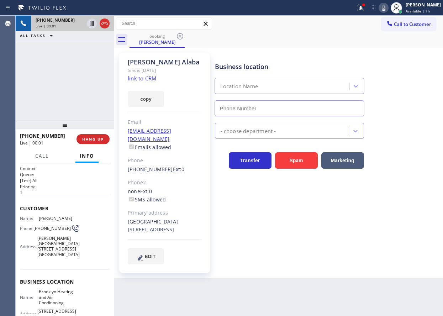
type input "[PHONE_NUMBER]"
click at [44, 154] on span "Call" at bounding box center [42, 156] width 14 height 6
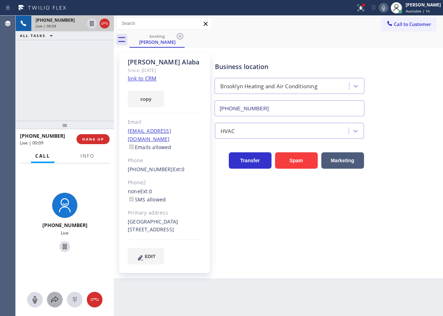
click at [52, 297] on icon at bounding box center [55, 299] width 9 height 9
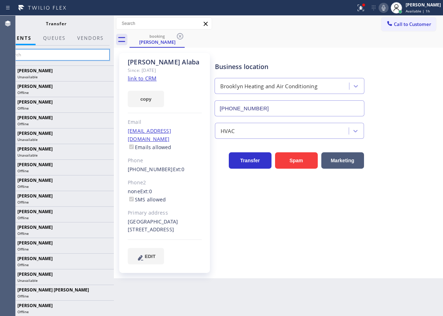
click at [61, 52] on input "text" at bounding box center [55, 54] width 107 height 11
type input "jen"
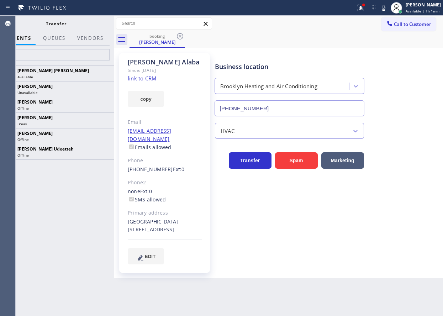
type input "j"
type input "jen"
click at [103, 121] on icon at bounding box center [104, 120] width 9 height 9
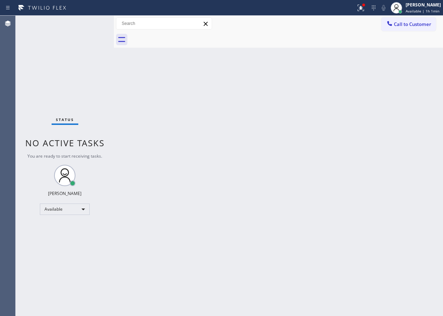
click at [408, 167] on div "Back to Dashboard Change Sender ID Customers Technicians Select a contact Outbo…" at bounding box center [278, 166] width 329 height 300
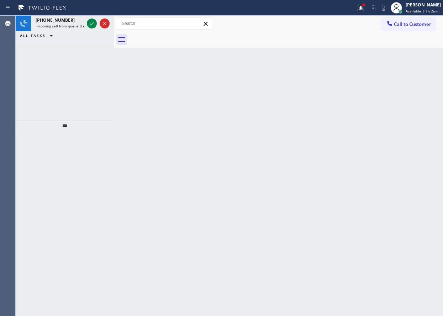
click at [384, 45] on div at bounding box center [287, 40] width 314 height 16
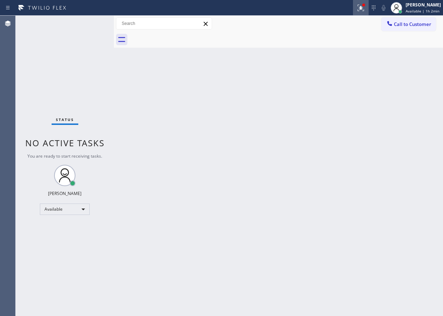
click at [363, 10] on icon at bounding box center [361, 8] width 9 height 9
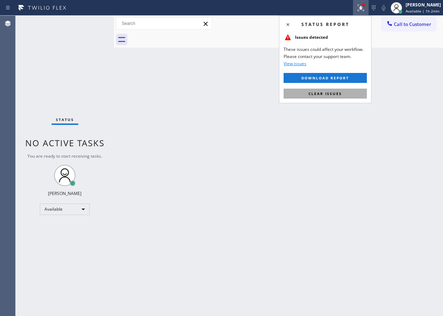
click at [342, 93] on button "Clear issues" at bounding box center [325, 94] width 83 height 10
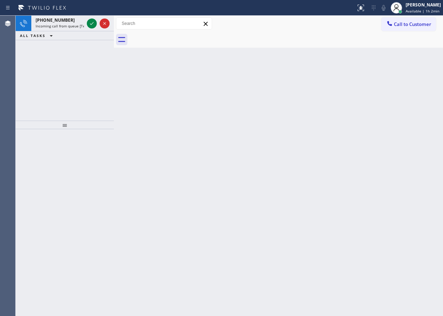
click at [378, 214] on div "Back to Dashboard Change Sender ID Customers Technicians Select a contact Outbo…" at bounding box center [278, 166] width 329 height 300
click at [90, 25] on icon at bounding box center [92, 23] width 9 height 9
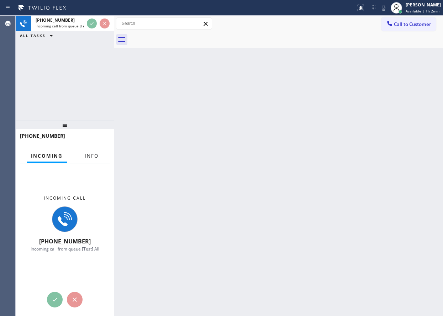
click at [94, 155] on span "Info" at bounding box center [92, 156] width 14 height 6
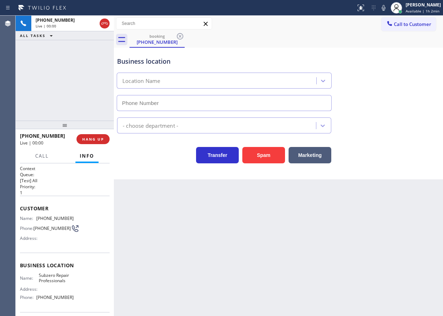
type input "(720) 740-5899"
click at [168, 102] on input "(720) 740-5899" at bounding box center [224, 103] width 215 height 16
click at [101, 137] on span "HANG UP" at bounding box center [93, 139] width 22 height 5
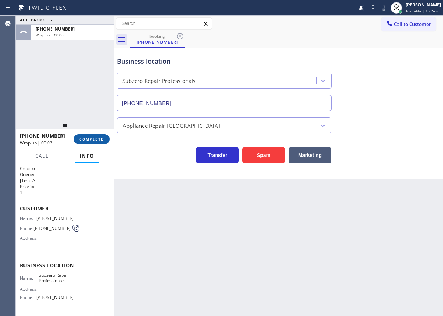
click at [100, 142] on span "COMPLETE" at bounding box center [91, 139] width 25 height 5
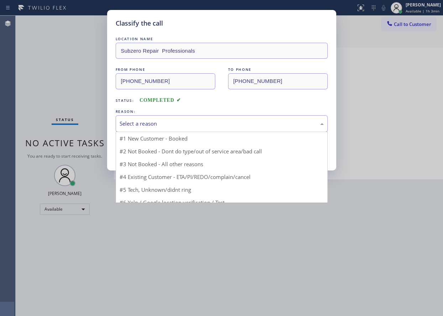
drag, startPoint x: 149, startPoint y: 122, endPoint x: 149, endPoint y: 128, distance: 6.1
click at [149, 122] on div "Select a reason" at bounding box center [222, 124] width 204 height 8
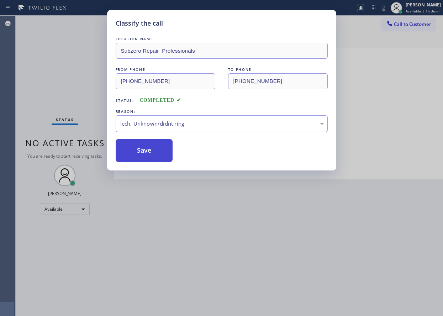
click at [141, 153] on button "Save" at bounding box center [144, 150] width 57 height 23
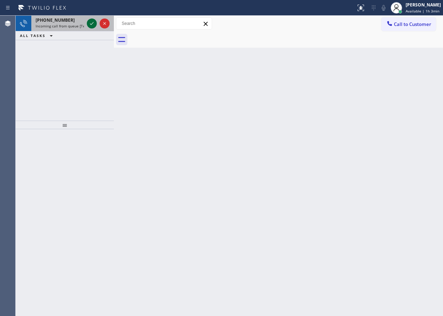
click at [93, 22] on icon at bounding box center [92, 23] width 4 height 3
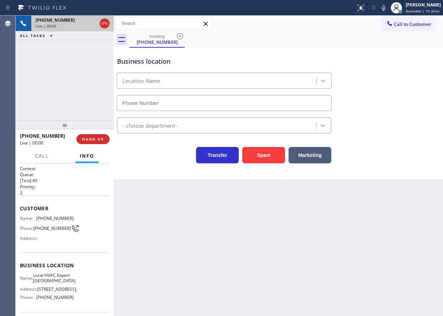
type input "(805) 608-4088"
click at [93, 139] on span "HANG UP" at bounding box center [93, 139] width 22 height 5
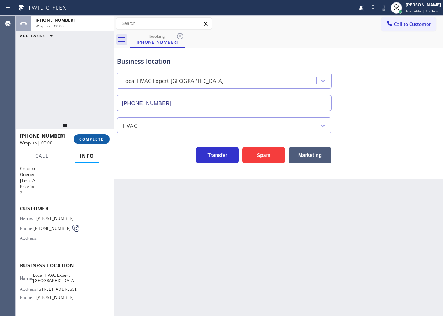
click at [93, 139] on span "COMPLETE" at bounding box center [91, 139] width 25 height 5
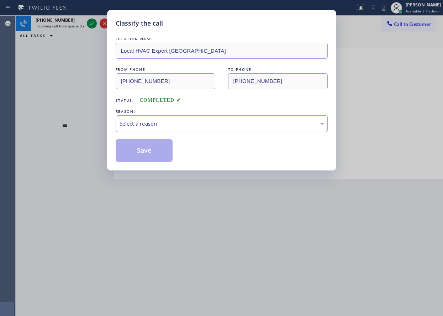
click at [172, 126] on div "Select a reason" at bounding box center [222, 124] width 204 height 8
click at [142, 159] on button "Save" at bounding box center [144, 150] width 57 height 23
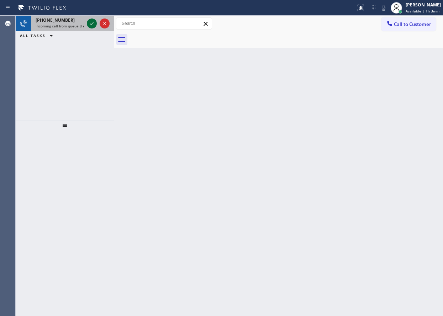
click at [89, 24] on icon at bounding box center [92, 23] width 9 height 9
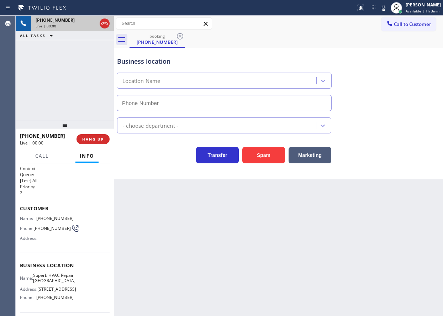
type input "(650) 603-5104"
click at [99, 137] on span "HANG UP" at bounding box center [93, 139] width 22 height 5
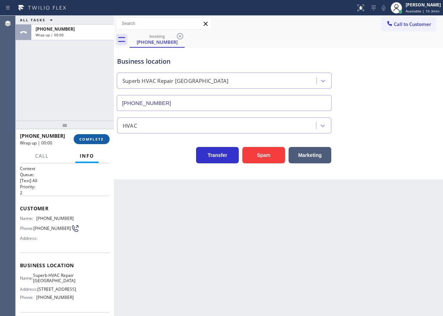
click at [99, 137] on span "COMPLETE" at bounding box center [91, 139] width 25 height 5
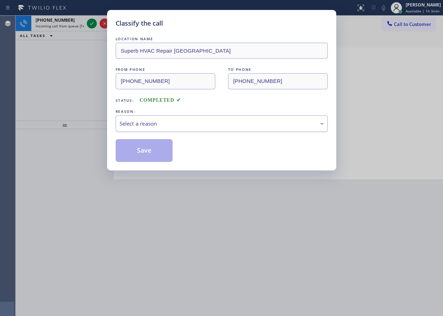
click at [190, 128] on div "Select a reason" at bounding box center [222, 123] width 212 height 17
click at [144, 152] on button "Save" at bounding box center [144, 150] width 57 height 23
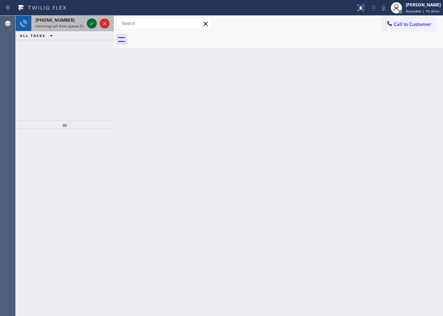
click at [89, 23] on icon at bounding box center [92, 23] width 9 height 9
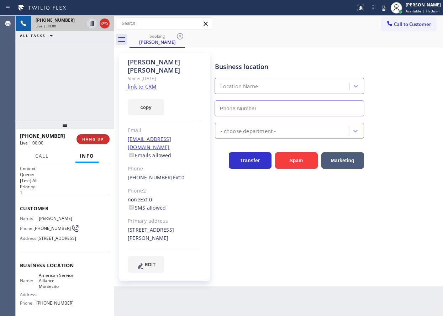
type input "(805) 973-0877"
click at [104, 143] on button "HANG UP" at bounding box center [93, 139] width 33 height 10
click at [103, 142] on span "HANG UP" at bounding box center [93, 139] width 22 height 5
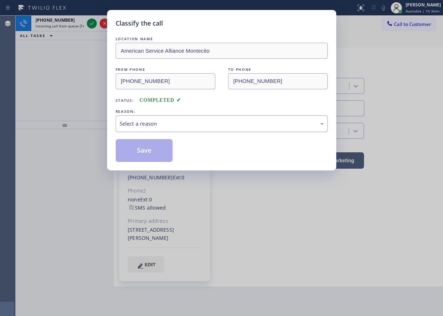
click at [151, 126] on div "Select a reason" at bounding box center [222, 124] width 204 height 8
click at [143, 157] on button "Save" at bounding box center [144, 150] width 57 height 23
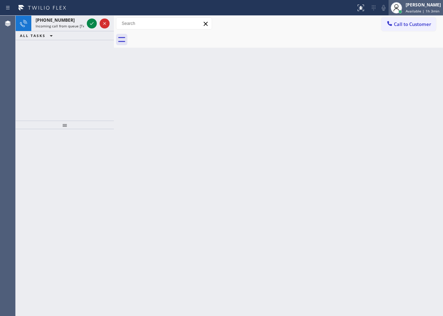
click at [419, 9] on span "Available | 1h 3min" at bounding box center [423, 11] width 34 height 5
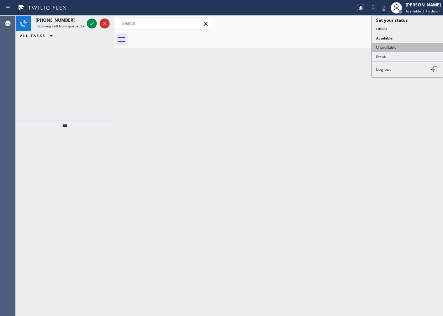
click at [407, 48] on button "Unavailable" at bounding box center [407, 47] width 71 height 9
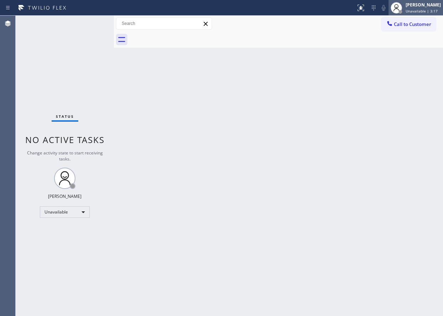
click at [419, 6] on div "[PERSON_NAME]" at bounding box center [423, 5] width 35 height 6
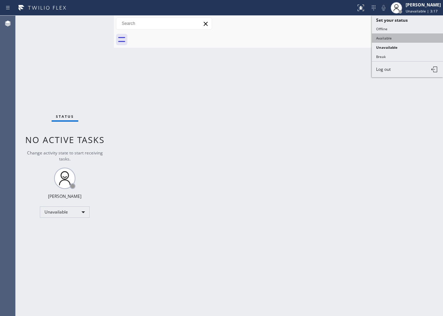
click at [404, 42] on button "Available" at bounding box center [407, 37] width 71 height 9
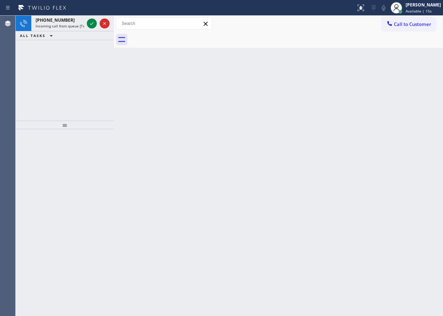
click at [374, 147] on div "Back to Dashboard Change Sender ID Customers Technicians Select a contact Outbo…" at bounding box center [278, 166] width 329 height 300
click at [90, 27] on icon at bounding box center [92, 23] width 9 height 9
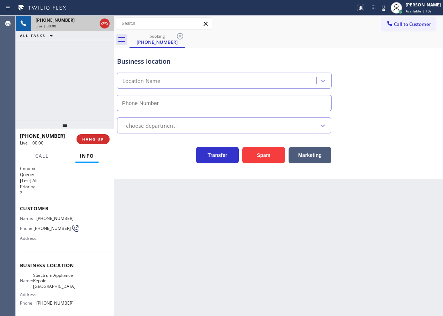
type input "(929) 305-1171"
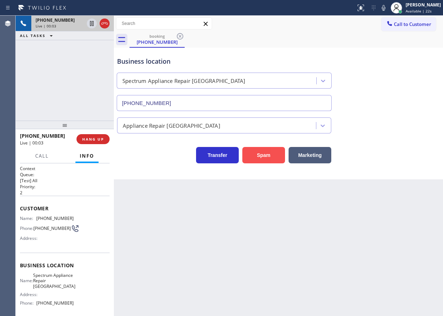
click at [253, 155] on button "Spam" at bounding box center [263, 155] width 43 height 16
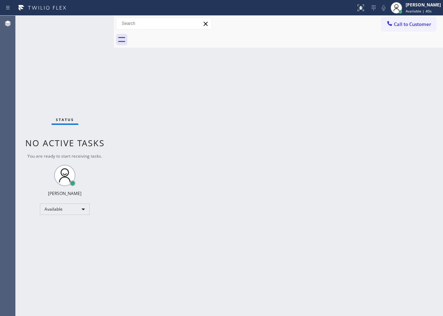
click at [93, 23] on div "Status No active tasks You are ready to start receiving tasks. [PERSON_NAME] Av…" at bounding box center [65, 166] width 98 height 300
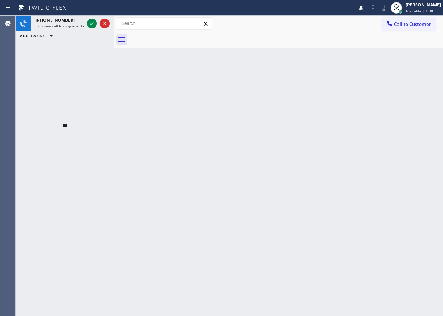
click at [393, 73] on div "Back to Dashboard Change Sender ID Customers Technicians Select a contact Outbo…" at bounding box center [278, 166] width 329 height 300
click at [91, 24] on icon at bounding box center [92, 23] width 9 height 9
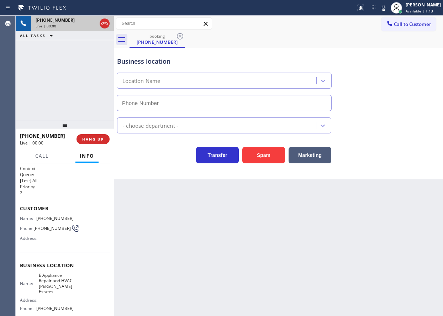
type input "(215) 440-6892"
click at [54, 289] on span "E Appliance Repair and HVAC Girard Estates" at bounding box center [56, 284] width 35 height 22
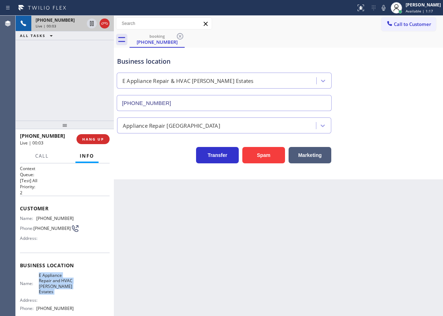
click at [54, 289] on span "E Appliance Repair and HVAC Girard Estates" at bounding box center [56, 284] width 35 height 22
copy span "E Appliance Repair and HVAC Girard Estates"
click at [179, 97] on input "(215) 440-6892" at bounding box center [224, 103] width 215 height 16
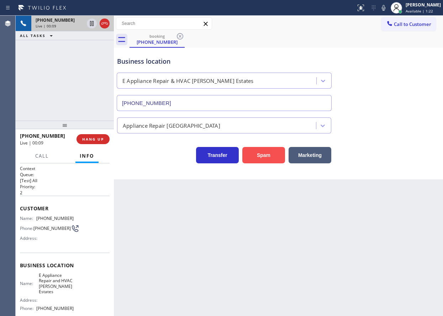
click at [258, 157] on button "Spam" at bounding box center [263, 155] width 43 height 16
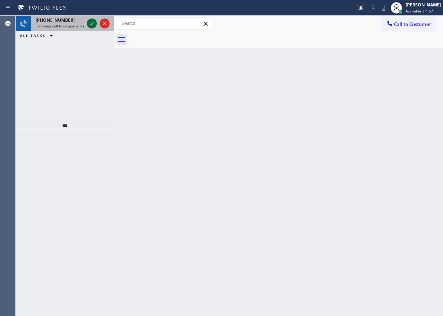
click at [94, 23] on icon at bounding box center [92, 23] width 9 height 9
click at [88, 24] on icon at bounding box center [92, 23] width 9 height 9
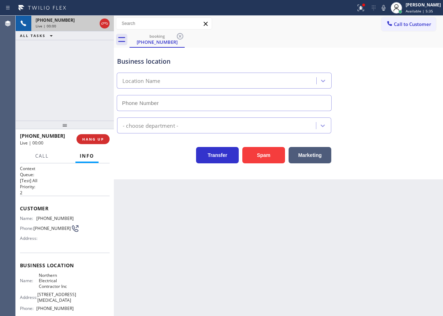
type input "(786) 981-8158"
click at [265, 150] on button "Spam" at bounding box center [263, 155] width 43 height 16
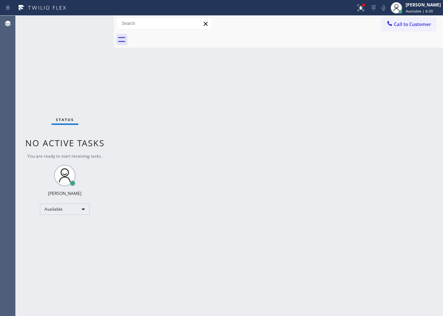
click at [381, 140] on div "Back to Dashboard Change Sender ID Customers Technicians Select a contact Outbo…" at bounding box center [278, 166] width 329 height 300
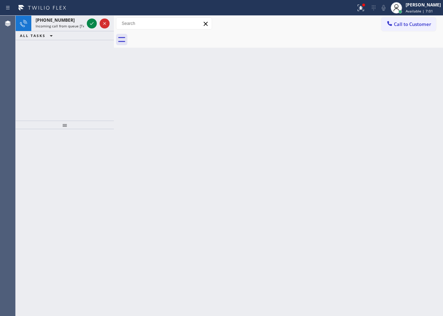
click at [386, 80] on div "Back to Dashboard Change Sender ID Customers Technicians Select a contact Outbo…" at bounding box center [278, 166] width 329 height 300
click at [93, 25] on icon at bounding box center [92, 23] width 9 height 9
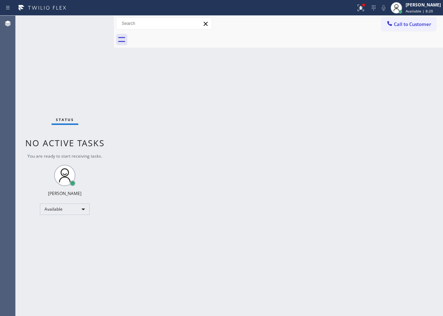
click at [382, 70] on div "Back to Dashboard Change Sender ID Customers Technicians Select a contact Outbo…" at bounding box center [278, 166] width 329 height 300
click at [365, 5] on icon at bounding box center [361, 8] width 9 height 9
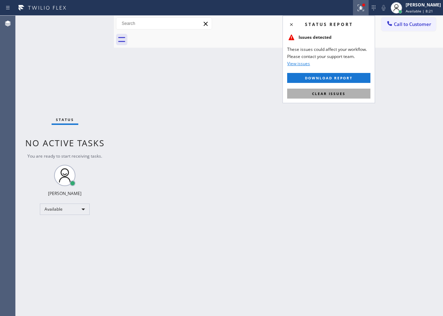
click at [358, 89] on button "Clear issues" at bounding box center [328, 94] width 83 height 10
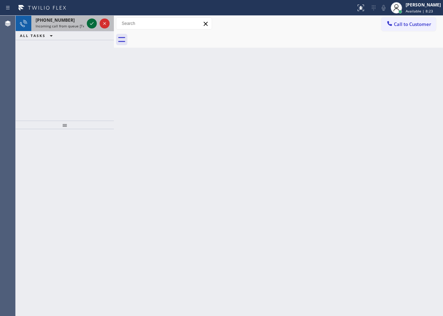
click at [88, 21] on div at bounding box center [92, 23] width 10 height 9
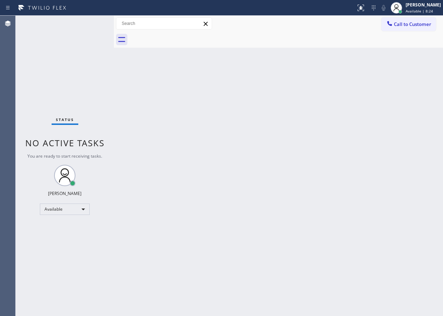
click at [90, 22] on div "Status No active tasks You are ready to start receiving tasks. [PERSON_NAME] Av…" at bounding box center [65, 166] width 98 height 300
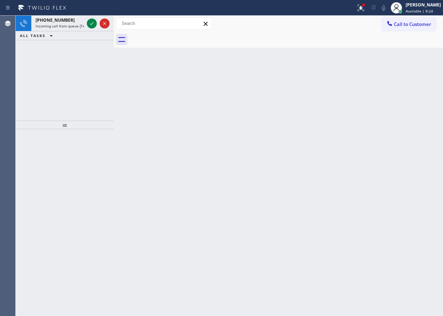
click at [90, 22] on icon at bounding box center [92, 23] width 9 height 9
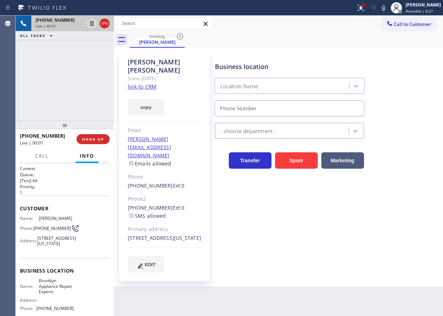
type input "(347) 757-4373"
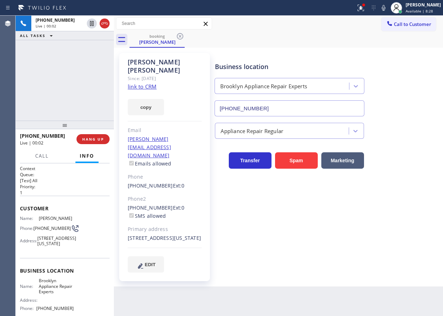
click at [152, 83] on link "link to CRM" at bounding box center [142, 86] width 29 height 7
click at [47, 294] on span "Brooklyn Appliance Repair Experts" at bounding box center [56, 286] width 35 height 16
copy span "Brooklyn Appliance Repair Experts"
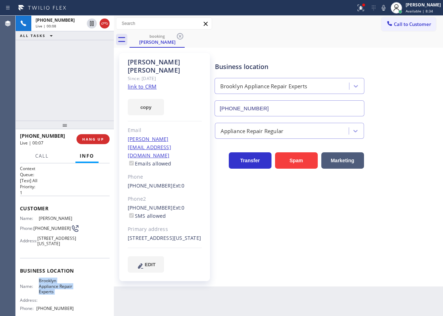
click at [261, 102] on input "(347) 757-4373" at bounding box center [290, 108] width 150 height 16
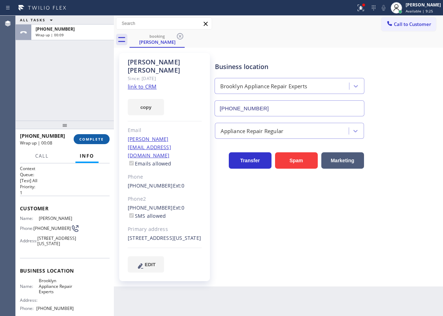
click at [91, 141] on span "COMPLETE" at bounding box center [91, 139] width 25 height 5
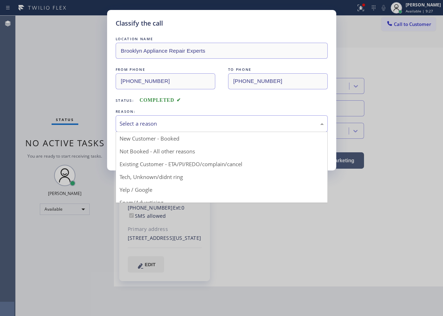
click at [161, 119] on div "Select a reason" at bounding box center [222, 123] width 212 height 17
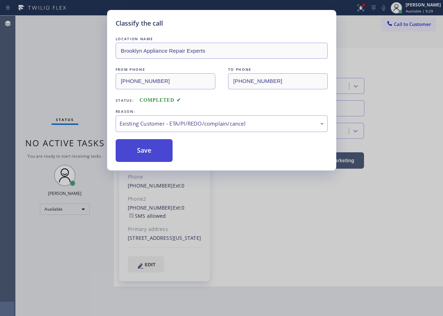
click at [152, 158] on button "Save" at bounding box center [144, 150] width 57 height 23
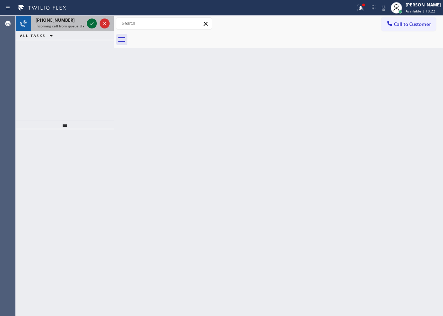
click at [91, 23] on icon at bounding box center [92, 23] width 9 height 9
click at [91, 25] on icon at bounding box center [92, 23] width 9 height 9
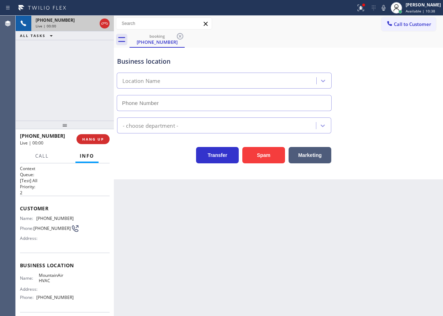
type input "(818) 900-7892"
click at [269, 157] on button "Spam" at bounding box center [263, 155] width 43 height 16
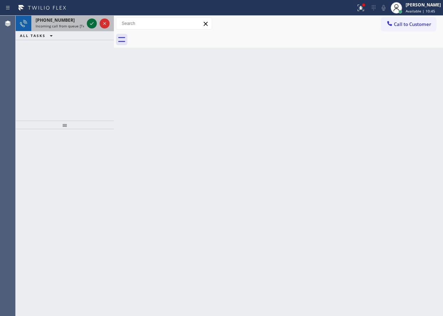
click at [93, 23] on icon at bounding box center [92, 23] width 9 height 9
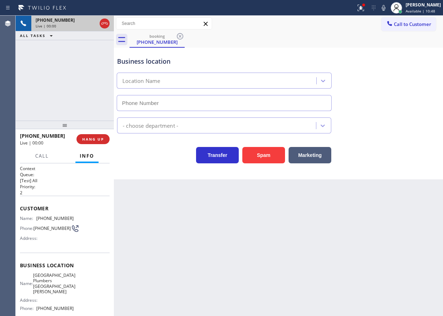
type input "(818) 806-0705"
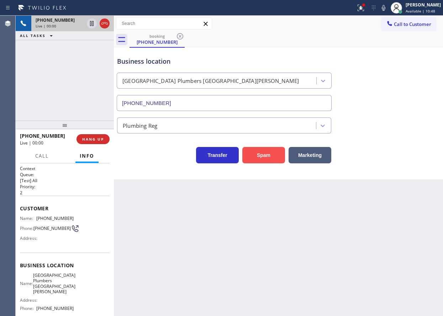
drag, startPoint x: 255, startPoint y: 162, endPoint x: 259, endPoint y: 159, distance: 5.1
click at [255, 162] on button "Spam" at bounding box center [263, 155] width 43 height 16
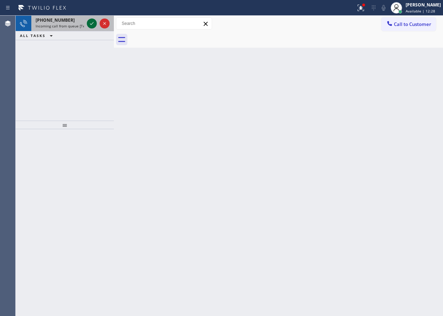
click at [89, 22] on icon at bounding box center [92, 23] width 9 height 9
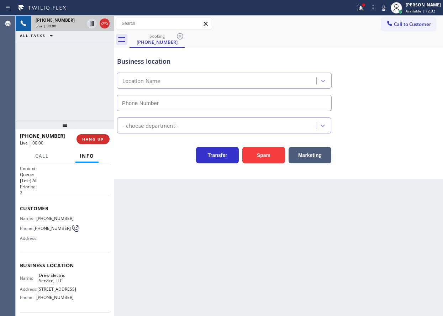
type input "(848) 315-2306"
click at [272, 158] on button "Spam" at bounding box center [263, 155] width 43 height 16
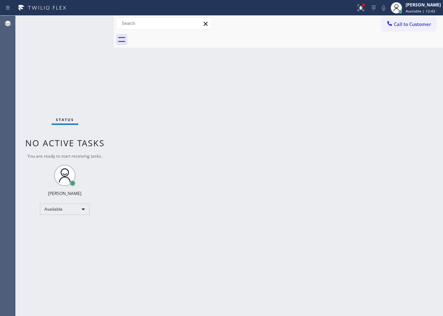
click at [386, 120] on div "Back to Dashboard Change Sender ID Customers Technicians Select a contact Outbo…" at bounding box center [278, 166] width 329 height 300
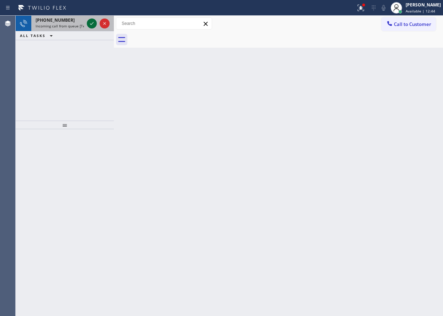
click at [92, 26] on icon at bounding box center [92, 23] width 9 height 9
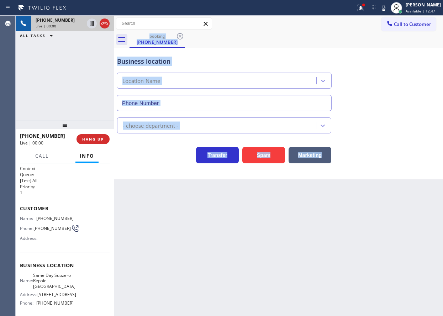
type input "(929) 416-6656"
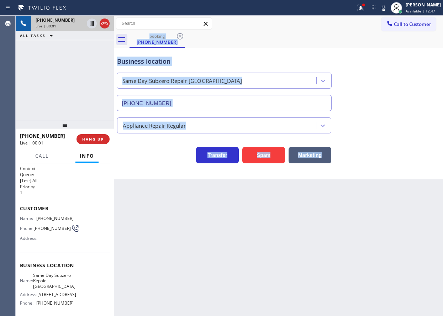
click at [161, 218] on div "Back to Dashboard Change Sender ID Customers Technicians Select a contact Outbo…" at bounding box center [278, 166] width 329 height 300
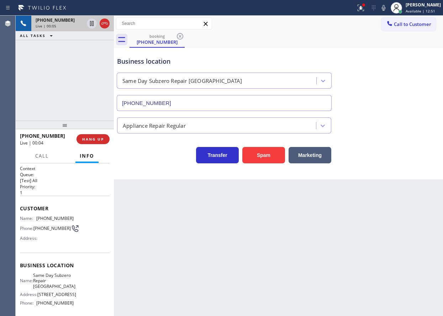
click at [53, 284] on span "Same Day Subzero Repair Brooklyn" at bounding box center [54, 281] width 42 height 16
copy span "Same Day Subzero Repair Brooklyn"
click at [190, 102] on input "(929) 416-6656" at bounding box center [224, 103] width 215 height 16
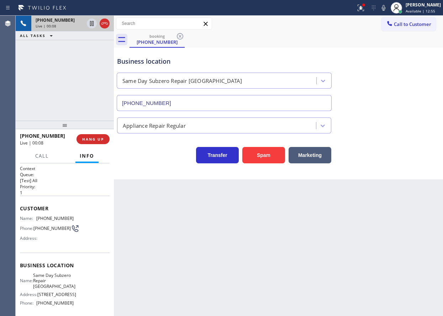
click at [190, 102] on input "(929) 416-6656" at bounding box center [224, 103] width 215 height 16
click at [59, 219] on span "(917) 808-8569" at bounding box center [54, 218] width 37 height 5
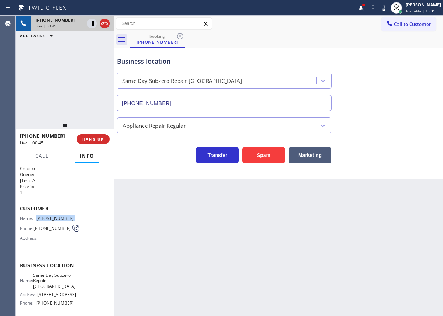
copy span "(917) 808-8569"
click at [385, 7] on icon at bounding box center [384, 8] width 4 height 6
click at [91, 22] on icon at bounding box center [92, 23] width 9 height 9
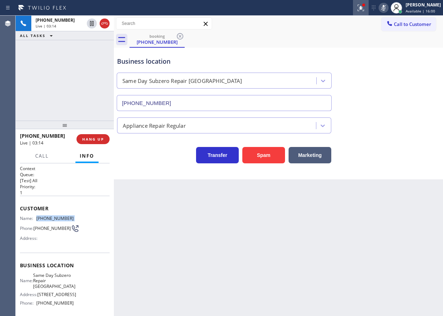
click at [365, 11] on icon at bounding box center [361, 8] width 9 height 9
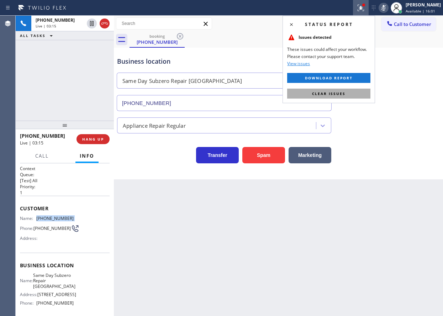
click at [327, 94] on span "Clear issues" at bounding box center [328, 93] width 33 height 5
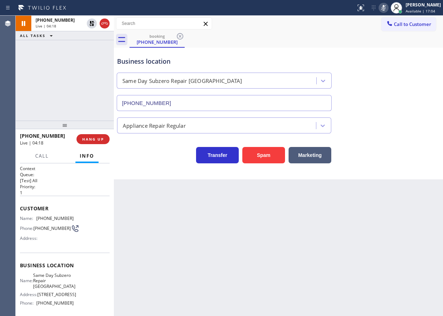
click at [398, 172] on div "Business location Same Day Subzero Repair Brooklyn (929) 416-6656 Appliance Rep…" at bounding box center [278, 114] width 329 height 132
click at [400, 159] on div "Transfer Spam Marketing" at bounding box center [279, 152] width 326 height 23
click at [388, 7] on icon at bounding box center [383, 8] width 9 height 9
click at [90, 23] on icon at bounding box center [91, 23] width 5 height 5
click at [388, 9] on icon at bounding box center [383, 8] width 9 height 9
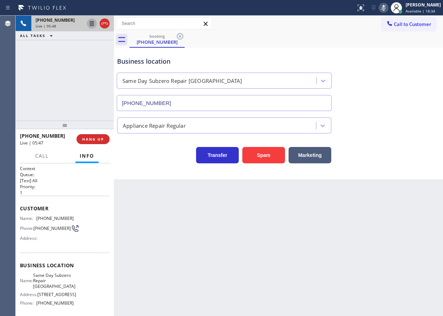
click at [388, 9] on icon at bounding box center [383, 8] width 9 height 9
click at [388, 10] on icon at bounding box center [383, 8] width 9 height 9
click at [388, 8] on icon at bounding box center [383, 8] width 9 height 9
click at [388, 10] on icon at bounding box center [383, 8] width 9 height 9
click at [387, 6] on icon at bounding box center [383, 8] width 9 height 9
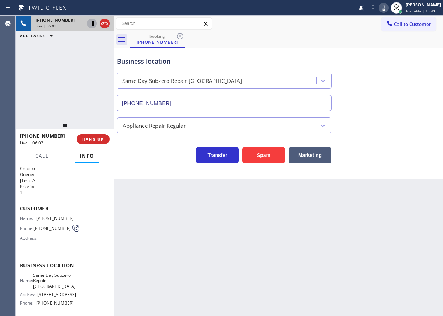
click at [388, 7] on icon at bounding box center [383, 8] width 9 height 9
click at [94, 140] on span "HANG UP" at bounding box center [93, 139] width 22 height 5
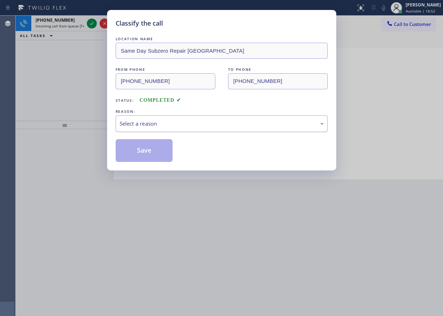
click at [186, 127] on div "Select a reason" at bounding box center [222, 124] width 204 height 8
click at [156, 158] on button "Save" at bounding box center [144, 150] width 57 height 23
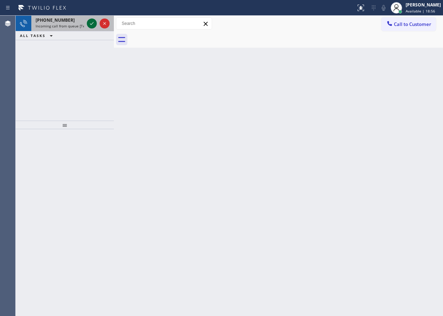
click at [90, 23] on icon at bounding box center [92, 23] width 9 height 9
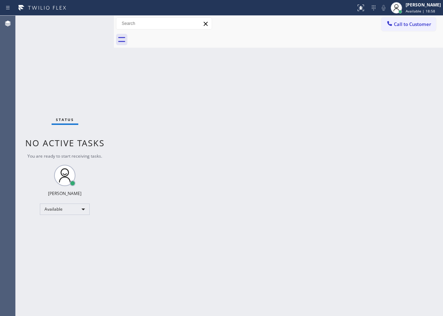
click at [90, 23] on div "Status No active tasks You are ready to start receiving tasks. [PERSON_NAME] Av…" at bounding box center [65, 166] width 98 height 300
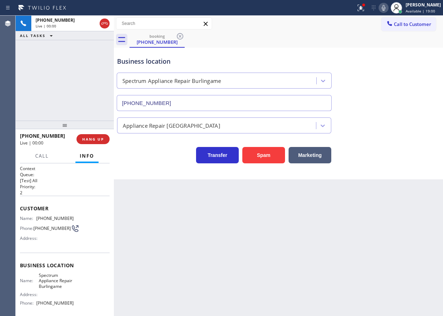
type input "(415) 707-7939"
click at [88, 138] on span "HANG UP" at bounding box center [93, 139] width 22 height 5
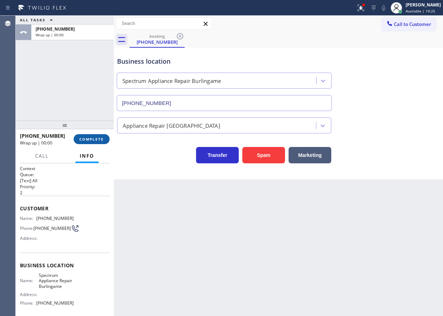
click at [103, 139] on span "COMPLETE" at bounding box center [91, 139] width 25 height 5
click at [109, 134] on div "+14159789719 Wrap up | 00:01 COMPLETE" at bounding box center [65, 139] width 90 height 19
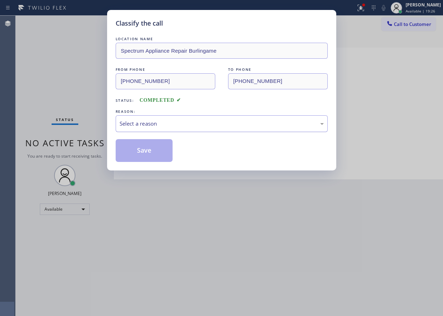
drag, startPoint x: 110, startPoint y: 133, endPoint x: 181, endPoint y: 125, distance: 71.6
click at [185, 121] on div "Select a reason" at bounding box center [222, 124] width 204 height 8
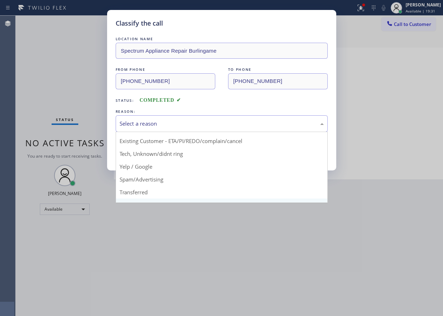
scroll to position [36, 0]
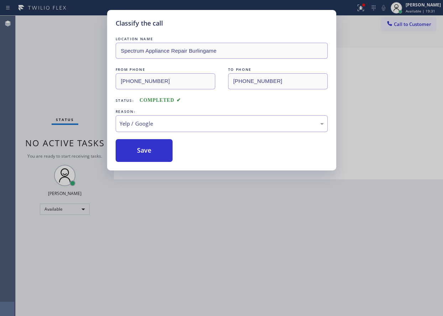
click at [142, 152] on button "Save" at bounding box center [144, 150] width 57 height 23
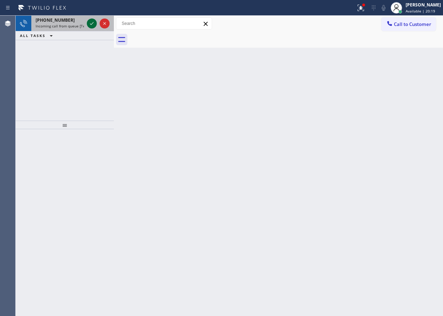
click at [89, 24] on icon at bounding box center [92, 23] width 9 height 9
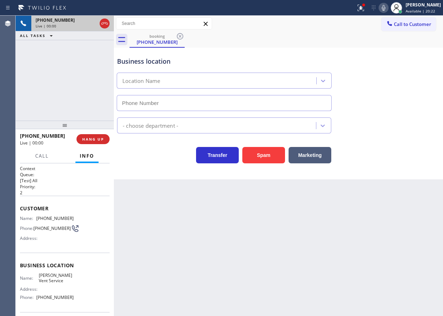
type input "(626) 779-9286"
click at [268, 153] on button "Spam" at bounding box center [263, 155] width 43 height 16
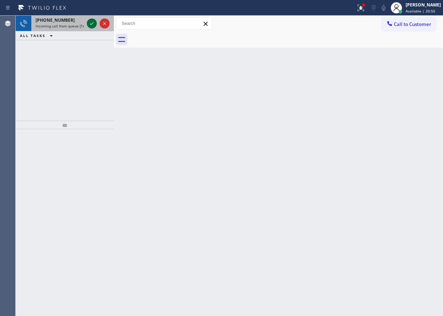
click at [90, 22] on icon at bounding box center [92, 23] width 9 height 9
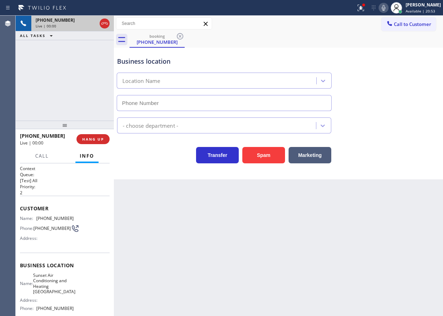
type input "(408) 827-7057"
click at [273, 159] on button "Spam" at bounding box center [263, 155] width 43 height 16
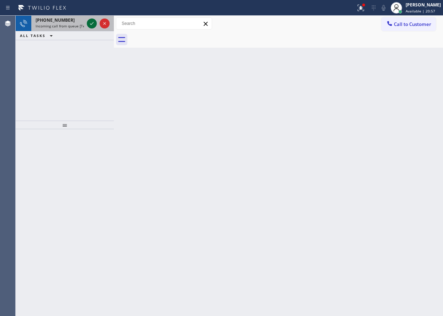
click at [90, 24] on icon at bounding box center [92, 23] width 9 height 9
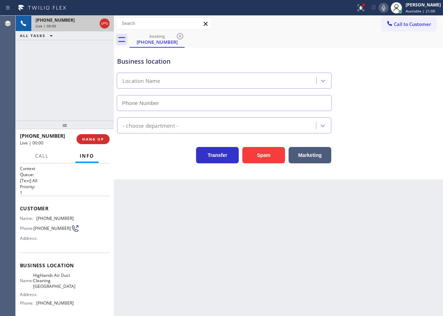
type input "(949) 468-3488"
click at [253, 156] on button "Spam" at bounding box center [263, 155] width 43 height 16
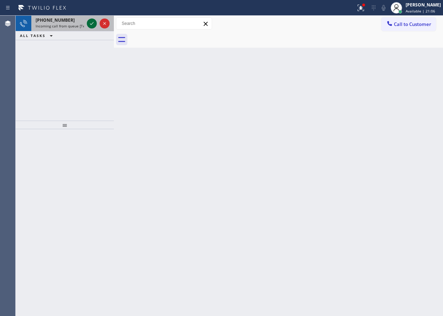
click at [90, 23] on icon at bounding box center [92, 23] width 9 height 9
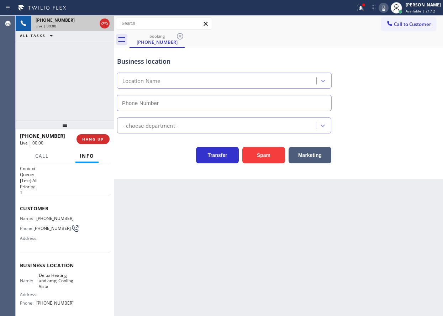
type input "(760) 284-8418"
click at [260, 157] on button "Spam" at bounding box center [263, 155] width 43 height 16
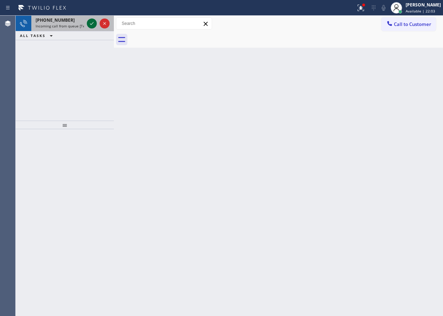
click at [89, 21] on icon at bounding box center [92, 23] width 9 height 9
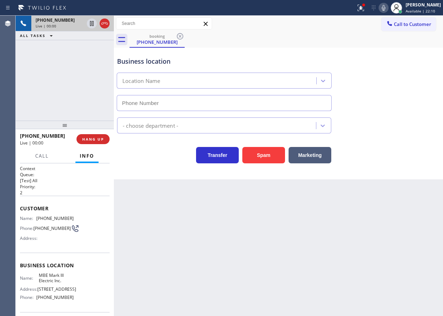
type input "(848) 360-5566"
click at [267, 154] on button "Spam" at bounding box center [263, 155] width 43 height 16
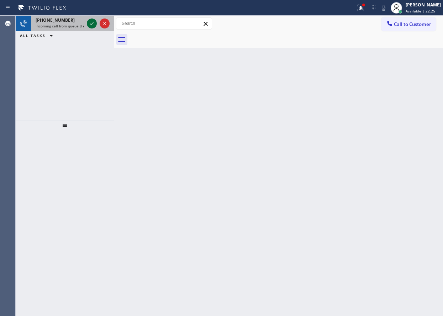
click at [89, 24] on icon at bounding box center [92, 23] width 9 height 9
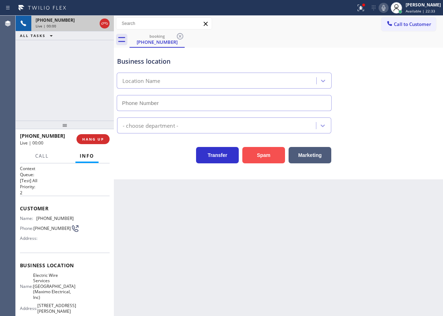
type input "(973) 834-6131"
click at [265, 156] on button "Spam" at bounding box center [263, 155] width 43 height 16
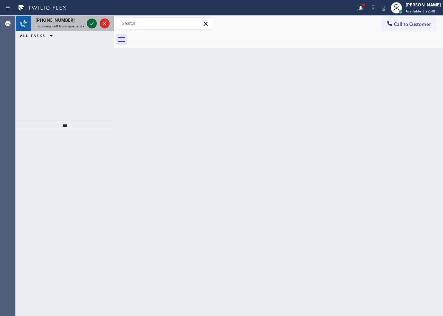
click at [90, 22] on icon at bounding box center [92, 23] width 9 height 9
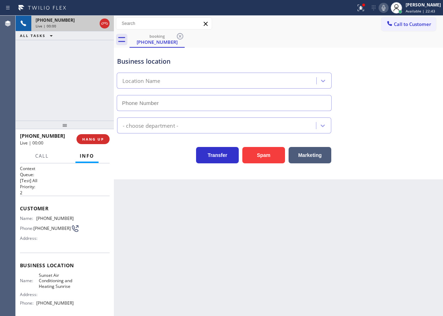
type input "(954) 475-6363"
click at [79, 139] on button "HANG UP" at bounding box center [93, 139] width 33 height 10
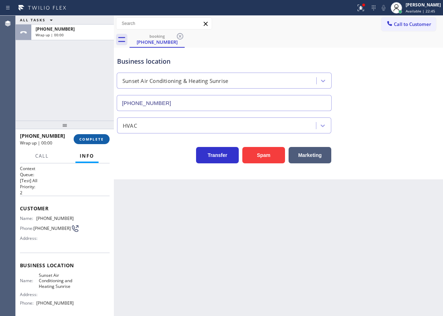
click at [91, 139] on span "COMPLETE" at bounding box center [91, 139] width 25 height 5
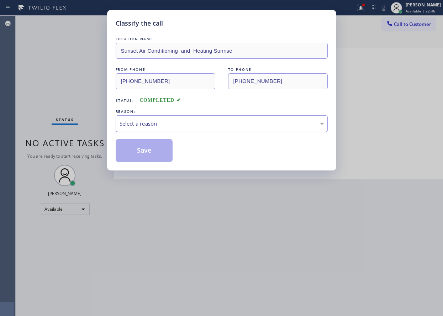
click at [148, 124] on div "Select a reason" at bounding box center [222, 124] width 204 height 8
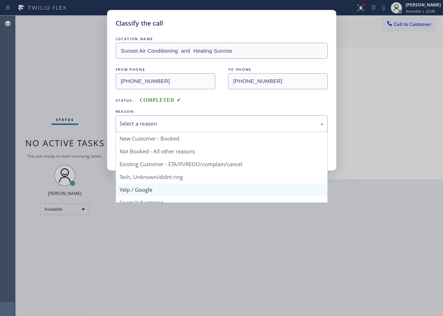
scroll to position [36, 0]
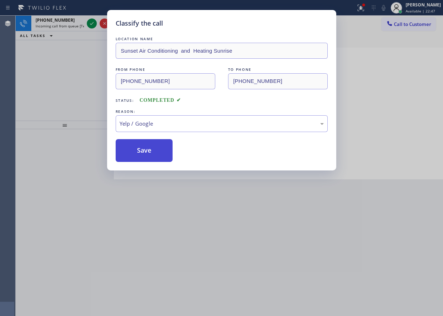
click at [139, 152] on button "Save" at bounding box center [144, 150] width 57 height 23
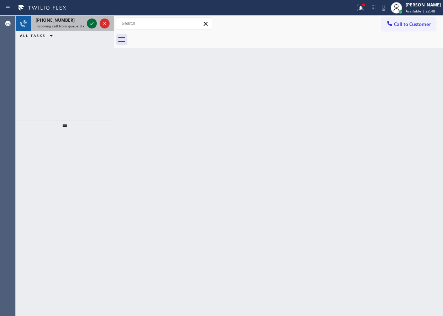
click at [92, 24] on icon at bounding box center [92, 23] width 9 height 9
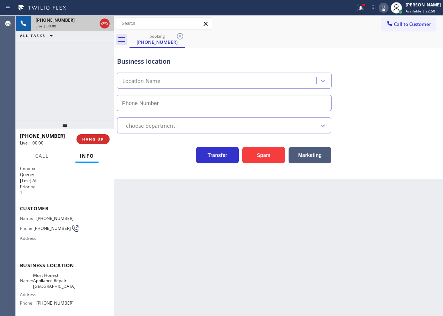
type input "(602) 560-6686"
click at [54, 284] on span "Most Honest Appliance Repair Glendale" at bounding box center [54, 281] width 42 height 16
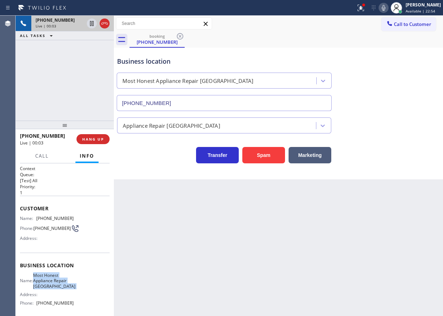
click at [54, 284] on span "Most Honest Appliance Repair Glendale" at bounding box center [54, 281] width 42 height 16
copy span "Most Honest Appliance Repair Glendale"
click at [192, 103] on input "(602) 560-6686" at bounding box center [224, 103] width 215 height 16
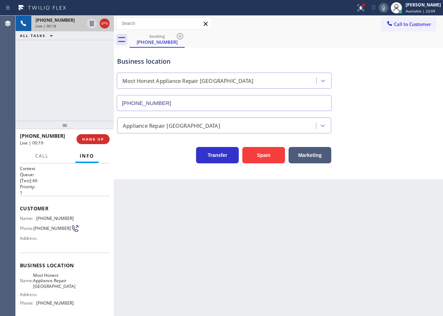
click at [385, 7] on icon at bounding box center [384, 8] width 4 height 6
click at [388, 10] on icon at bounding box center [383, 8] width 9 height 9
click at [88, 137] on span "HANG UP" at bounding box center [93, 139] width 22 height 5
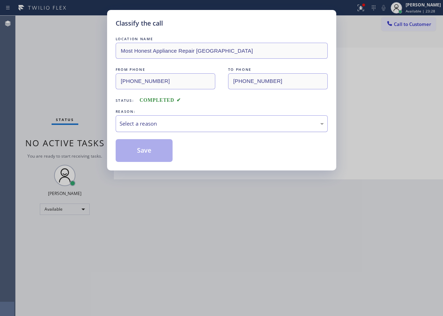
click at [182, 122] on div "Select a reason" at bounding box center [222, 124] width 204 height 8
click at [134, 161] on button "Save" at bounding box center [144, 150] width 57 height 23
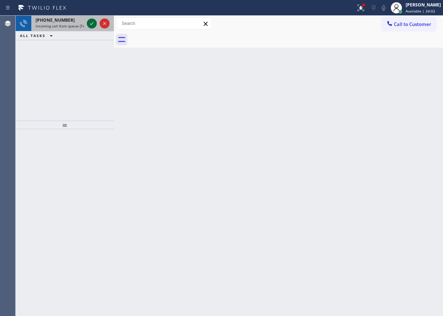
click at [87, 25] on div at bounding box center [92, 23] width 10 height 9
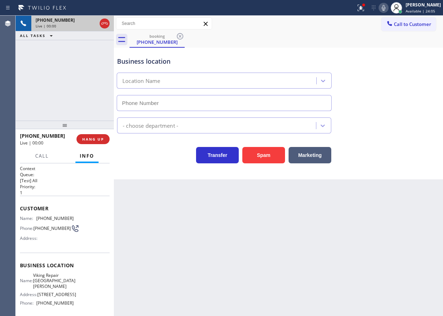
type input "(714) 709-2575"
click at [54, 285] on span "Viking Repair Santa Ana" at bounding box center [54, 281] width 42 height 16
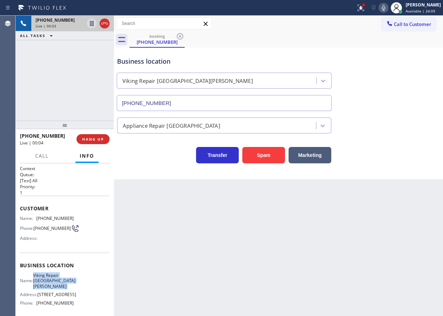
click at [54, 285] on span "Viking Repair Santa Ana" at bounding box center [54, 281] width 42 height 16
copy span "Viking Repair Santa Ana"
click at [165, 107] on input "(714) 709-2575" at bounding box center [224, 103] width 215 height 16
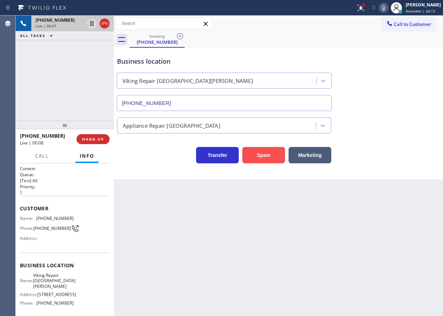
click at [260, 155] on button "Spam" at bounding box center [263, 155] width 43 height 16
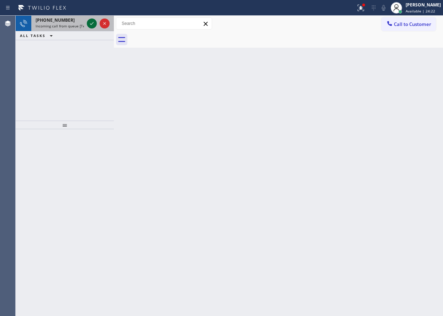
click at [93, 25] on icon at bounding box center [92, 23] width 9 height 9
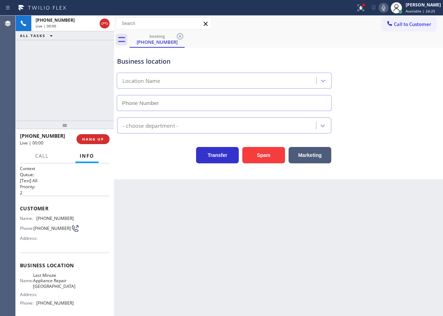
type input "(602) 671-0116"
click at [55, 282] on span "Last Minute Appliance Repair Peoria" at bounding box center [54, 281] width 42 height 16
click at [55, 281] on span "Last Minute Appliance Repair Peoria" at bounding box center [54, 281] width 42 height 16
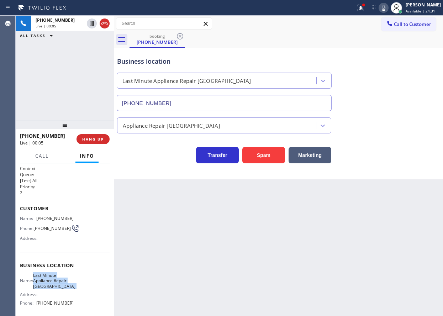
click at [55, 281] on span "Last Minute Appliance Repair Peoria" at bounding box center [54, 281] width 42 height 16
copy span "Last Minute Appliance Repair Peoria"
click at [362, 4] on div at bounding box center [361, 8] width 16 height 9
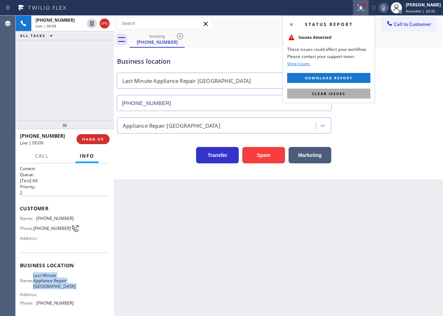
click at [336, 94] on span "Clear issues" at bounding box center [328, 93] width 33 height 5
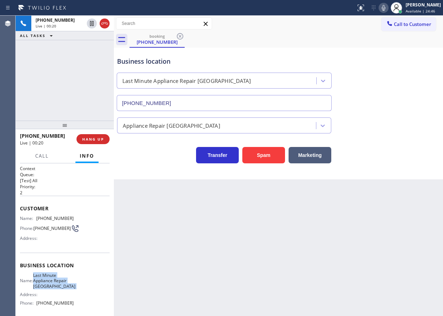
click at [388, 6] on icon at bounding box center [383, 8] width 9 height 9
click at [385, 10] on icon at bounding box center [384, 8] width 4 height 6
click at [89, 140] on span "HANG UP" at bounding box center [93, 139] width 22 height 5
click at [90, 140] on span "HANG UP" at bounding box center [93, 139] width 22 height 5
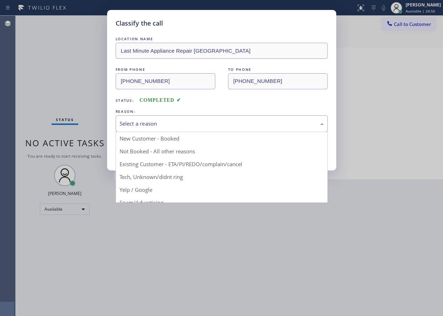
click at [185, 128] on div "Select a reason" at bounding box center [222, 123] width 212 height 17
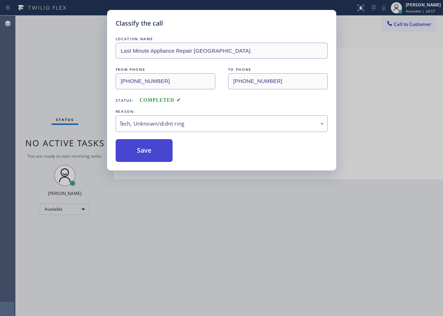
click at [151, 156] on button "Save" at bounding box center [144, 150] width 57 height 23
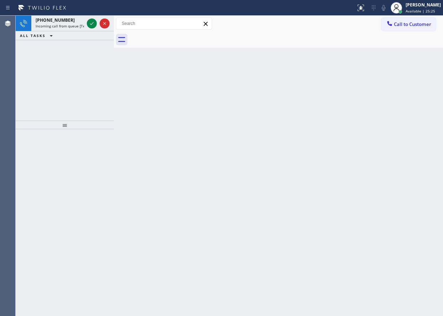
click at [384, 98] on div "Back to Dashboard Change Sender ID Customers Technicians Select a contact Outbo…" at bounding box center [278, 166] width 329 height 300
click at [94, 23] on icon at bounding box center [92, 23] width 9 height 9
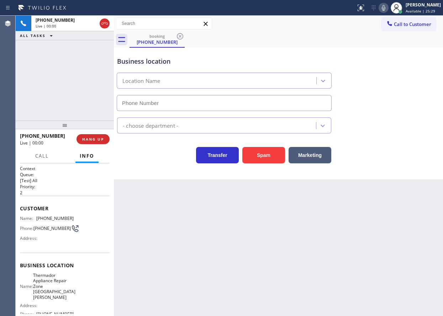
type input "(714) 410-5545"
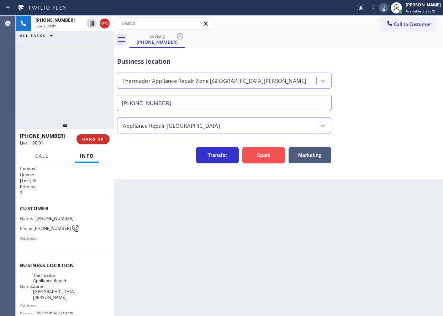
click at [273, 154] on button "Spam" at bounding box center [263, 155] width 43 height 16
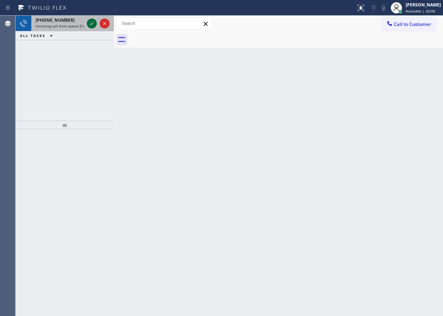
click at [92, 25] on icon at bounding box center [92, 23] width 9 height 9
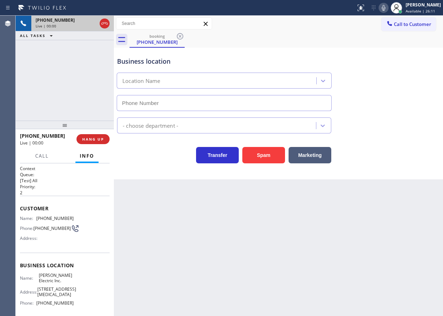
type input "(786) 751-6021"
click at [265, 157] on button "Spam" at bounding box center [263, 155] width 43 height 16
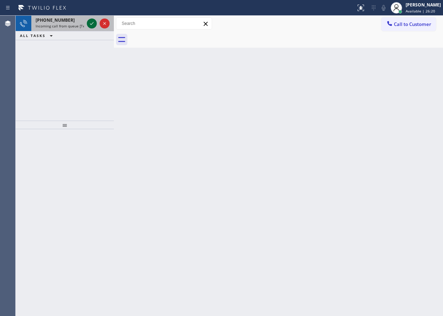
click at [93, 24] on icon at bounding box center [92, 23] width 9 height 9
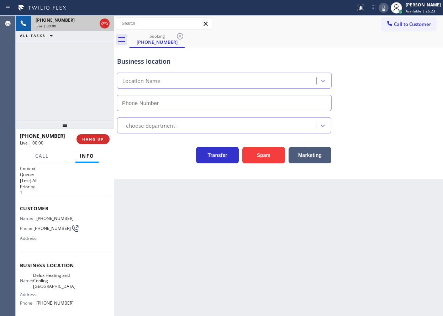
type input "(954) 417-1764"
click at [83, 138] on button "HANG UP" at bounding box center [93, 139] width 33 height 10
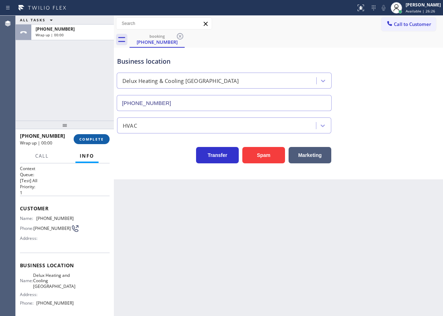
click at [83, 138] on span "COMPLETE" at bounding box center [91, 139] width 25 height 5
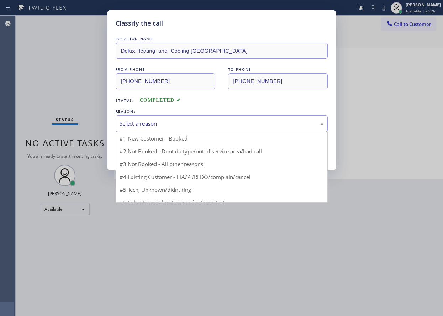
click at [174, 126] on div "Select a reason" at bounding box center [222, 124] width 204 height 8
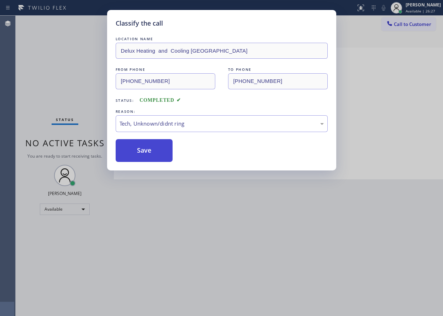
click at [146, 156] on button "Save" at bounding box center [144, 150] width 57 height 23
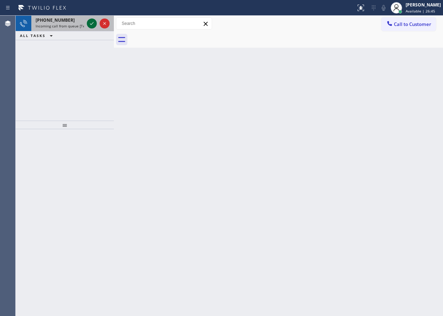
click at [93, 22] on icon at bounding box center [92, 23] width 9 height 9
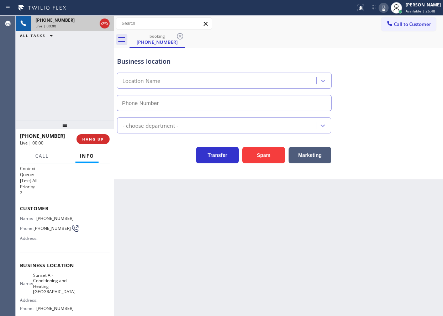
type input "(646) 419-3613"
click at [272, 158] on button "Spam" at bounding box center [263, 155] width 43 height 16
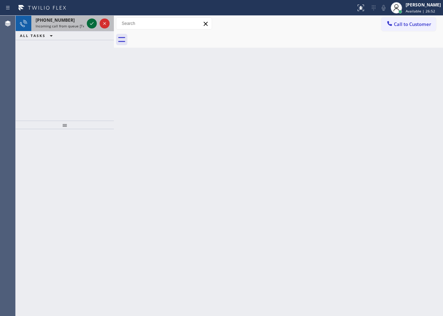
click at [88, 22] on icon at bounding box center [92, 23] width 9 height 9
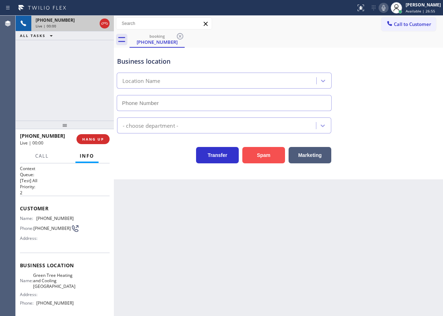
type input "(949) 570-4740"
click at [267, 153] on button "Spam" at bounding box center [263, 155] width 43 height 16
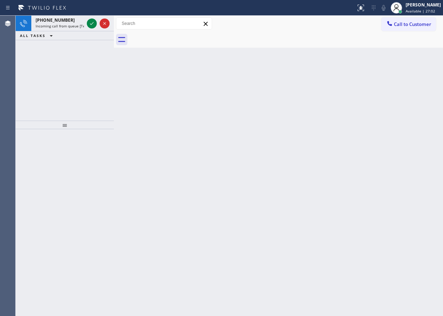
click at [382, 173] on div "Back to Dashboard Change Sender ID Customers Technicians Select a contact Outbo…" at bounding box center [278, 166] width 329 height 300
drag, startPoint x: 89, startPoint y: 21, endPoint x: 107, endPoint y: 28, distance: 19.7
click at [89, 21] on icon at bounding box center [92, 23] width 9 height 9
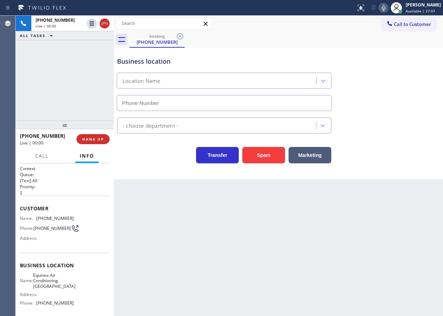
type input "(949) 569-5809"
click at [265, 150] on button "Spam" at bounding box center [263, 155] width 43 height 16
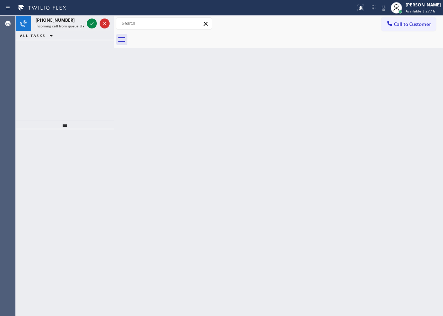
click at [415, 138] on div "Back to Dashboard Change Sender ID Customers Technicians Select a contact Outbo…" at bounding box center [278, 166] width 329 height 300
click at [362, 132] on div "Back to Dashboard Change Sender ID Customers Technicians Select a contact Outbo…" at bounding box center [278, 166] width 329 height 300
click at [83, 22] on div "+16192131169 Incoming call from queue [Test] All" at bounding box center [58, 24] width 54 height 16
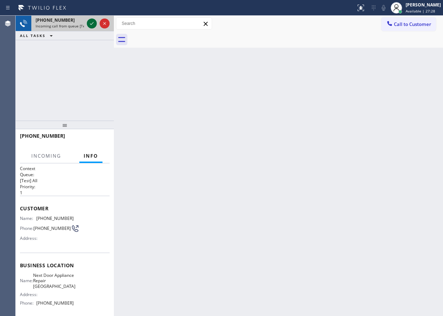
click at [93, 24] on icon at bounding box center [92, 23] width 9 height 9
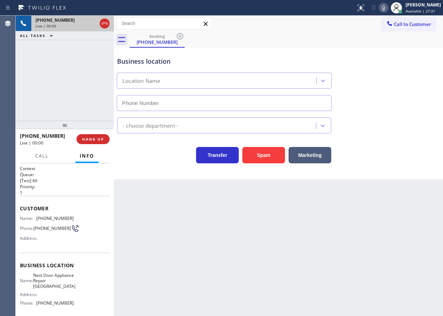
type input "(510) 455-7373"
click at [99, 138] on span "HANG UP" at bounding box center [93, 139] width 22 height 5
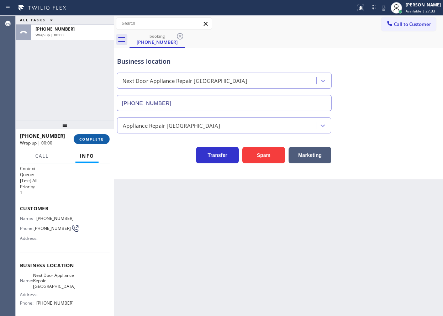
click at [99, 138] on span "COMPLETE" at bounding box center [91, 139] width 25 height 5
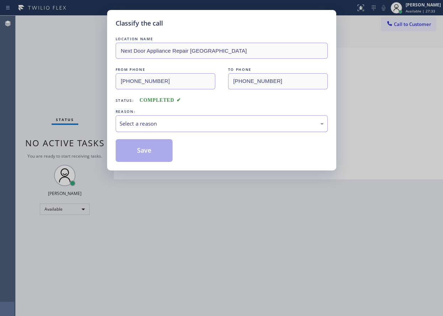
click at [162, 125] on div "Select a reason" at bounding box center [222, 124] width 204 height 8
click at [147, 156] on button "Save" at bounding box center [144, 150] width 57 height 23
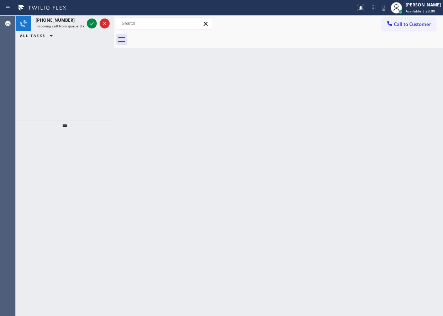
drag, startPoint x: 244, startPoint y: 133, endPoint x: 159, endPoint y: 94, distance: 93.6
click at [244, 133] on div "Back to Dashboard Change Sender ID Customers Technicians Select a contact Outbo…" at bounding box center [278, 166] width 329 height 300
click at [89, 21] on icon at bounding box center [92, 23] width 9 height 9
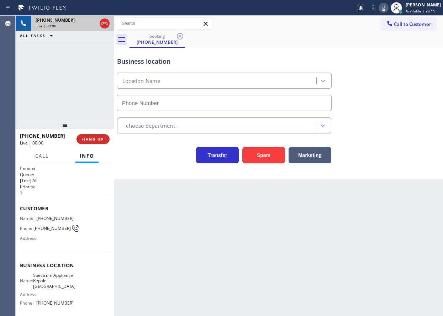
type input "(510) 800-5767"
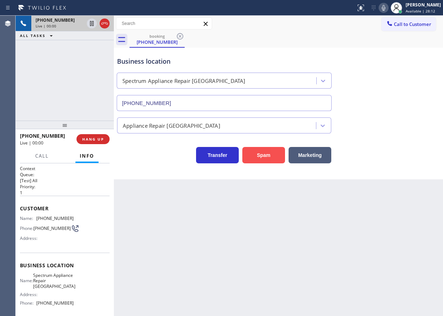
click at [260, 149] on button "Spam" at bounding box center [263, 155] width 43 height 16
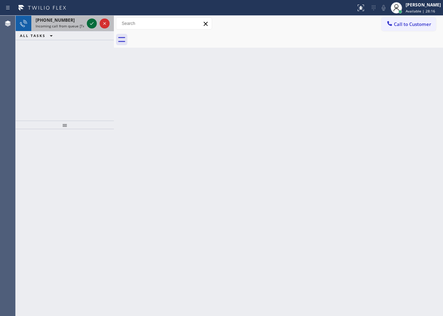
click at [93, 21] on icon at bounding box center [92, 23] width 9 height 9
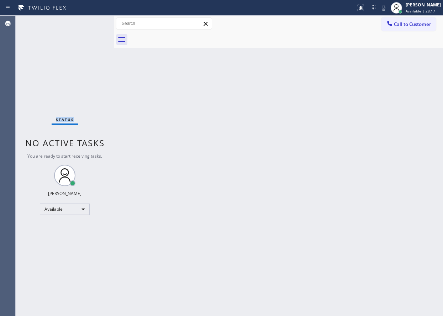
click at [93, 21] on div "Status No active tasks You are ready to start receiving tasks. [PERSON_NAME] Av…" at bounding box center [65, 166] width 98 height 300
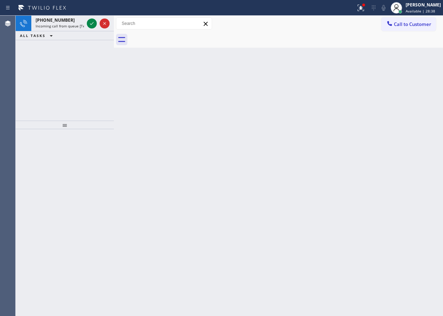
click at [358, 126] on div "Back to Dashboard Change Sender ID Customers Technicians Select a contact Outbo…" at bounding box center [278, 166] width 329 height 300
click at [91, 24] on icon at bounding box center [92, 23] width 4 height 3
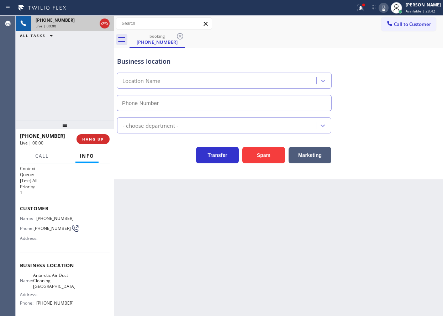
type input "(949) 468-3533"
click at [272, 158] on button "Spam" at bounding box center [263, 155] width 43 height 16
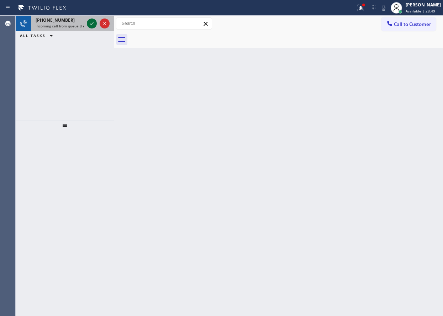
click at [91, 24] on icon at bounding box center [92, 23] width 9 height 9
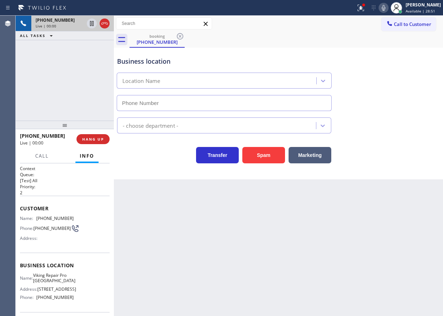
type input "(949) 649-4881"
click at [262, 150] on button "Spam" at bounding box center [263, 155] width 43 height 16
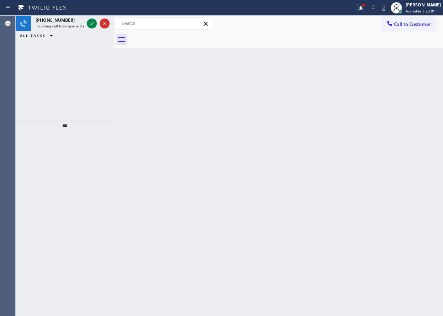
click at [380, 186] on div "Back to Dashboard Change Sender ID Customers Technicians Select a contact Outbo…" at bounding box center [278, 166] width 329 height 300
click at [90, 24] on icon at bounding box center [92, 23] width 4 height 3
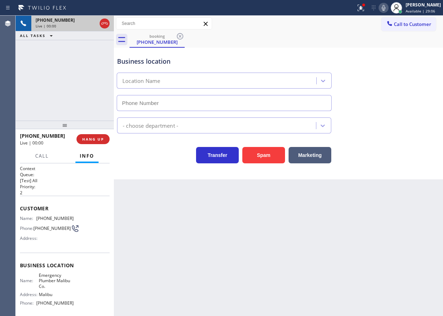
type input "(213) 513-6137"
click at [264, 159] on button "Spam" at bounding box center [263, 155] width 43 height 16
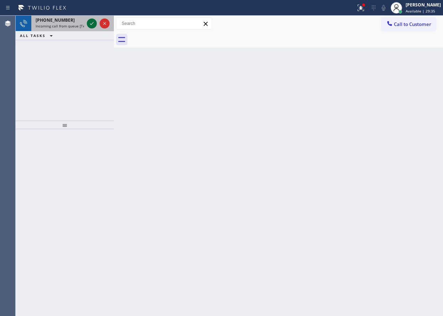
click at [92, 24] on icon at bounding box center [92, 23] width 4 height 3
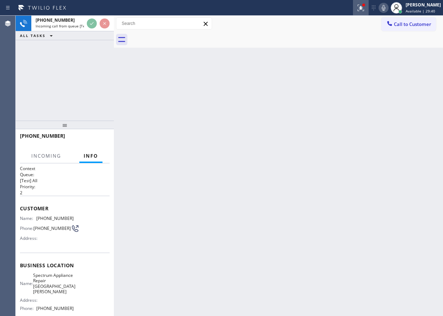
click at [365, 9] on icon at bounding box center [361, 8] width 9 height 9
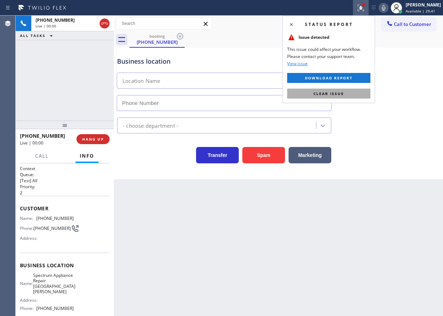
click at [330, 93] on span "Clear issue" at bounding box center [329, 93] width 31 height 5
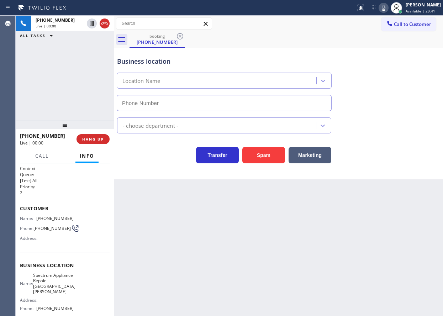
type input "(714) 908-7337"
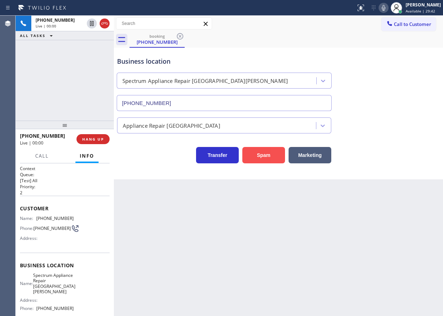
click at [262, 160] on button "Spam" at bounding box center [263, 155] width 43 height 16
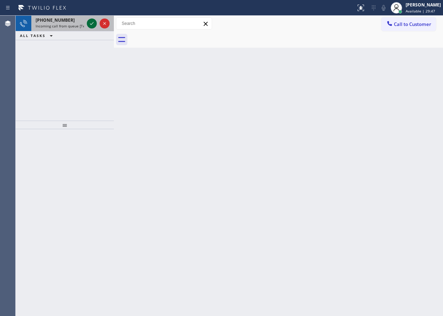
click at [92, 22] on icon at bounding box center [92, 23] width 9 height 9
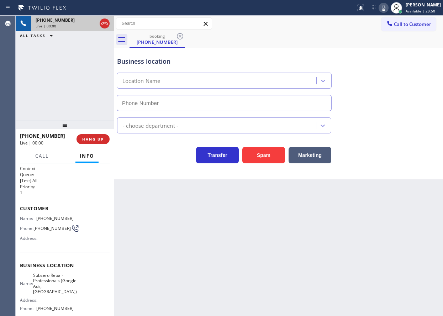
type input "(971) 458-1821"
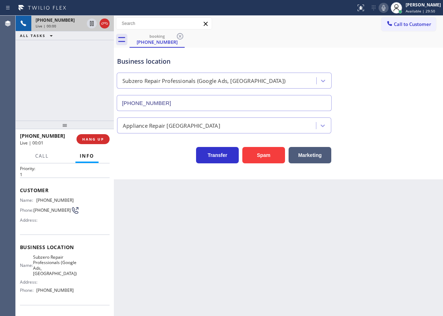
scroll to position [36, 0]
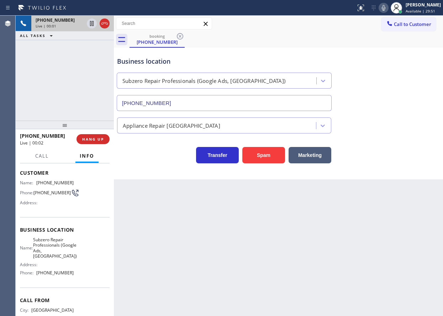
click at [64, 243] on span "Subzero Repair Professionals (Google Ads, Portland)" at bounding box center [55, 248] width 44 height 22
copy span "Subzero Repair Professionals (Google Ads, Portland)"
click at [215, 102] on input "(971) 458-1821" at bounding box center [224, 103] width 215 height 16
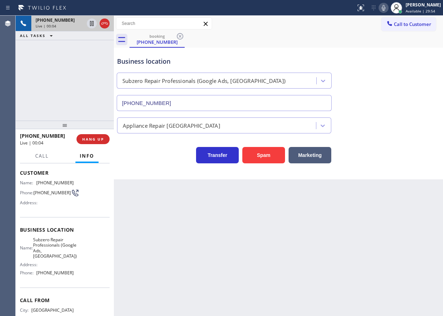
click at [215, 102] on input "(971) 458-1821" at bounding box center [224, 103] width 215 height 16
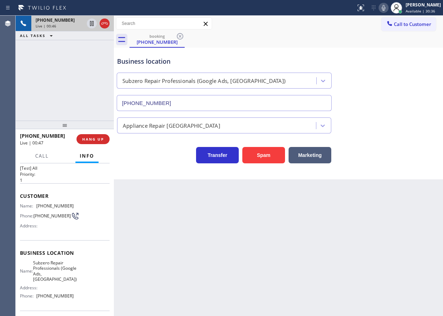
scroll to position [0, 0]
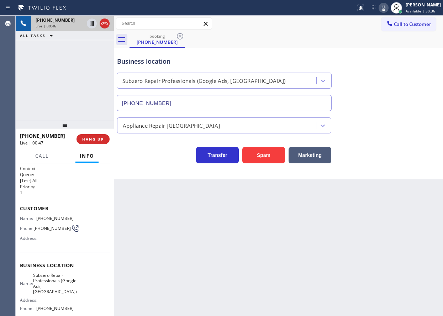
click at [47, 222] on div "Name: (360) 608-1112 Phone: (360) 608-1112 Address:" at bounding box center [47, 230] width 54 height 28
copy span "(360) 608-1112"
click at [45, 155] on span "Call" at bounding box center [42, 156] width 14 height 6
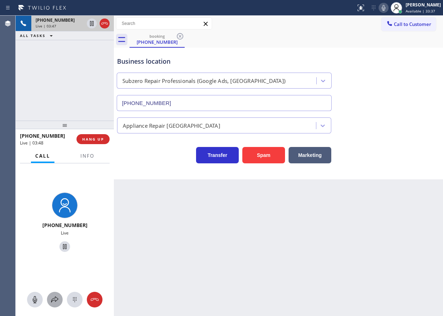
click at [55, 300] on icon at bounding box center [55, 299] width 9 height 9
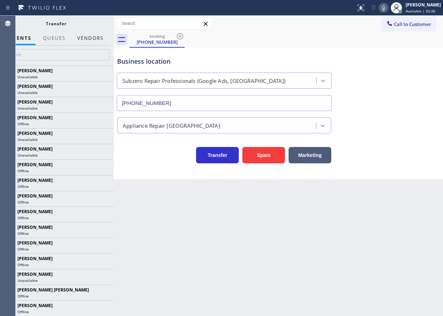
click at [97, 36] on button "Vendors" at bounding box center [90, 38] width 35 height 14
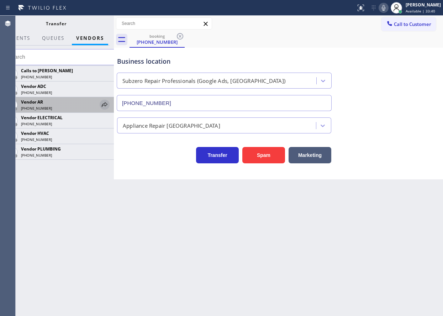
click at [105, 105] on icon at bounding box center [104, 104] width 9 height 9
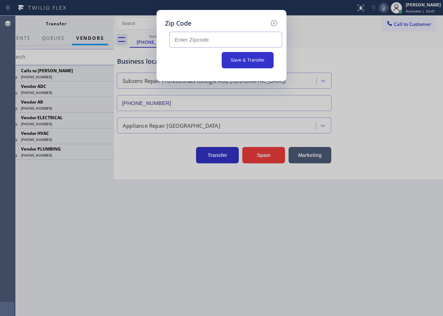
click at [194, 38] on input "text" at bounding box center [225, 40] width 113 height 16
paste input "98661"
type input "98661"
click at [236, 59] on button "Save & Transfer" at bounding box center [248, 60] width 52 height 16
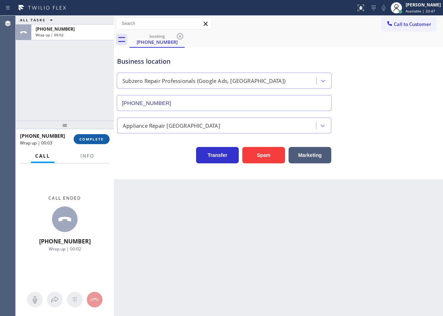
click at [96, 137] on span "COMPLETE" at bounding box center [91, 139] width 25 height 5
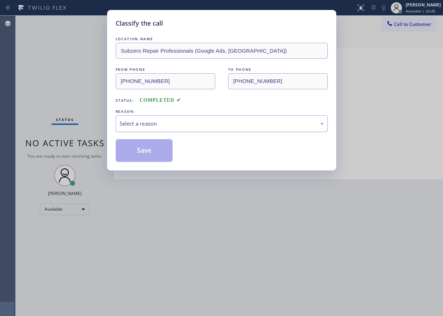
click at [187, 122] on div "Select a reason" at bounding box center [222, 124] width 204 height 8
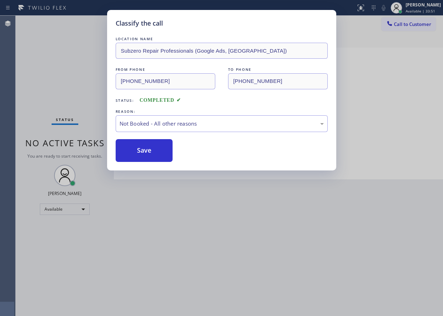
drag, startPoint x: 149, startPoint y: 154, endPoint x: 217, endPoint y: 80, distance: 100.3
click at [150, 153] on button "Save" at bounding box center [144, 150] width 57 height 23
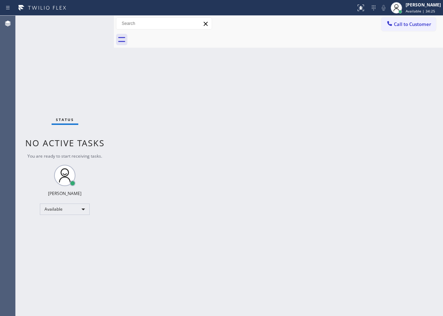
click at [92, 22] on div "Status No active tasks You are ready to start receiving tasks. [PERSON_NAME] Av…" at bounding box center [65, 166] width 98 height 300
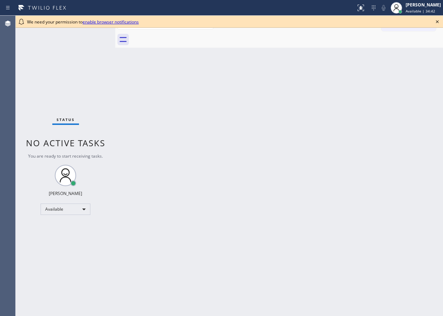
click at [436, 20] on icon at bounding box center [437, 21] width 9 height 9
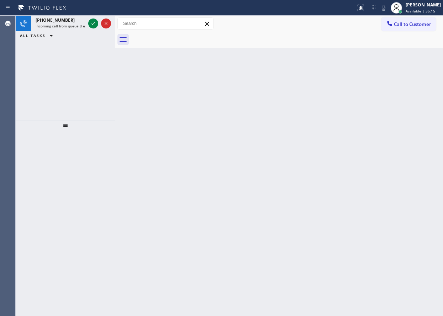
drag, startPoint x: 378, startPoint y: 122, endPoint x: 302, endPoint y: 109, distance: 77.6
click at [379, 122] on div "Back to Dashboard Change Sender ID Customers Technicians Select a contact Outbo…" at bounding box center [279, 166] width 328 height 300
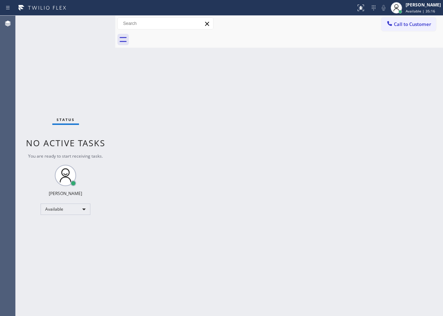
click at [93, 22] on div "Status No active tasks You are ready to start receiving tasks. [PERSON_NAME] Av…" at bounding box center [66, 166] width 100 height 300
click at [381, 131] on div "Back to Dashboard Change Sender ID Customers Technicians Select a contact Outbo…" at bounding box center [279, 166] width 328 height 300
click at [289, 110] on div "Back to Dashboard Change Sender ID Customers Technicians Select a contact Outbo…" at bounding box center [279, 166] width 328 height 300
click at [228, 88] on div "Back to Dashboard Change Sender ID Customers Technicians Select a contact Outbo…" at bounding box center [279, 166] width 328 height 300
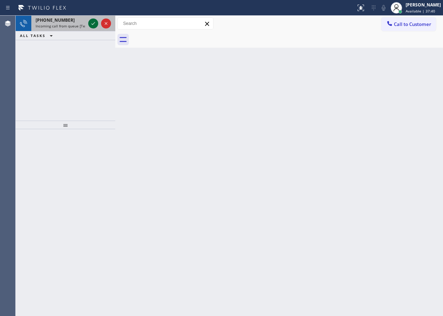
click at [91, 25] on icon at bounding box center [93, 23] width 9 height 9
drag, startPoint x: 379, startPoint y: 125, endPoint x: 223, endPoint y: 69, distance: 165.0
click at [379, 124] on div "Back to Dashboard Change Sender ID Customers Technicians Select a contact Outbo…" at bounding box center [279, 166] width 328 height 300
click at [90, 23] on icon at bounding box center [93, 23] width 9 height 9
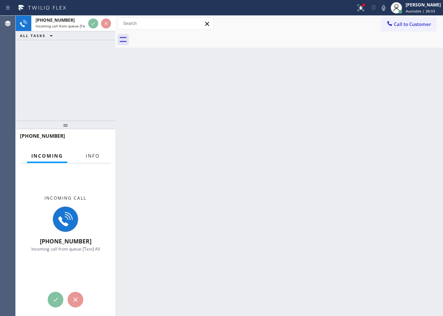
click at [94, 158] on span "Info" at bounding box center [93, 156] width 14 height 6
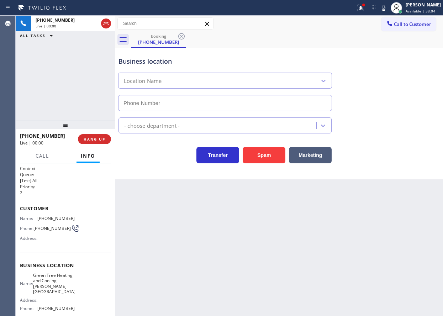
type input "(310) 361-1102"
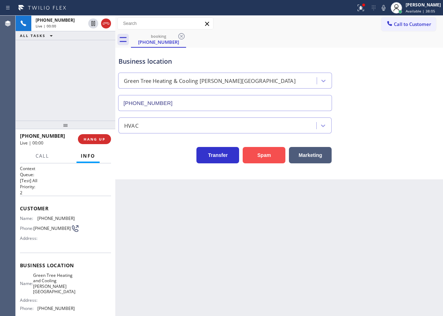
click at [276, 149] on button "Spam" at bounding box center [264, 155] width 43 height 16
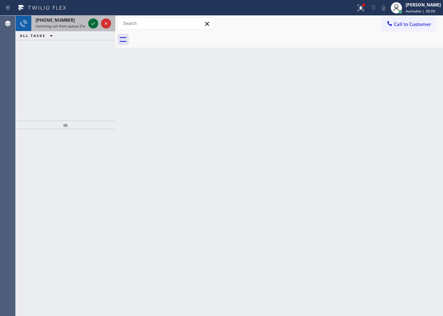
click at [88, 25] on div at bounding box center [93, 23] width 10 height 9
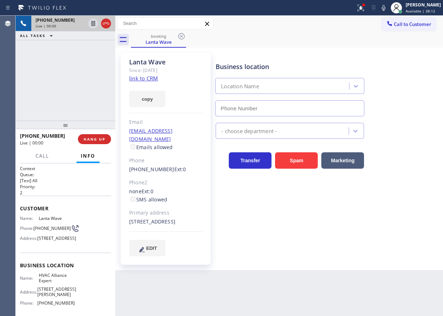
type input "(323) 991-9198"
click at [147, 74] on div "Since: [DATE]" at bounding box center [165, 70] width 73 height 8
click at [150, 80] on link "link to CRM" at bounding box center [143, 78] width 29 height 7
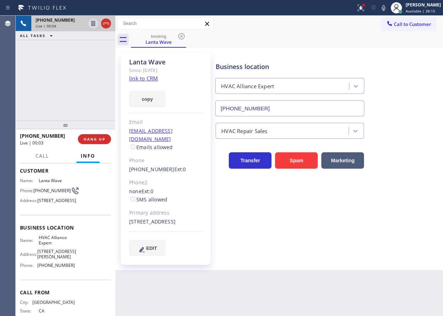
scroll to position [65, 0]
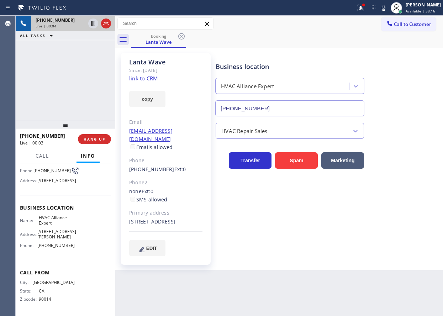
click at [53, 217] on div "Business location Name: HVAC Alliance Expert Address: 7700 Kester Ave Phone: (3…" at bounding box center [65, 227] width 91 height 65
click at [52, 224] on span "HVAC Alliance Expert" at bounding box center [57, 220] width 36 height 11
copy span "HVAC Alliance Expert"
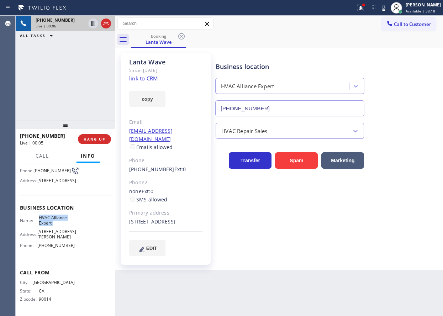
click at [282, 110] on input "(323) 991-9198" at bounding box center [289, 108] width 149 height 16
click at [35, 223] on span "Name:" at bounding box center [29, 220] width 19 height 5
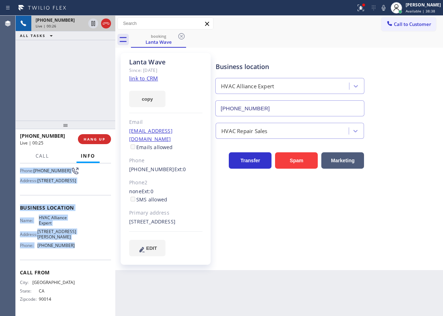
drag, startPoint x: 21, startPoint y: 178, endPoint x: 85, endPoint y: 245, distance: 92.9
click at [85, 245] on div "Context Queue: [Test] All Priority: 2 Customer Name: Lanta Wave Phone: (323) 90…" at bounding box center [65, 211] width 91 height 206
copy div "Customer Name: Lanta Wave Phone: (323) 909-0960 Address: 1474 W Ave 43, Los Ang…"
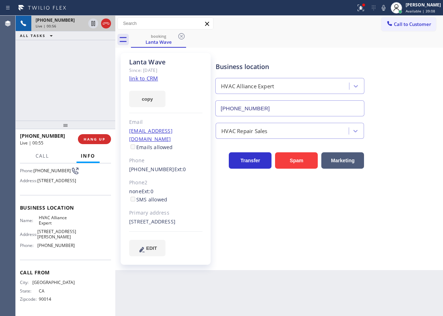
click at [375, 114] on div "Business location HVAC Alliance Expert (323) 991-9198" at bounding box center [327, 84] width 227 height 64
click at [420, 158] on div "Transfer Spam Marketing" at bounding box center [327, 157] width 227 height 23
click at [98, 141] on span "HANG UP" at bounding box center [95, 139] width 22 height 5
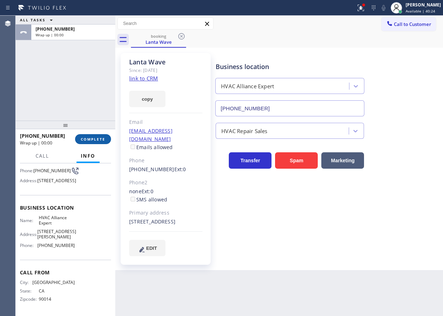
click at [98, 141] on span "COMPLETE" at bounding box center [93, 139] width 25 height 5
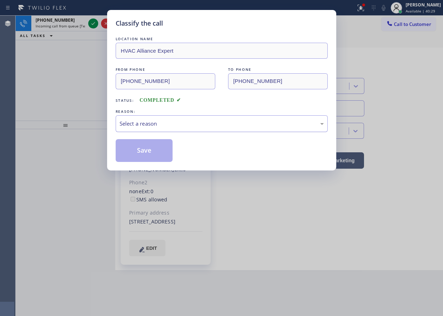
click at [181, 124] on div "Select a reason" at bounding box center [222, 124] width 204 height 8
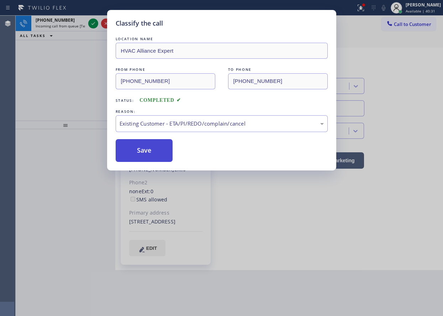
click at [144, 146] on button "Save" at bounding box center [144, 150] width 57 height 23
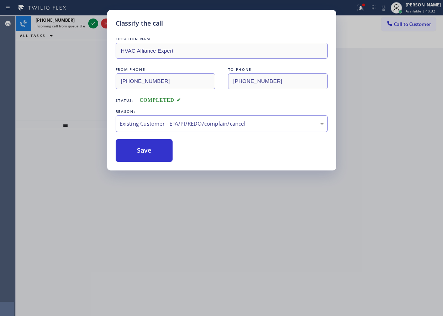
click at [56, 68] on div "Classify the call LOCATION NAME HVAC Alliance Expert FROM PHONE (323) 909-0960 …" at bounding box center [221, 158] width 443 height 316
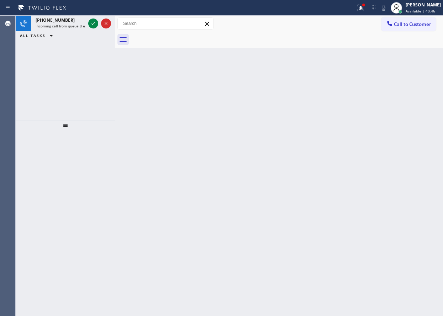
click at [381, 122] on div "Back to Dashboard Change Sender ID Customers Technicians Select a contact Outbo…" at bounding box center [279, 166] width 328 height 300
click at [89, 22] on icon at bounding box center [93, 23] width 9 height 9
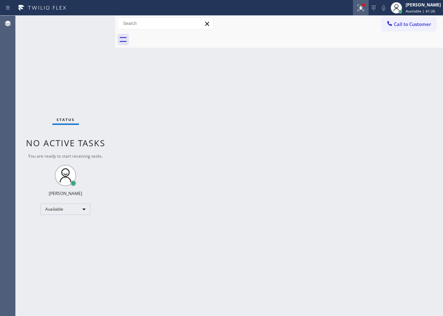
click at [364, 8] on icon at bounding box center [361, 8] width 9 height 9
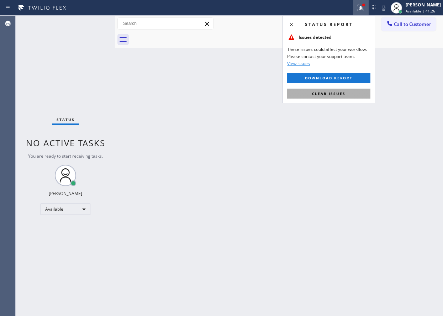
click at [348, 96] on button "Clear issues" at bounding box center [328, 94] width 83 height 10
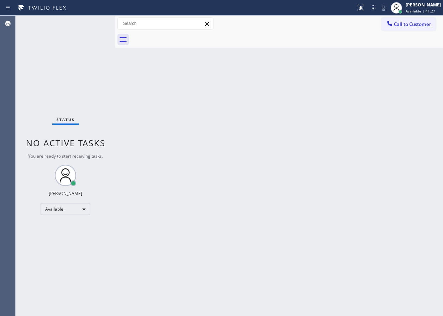
click at [274, 131] on div "Back to Dashboard Change Sender ID Customers Technicians Select a contact Outbo…" at bounding box center [279, 166] width 328 height 300
click at [93, 20] on div "Status No active tasks You are ready to start receiving tasks. [PERSON_NAME] Av…" at bounding box center [66, 166] width 100 height 300
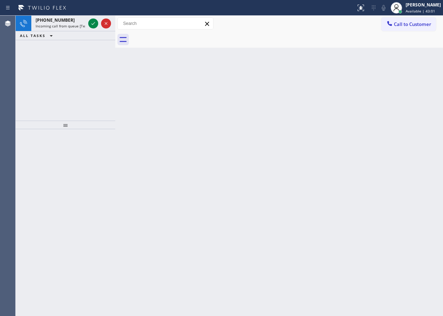
click at [379, 142] on div "Back to Dashboard Change Sender ID Customers Technicians Select a contact Outbo…" at bounding box center [279, 166] width 328 height 300
click at [91, 24] on icon at bounding box center [93, 23] width 9 height 9
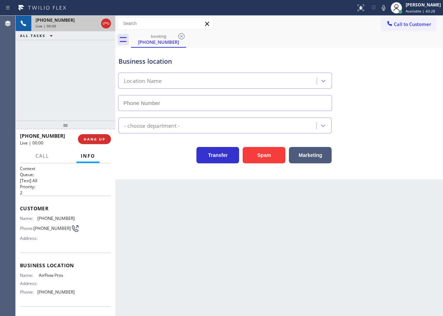
type input "(669) 341-6091"
click at [341, 218] on div "Back to Dashboard Change Sender ID Customers Technicians Select a contact Outbo…" at bounding box center [279, 166] width 328 height 300
click at [99, 138] on span "HANG UP" at bounding box center [95, 139] width 22 height 5
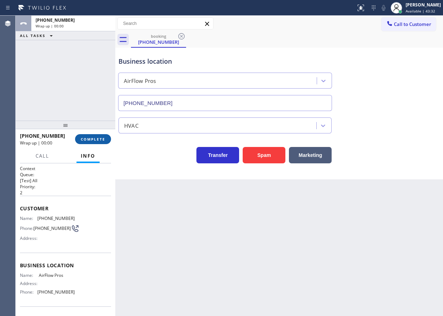
click at [99, 138] on span "COMPLETE" at bounding box center [93, 139] width 25 height 5
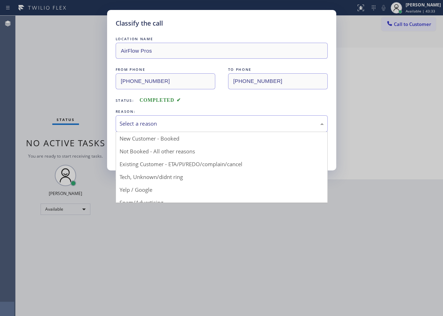
click at [172, 118] on div "Select a reason" at bounding box center [222, 123] width 212 height 17
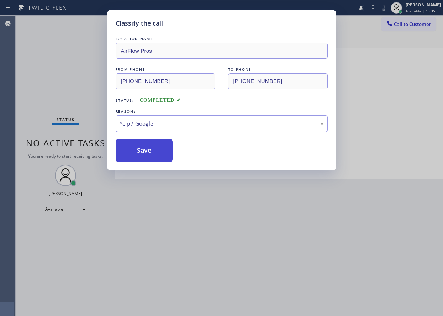
click at [142, 156] on button "Save" at bounding box center [144, 150] width 57 height 23
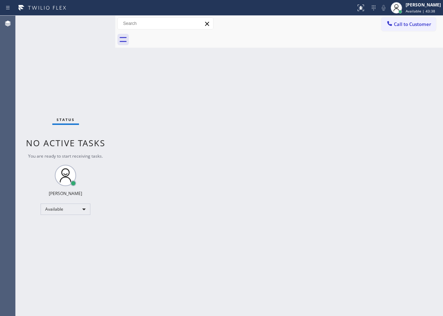
click at [99, 26] on div "Status No active tasks You are ready to start receiving tasks. [PERSON_NAME] Av…" at bounding box center [66, 166] width 100 height 300
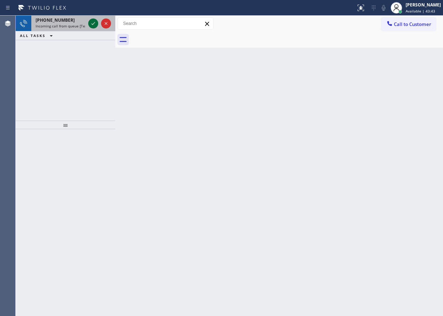
click at [92, 22] on icon at bounding box center [93, 23] width 9 height 9
click at [94, 22] on icon at bounding box center [93, 23] width 9 height 9
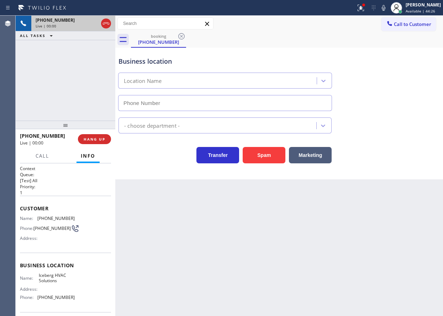
type input "(786) 204-2589"
click at [268, 152] on button "Spam" at bounding box center [264, 155] width 43 height 16
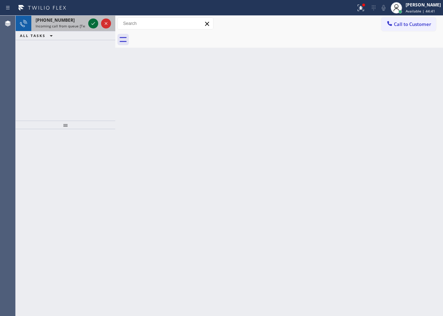
click at [92, 22] on icon at bounding box center [93, 23] width 9 height 9
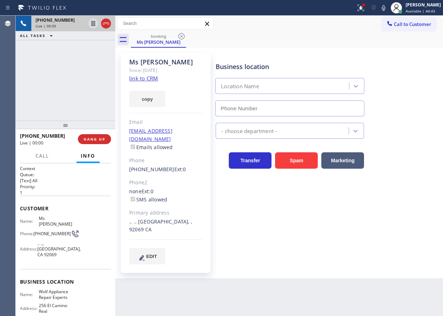
type input "(619) 597-1618"
click at [140, 79] on link "link to CRM" at bounding box center [143, 78] width 29 height 7
click at [53, 289] on span "Wolf Appliance Repair Experts" at bounding box center [57, 294] width 36 height 11
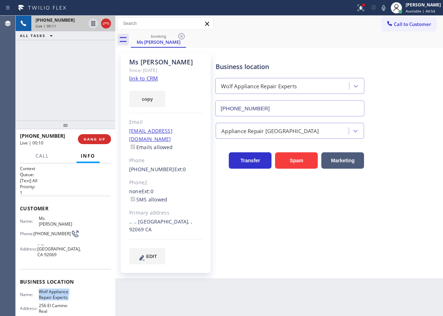
copy span "Wolf Appliance Repair Experts"
click at [290, 109] on input "(619) 597-1618" at bounding box center [289, 108] width 149 height 16
click at [388, 6] on icon at bounding box center [383, 8] width 9 height 9
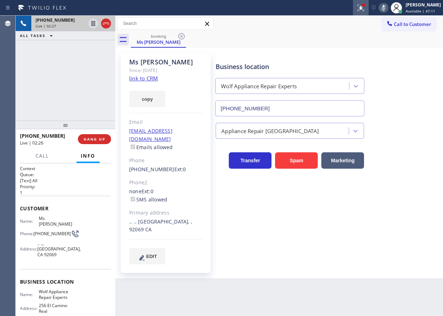
click at [365, 8] on icon at bounding box center [361, 8] width 9 height 9
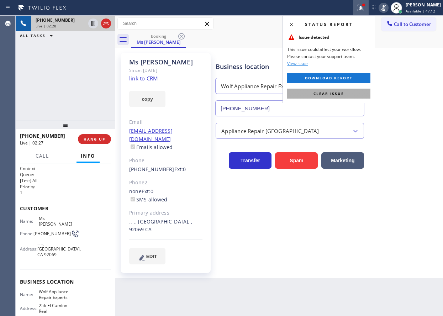
click at [356, 95] on button "Clear issue" at bounding box center [328, 94] width 83 height 10
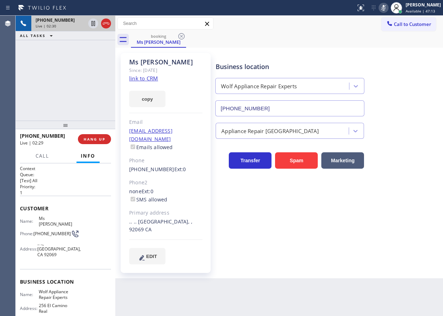
click at [388, 10] on icon at bounding box center [383, 8] width 9 height 9
click at [91, 22] on icon at bounding box center [93, 23] width 9 height 9
click at [178, 218] on div ".. .. San Marcos, , 92069 CA" at bounding box center [165, 226] width 73 height 16
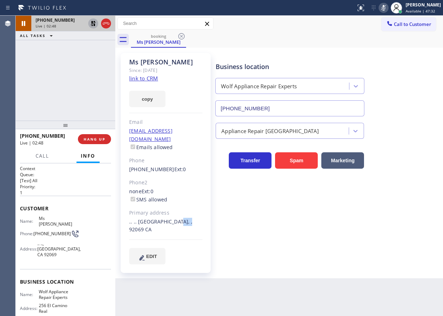
copy div "92069"
click at [94, 21] on icon at bounding box center [93, 23] width 9 height 9
click at [385, 6] on icon at bounding box center [384, 8] width 4 height 6
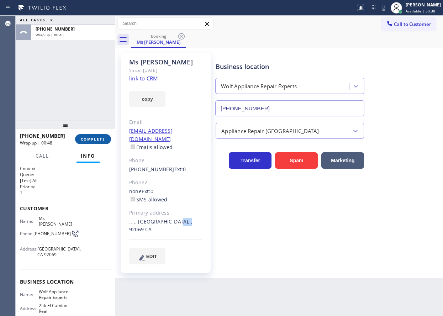
click at [95, 140] on span "COMPLETE" at bounding box center [93, 139] width 25 height 5
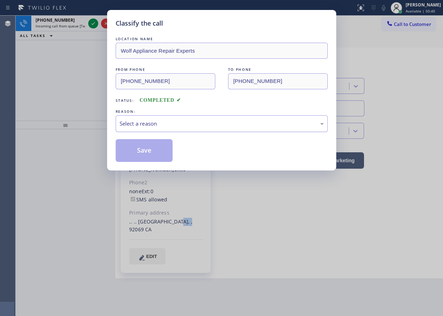
click at [175, 127] on div "Select a reason" at bounding box center [222, 124] width 204 height 8
click at [133, 151] on button "Save" at bounding box center [144, 150] width 57 height 23
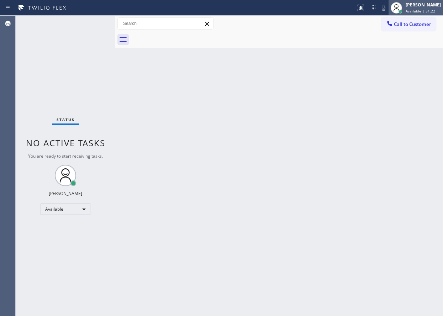
click at [414, 10] on span "Available | 51:22" at bounding box center [421, 11] width 30 height 5
click at [411, 105] on div "Back to Dashboard Change Sender ID Customers Technicians Select a contact Outbo…" at bounding box center [279, 166] width 328 height 300
click at [414, 11] on span "Available | 52:54" at bounding box center [421, 11] width 30 height 5
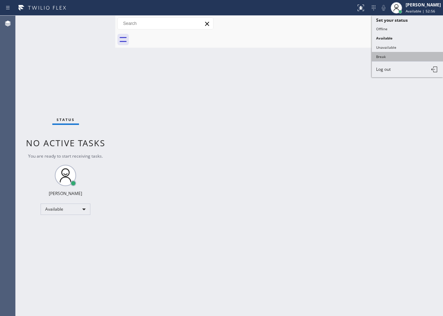
click at [392, 55] on button "Break" at bounding box center [407, 56] width 71 height 9
drag, startPoint x: 392, startPoint y: 55, endPoint x: 369, endPoint y: 107, distance: 56.3
click at [392, 55] on div "Back to Dashboard Change Sender ID Customers Technicians Select a contact Outbo…" at bounding box center [279, 166] width 328 height 300
